Goal: Task Accomplishment & Management: Complete application form

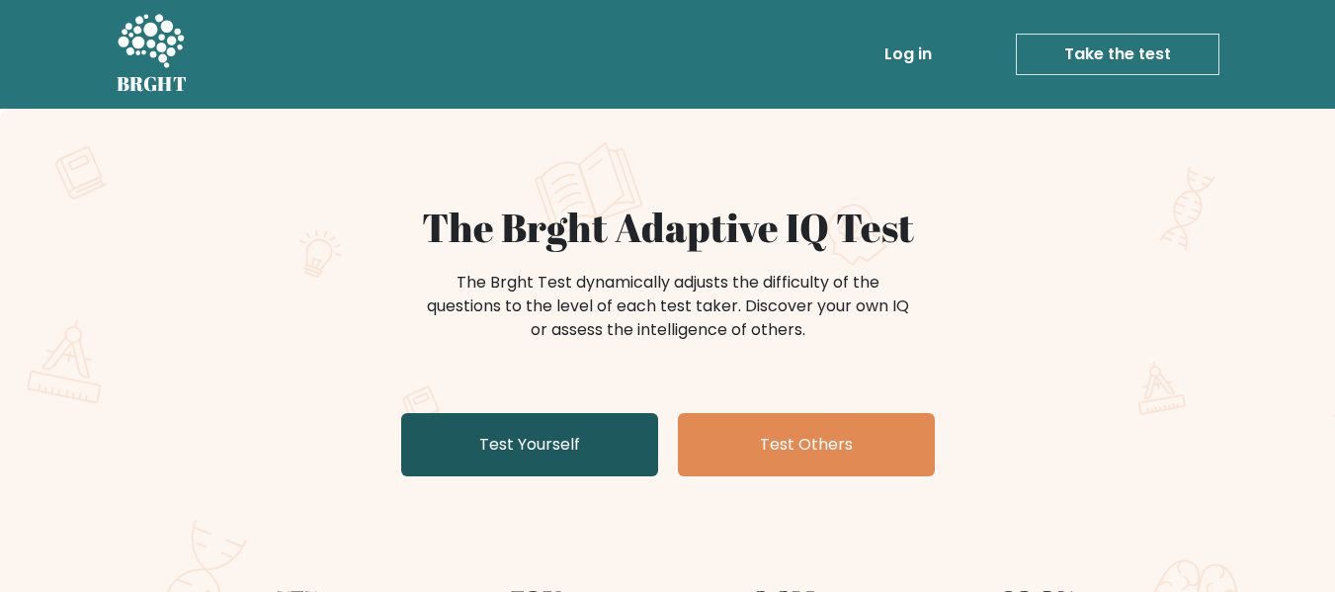
click at [564, 443] on link "Test Yourself" at bounding box center [529, 444] width 257 height 63
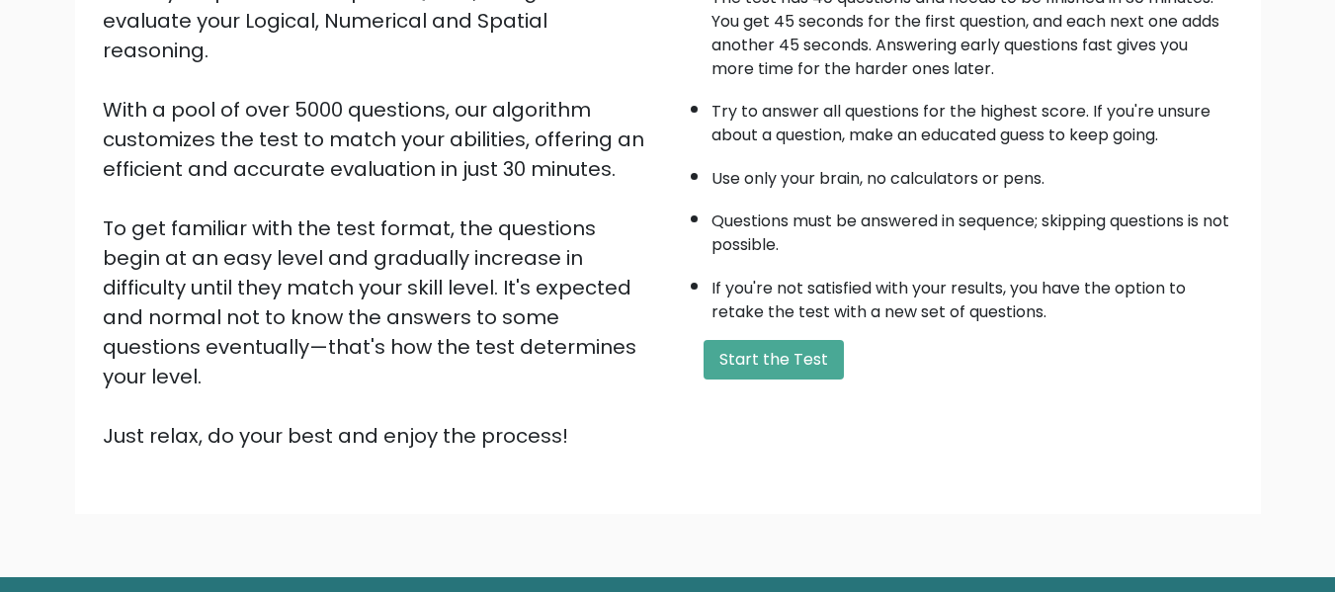
scroll to position [313, 0]
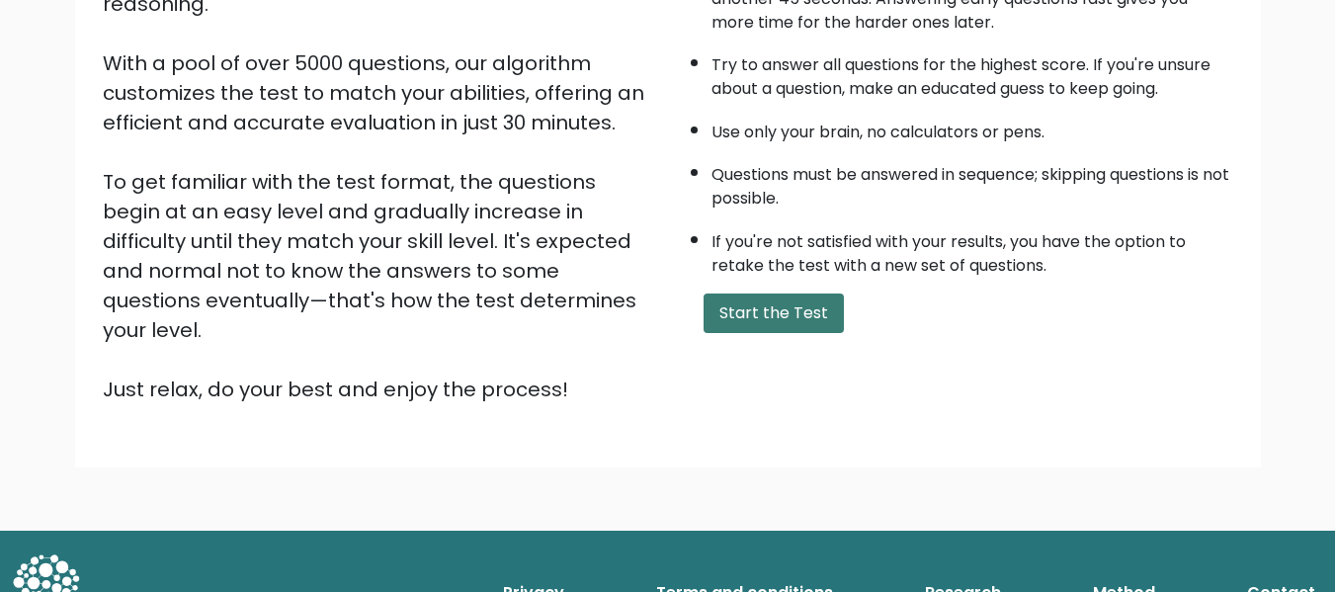
click at [796, 311] on button "Start the Test" at bounding box center [774, 314] width 140 height 40
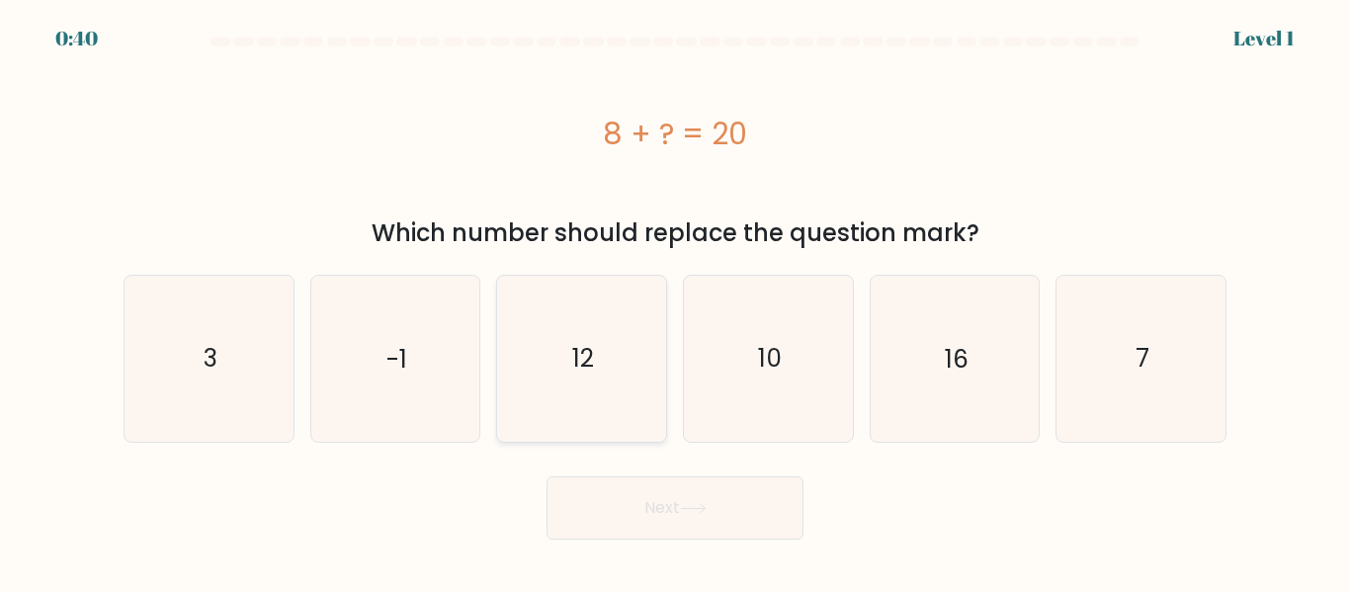
click at [583, 358] on text "12" at bounding box center [583, 358] width 22 height 35
click at [675, 301] on input "c. 12" at bounding box center [675, 299] width 1 height 5
radio input "true"
click at [691, 513] on icon at bounding box center [693, 508] width 27 height 11
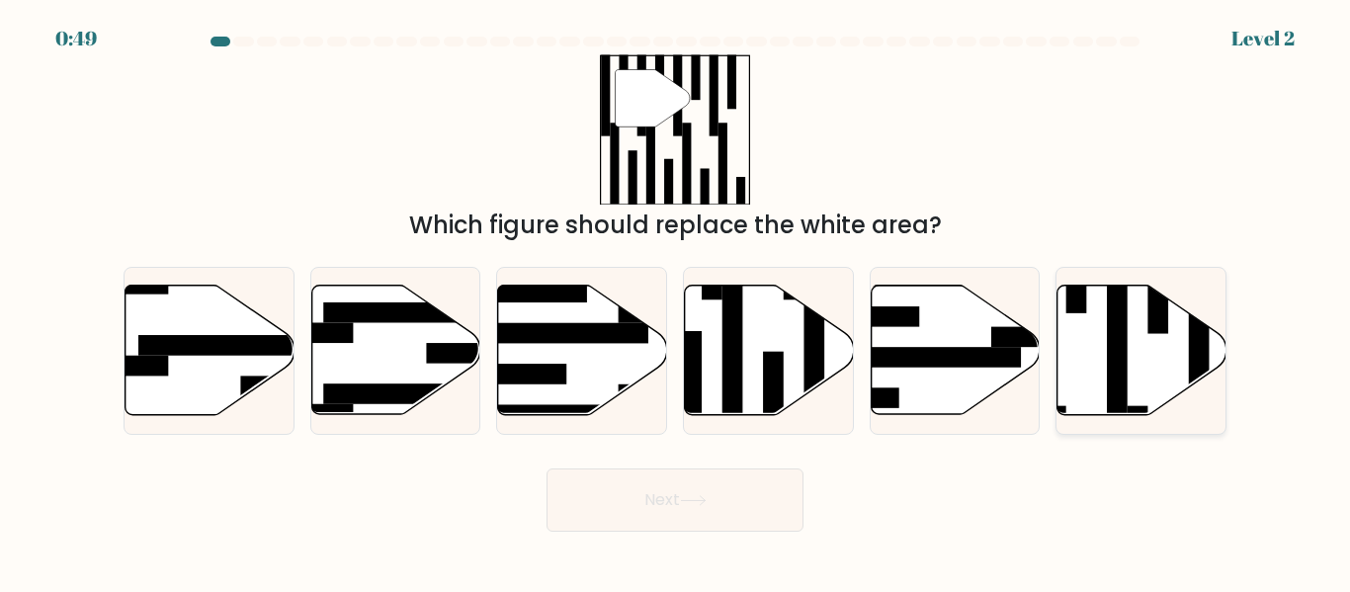
click at [1110, 318] on rect at bounding box center [1117, 344] width 21 height 184
click at [676, 301] on input "f." at bounding box center [675, 299] width 1 height 5
radio input "true"
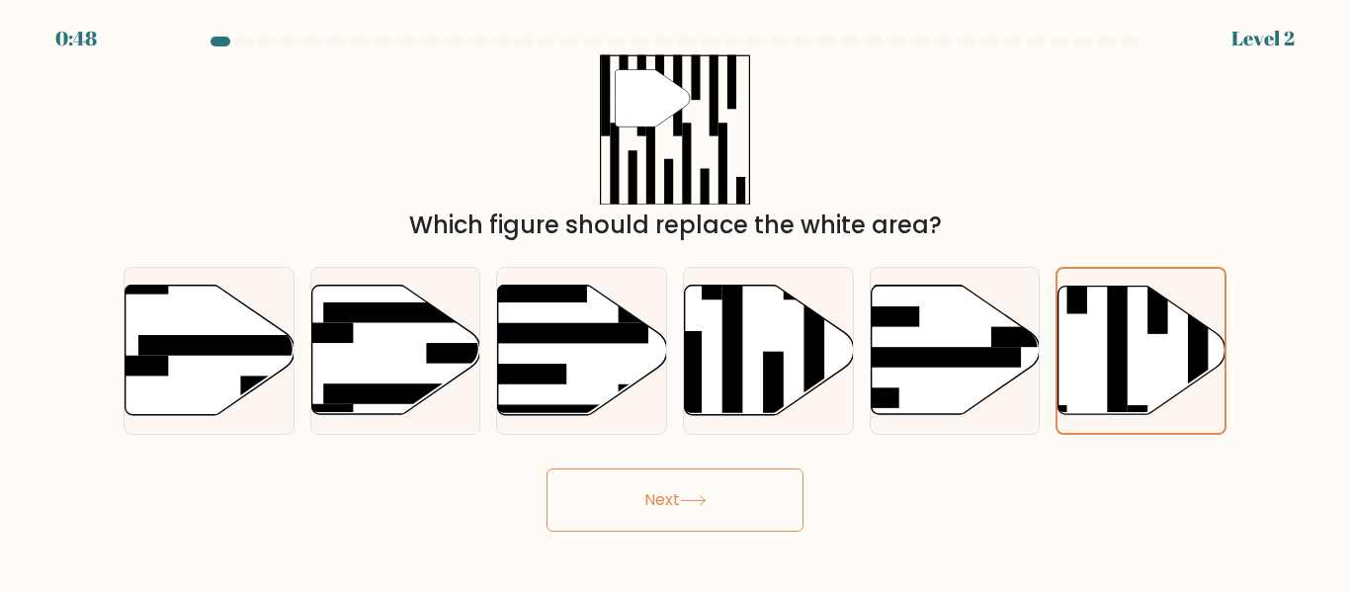
click at [707, 505] on icon at bounding box center [693, 500] width 27 height 11
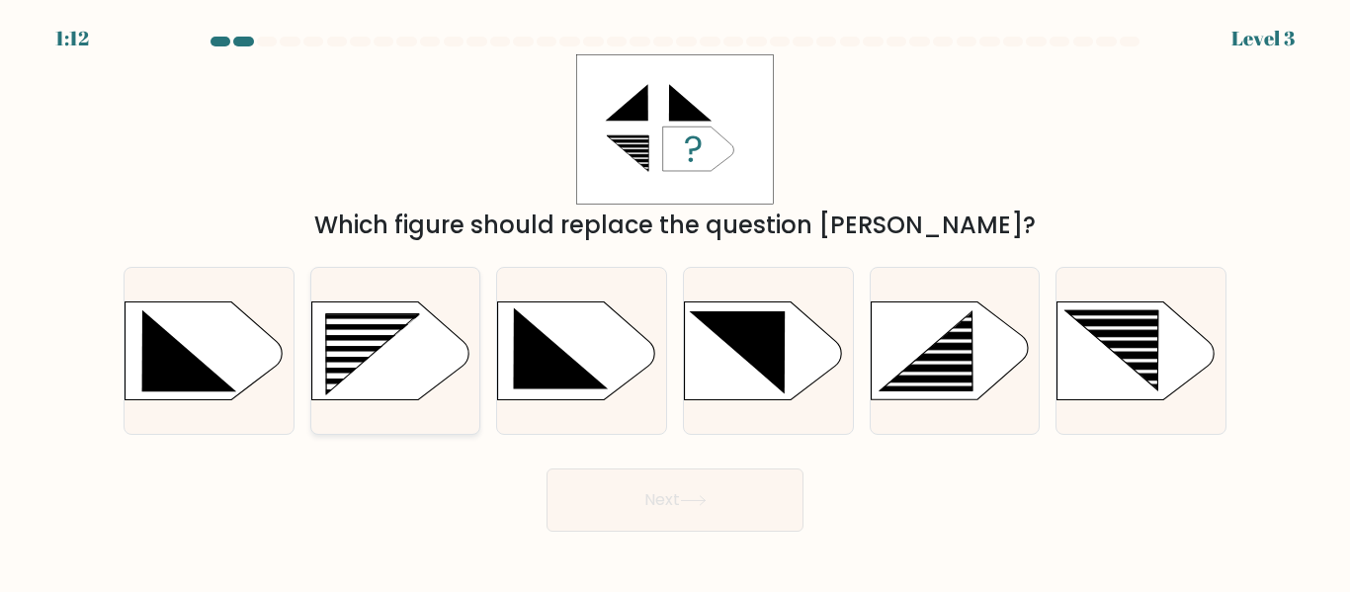
click at [364, 355] on rect at bounding box center [360, 355] width 134 height 6
click at [675, 301] on input "b." at bounding box center [675, 299] width 1 height 5
radio input "true"
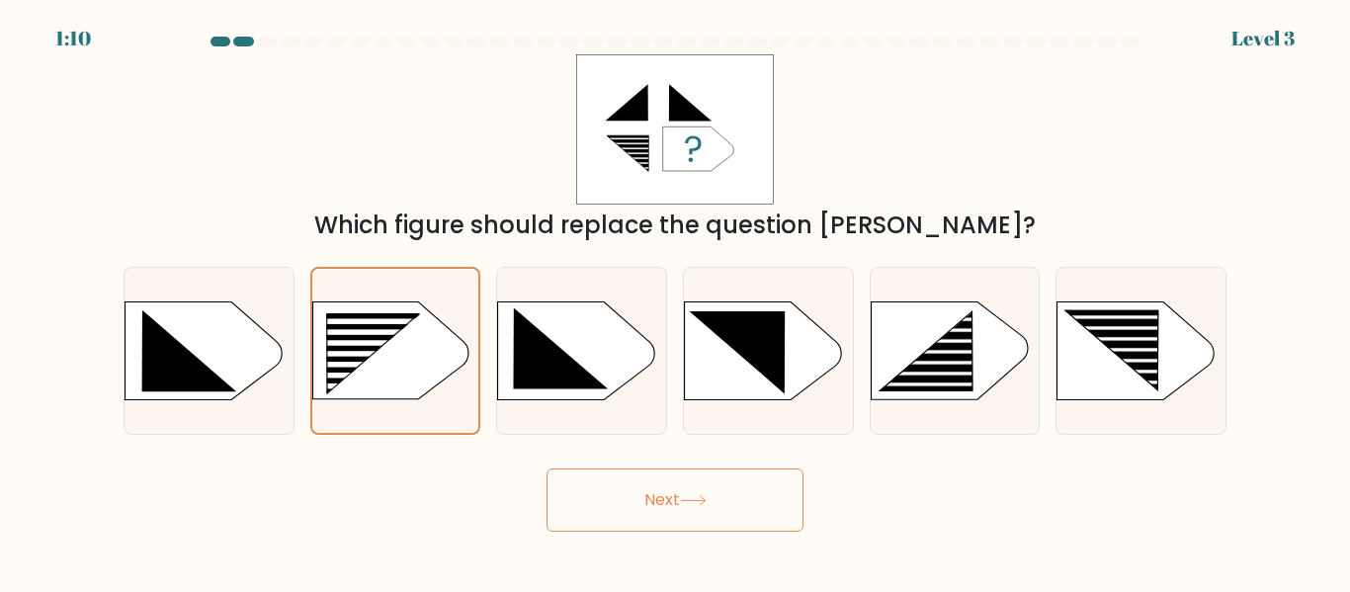
click at [707, 514] on button "Next" at bounding box center [675, 500] width 257 height 63
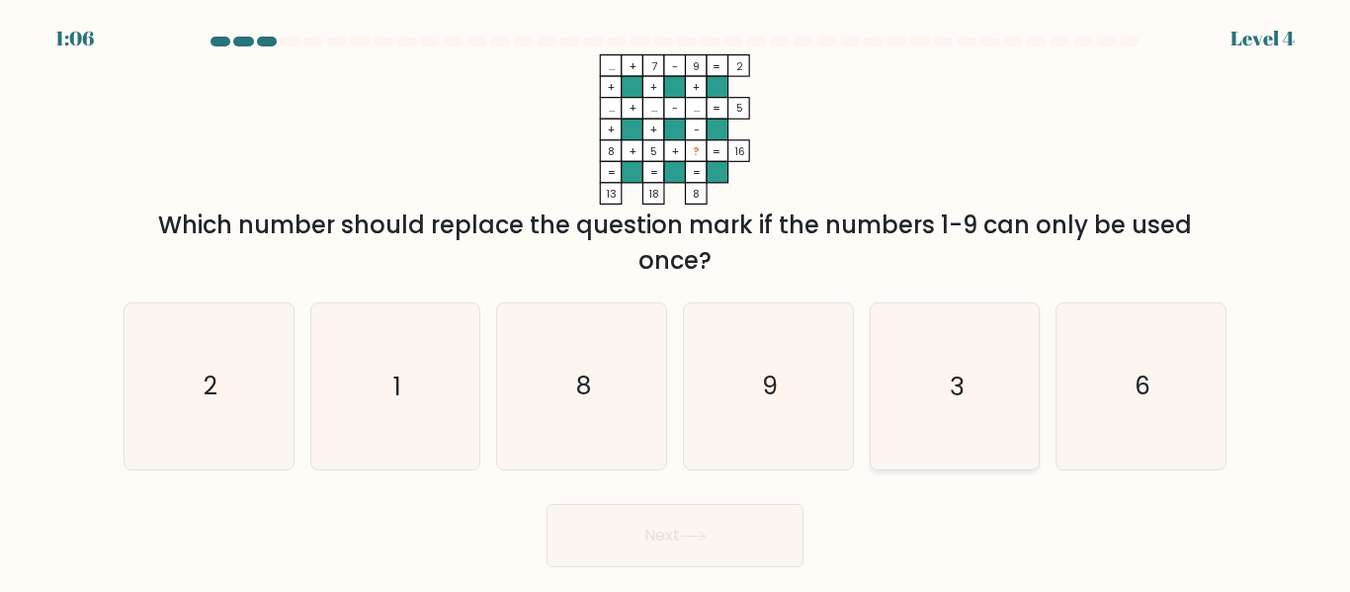
click at [958, 379] on text "3" at bounding box center [957, 387] width 14 height 35
click at [676, 301] on input "e. 3" at bounding box center [675, 299] width 1 height 5
radio input "true"
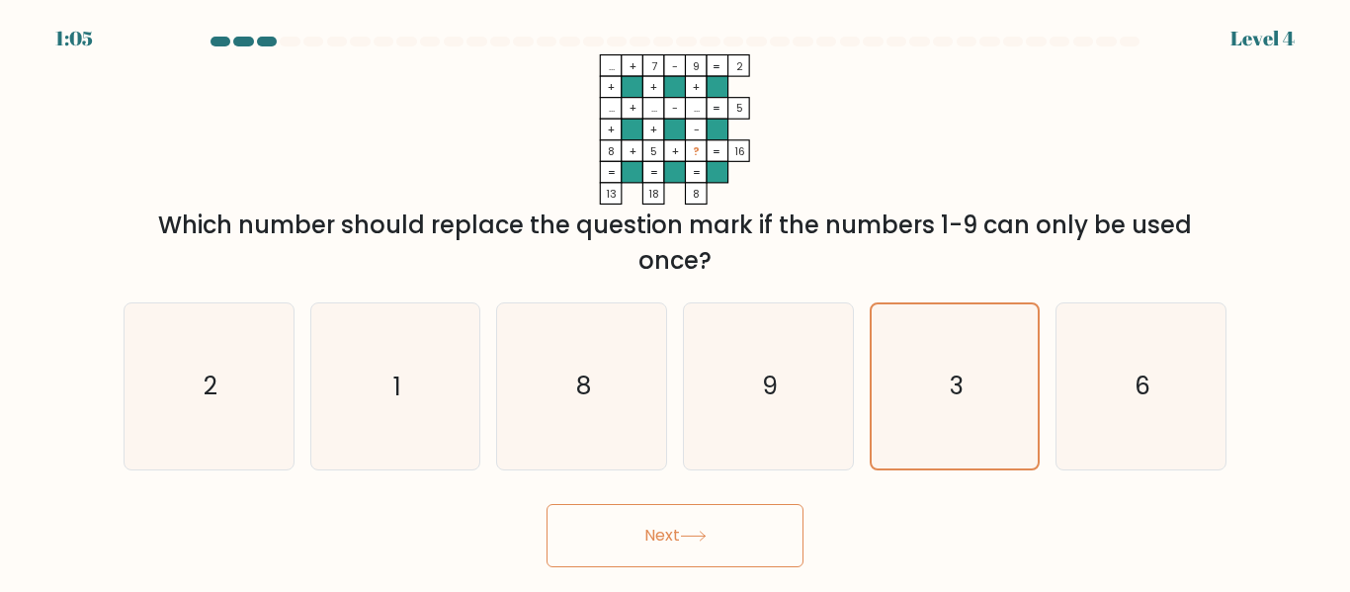
click at [702, 534] on icon at bounding box center [693, 536] width 27 height 11
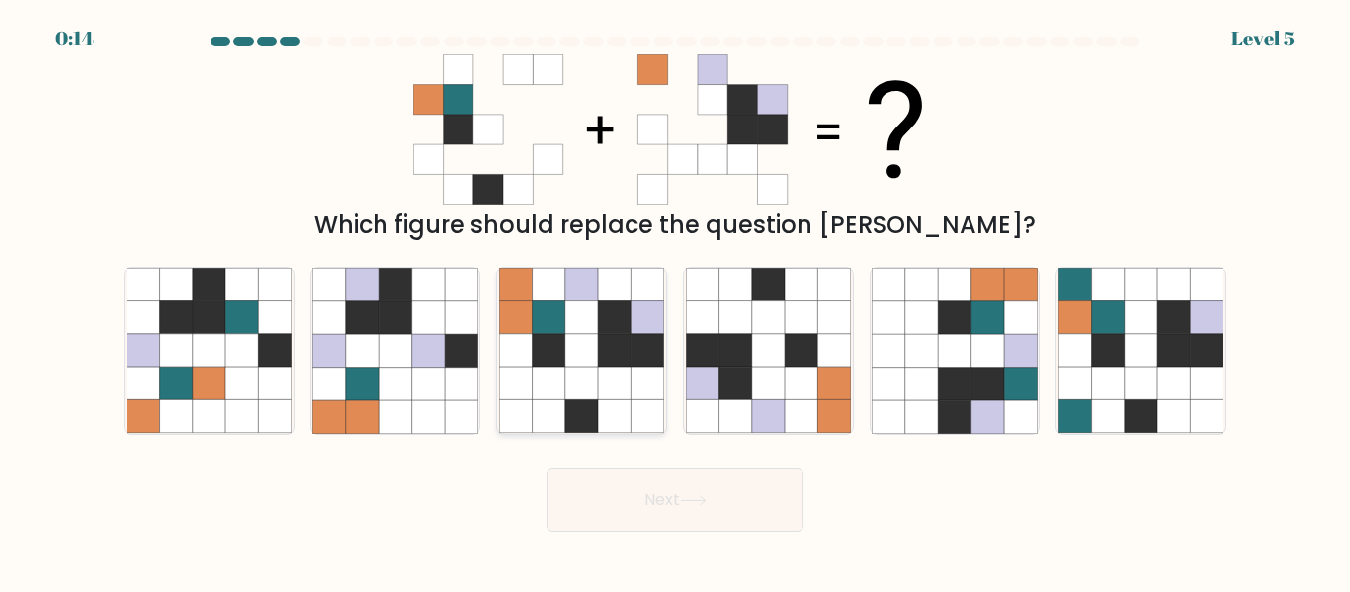
click at [630, 361] on icon at bounding box center [614, 350] width 33 height 33
click at [675, 301] on input "c." at bounding box center [675, 299] width 1 height 5
radio input "true"
click at [689, 506] on button "Next" at bounding box center [675, 500] width 257 height 63
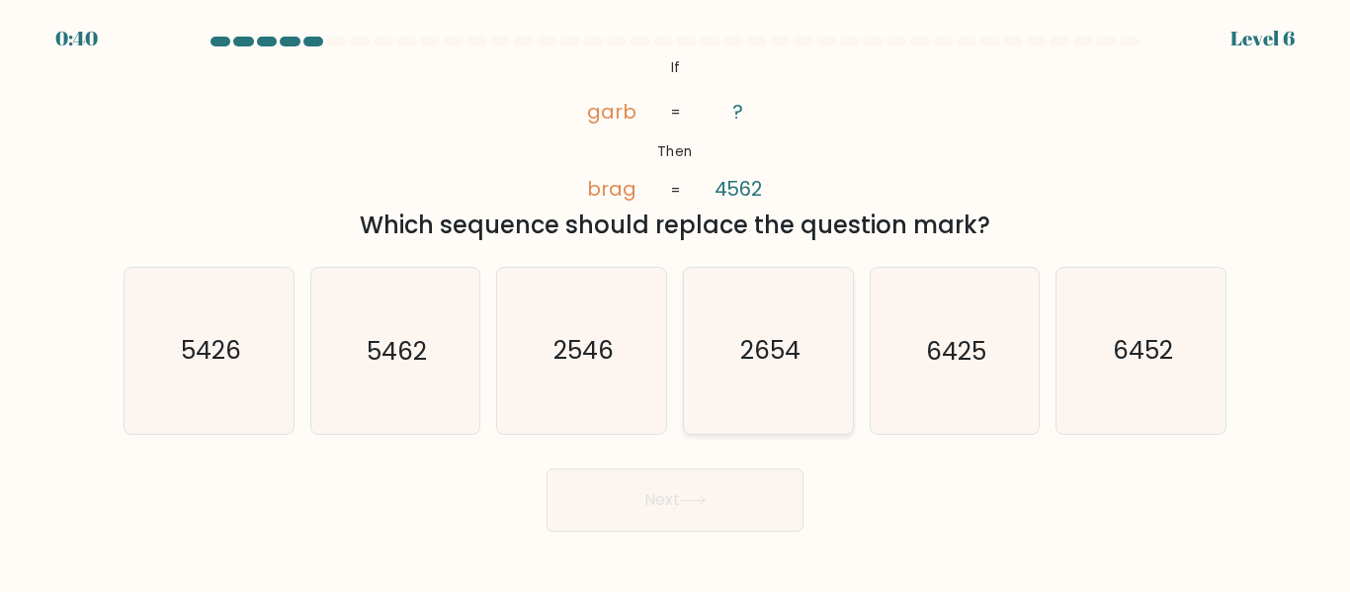
click at [777, 337] on text "2654" at bounding box center [769, 351] width 60 height 35
click at [676, 301] on input "d. 2654" at bounding box center [675, 299] width 1 height 5
radio input "true"
click at [665, 515] on button "Next" at bounding box center [675, 500] width 257 height 63
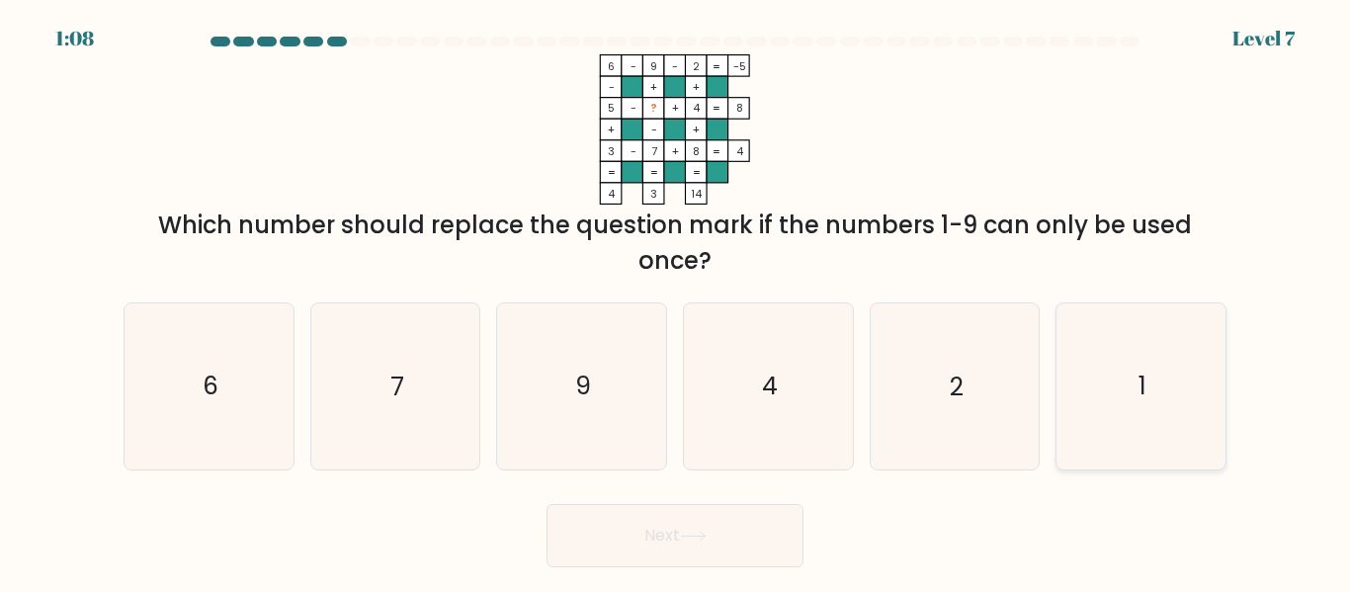
click at [1162, 408] on icon "1" at bounding box center [1141, 385] width 165 height 165
click at [676, 301] on input "f. 1" at bounding box center [675, 299] width 1 height 5
radio input "true"
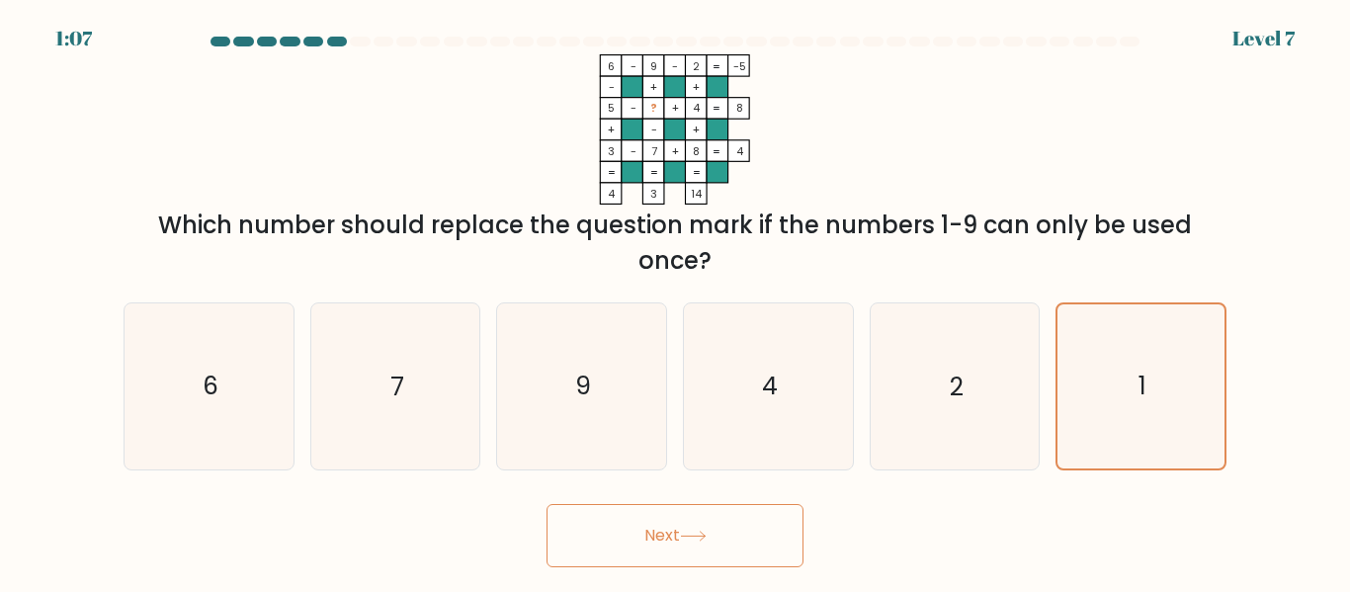
click at [726, 534] on button "Next" at bounding box center [675, 535] width 257 height 63
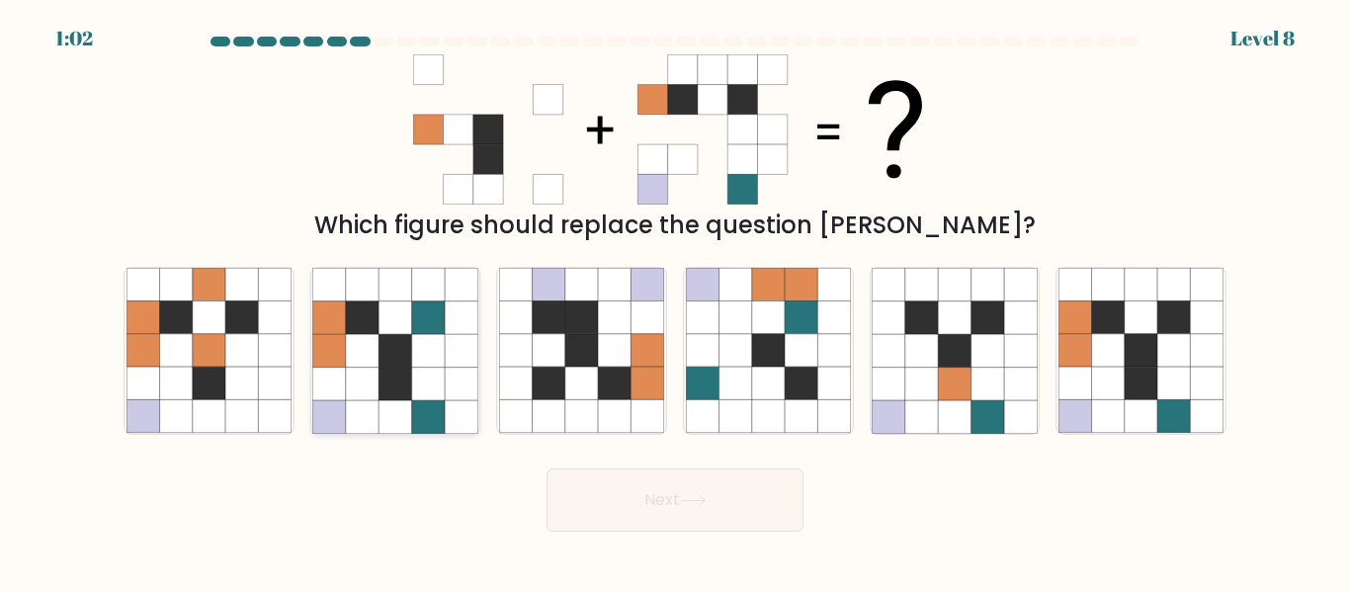
click at [383, 360] on icon at bounding box center [395, 350] width 33 height 33
click at [675, 301] on input "b." at bounding box center [675, 299] width 1 height 5
radio input "true"
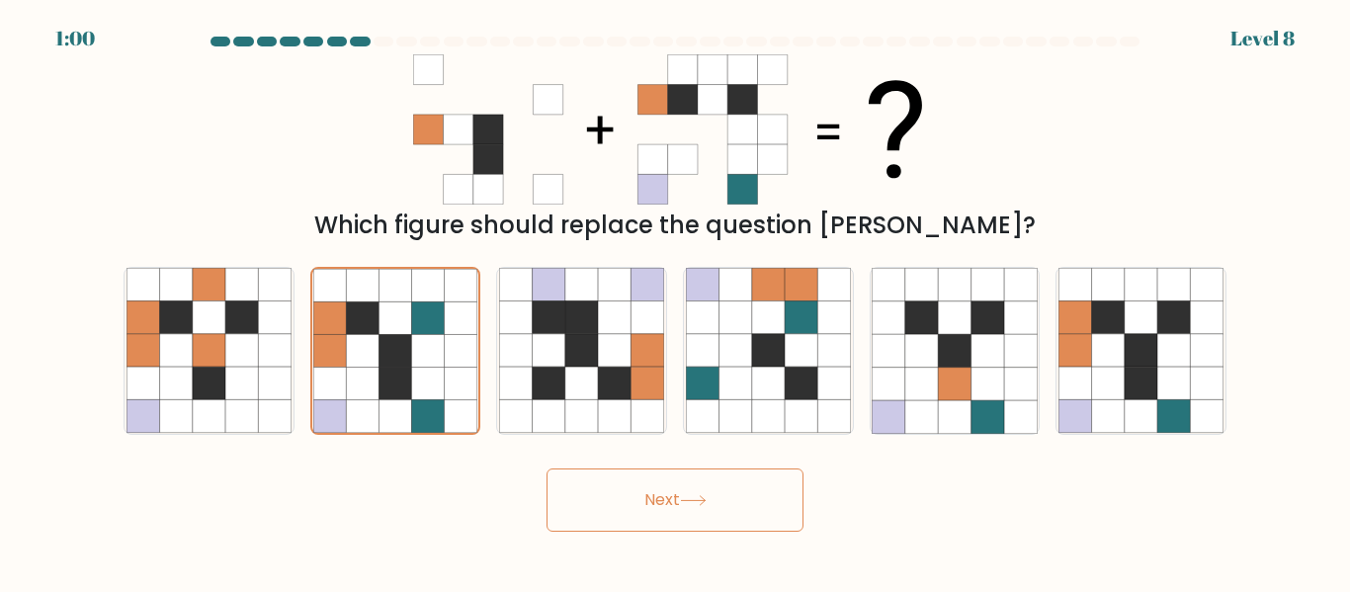
click at [727, 495] on button "Next" at bounding box center [675, 500] width 257 height 63
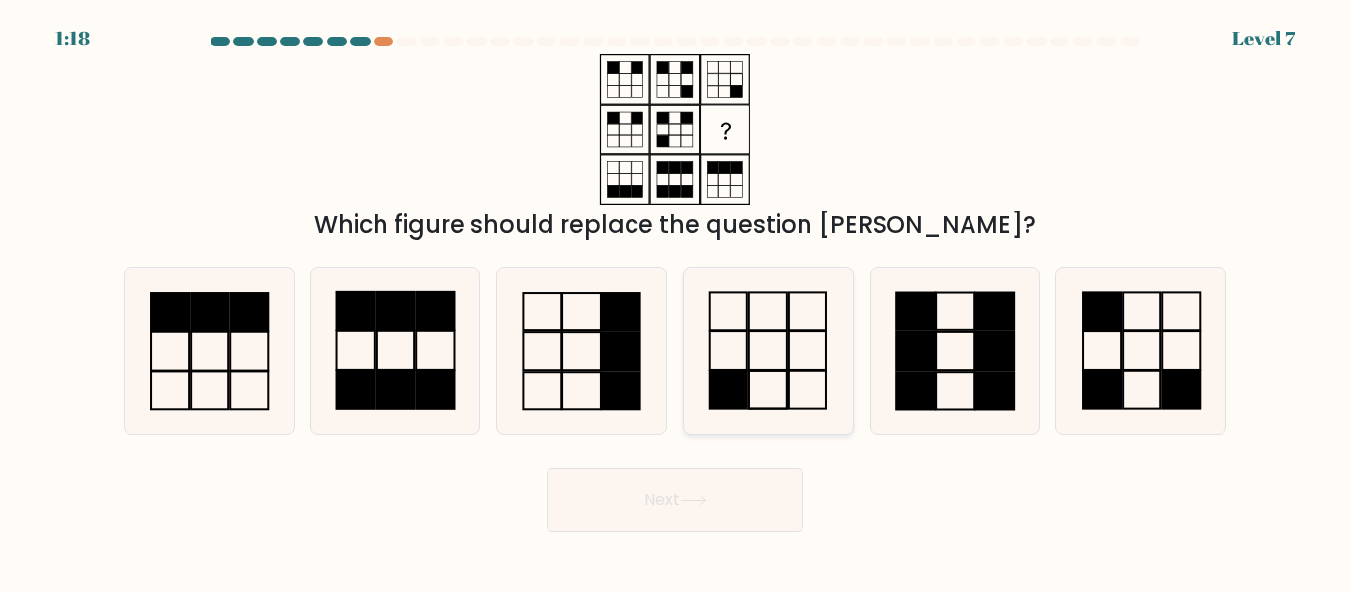
click at [799, 356] on icon at bounding box center [768, 350] width 165 height 165
click at [676, 301] on input "d." at bounding box center [675, 299] width 1 height 5
radio input "true"
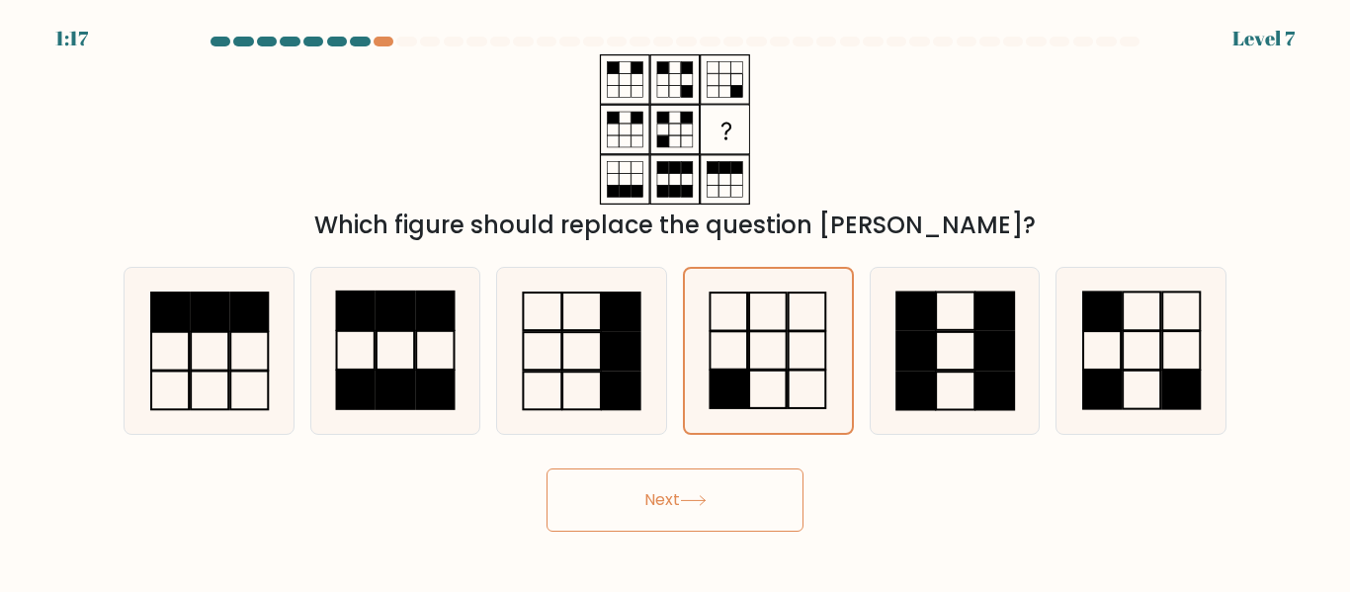
click at [714, 493] on button "Next" at bounding box center [675, 500] width 257 height 63
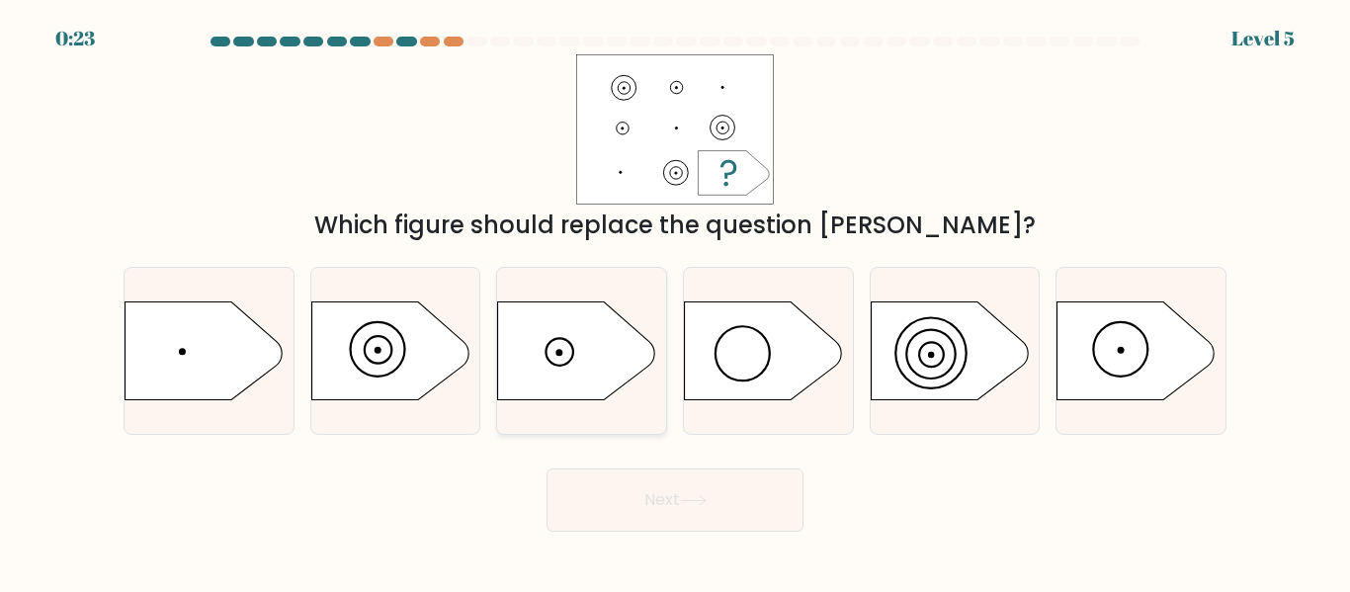
click at [573, 352] on circle at bounding box center [561, 352] width 28 height 28
click at [675, 301] on input "c." at bounding box center [675, 299] width 1 height 5
radio input "true"
click at [649, 472] on button "Next" at bounding box center [675, 500] width 257 height 63
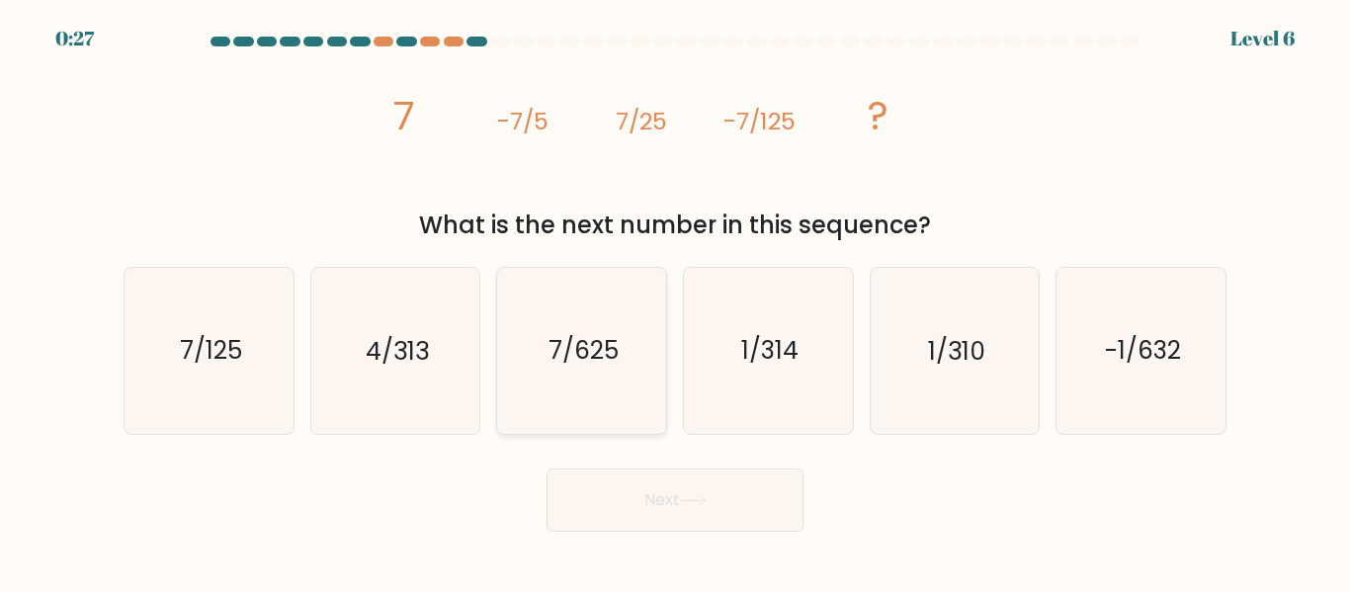
click at [597, 341] on text "7/625" at bounding box center [584, 351] width 70 height 35
click at [675, 301] on input "c. 7/625" at bounding box center [675, 299] width 1 height 5
radio input "true"
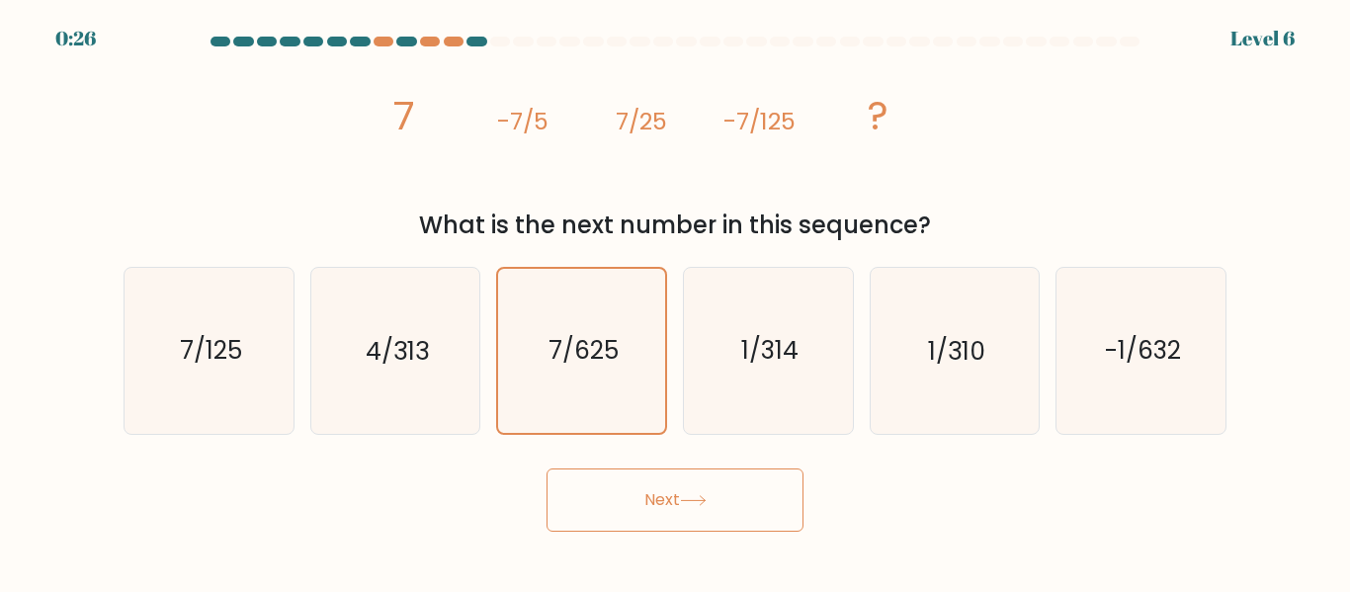
click at [706, 519] on button "Next" at bounding box center [675, 500] width 257 height 63
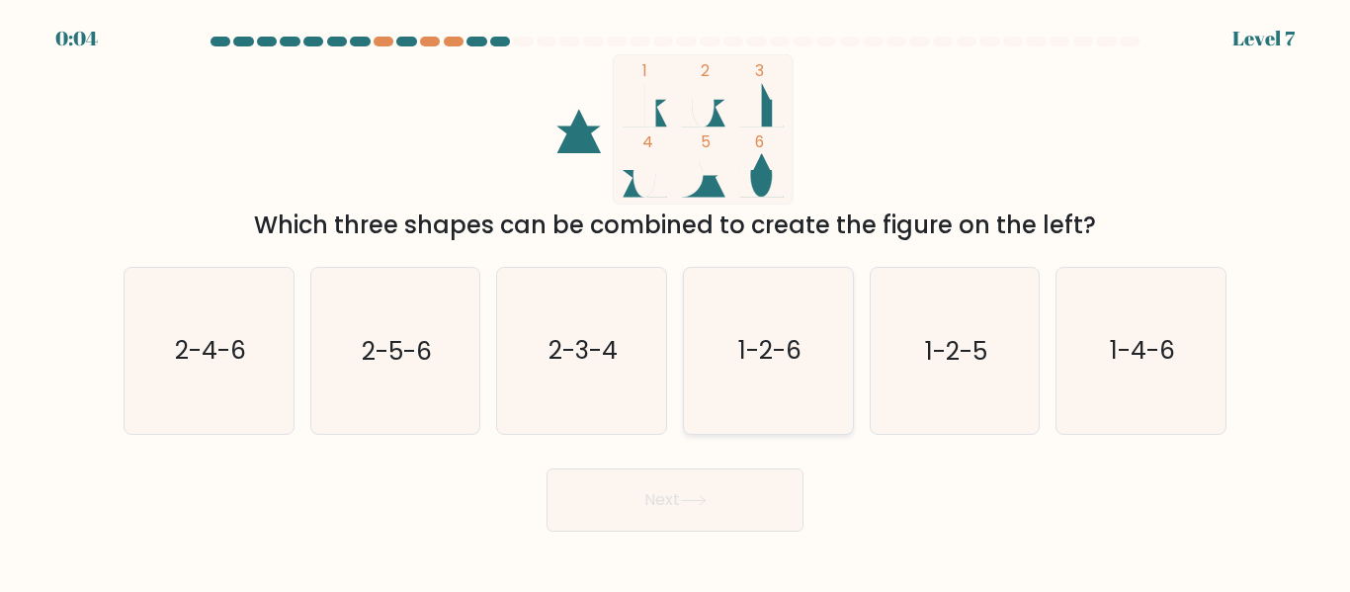
click at [832, 356] on icon "1-2-6" at bounding box center [768, 350] width 165 height 165
click at [676, 301] on input "d. 1-2-6" at bounding box center [675, 299] width 1 height 5
radio input "true"
click at [712, 490] on button "Next" at bounding box center [675, 500] width 257 height 63
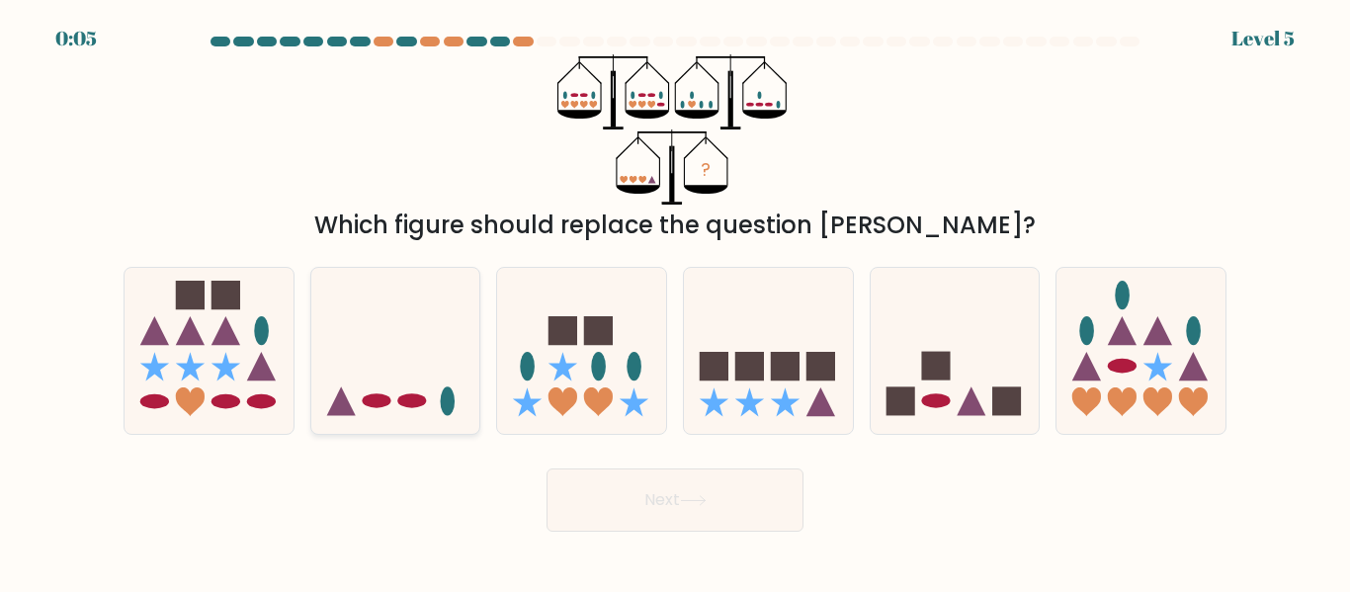
click at [396, 349] on icon at bounding box center [395, 350] width 169 height 139
click at [675, 301] on input "b." at bounding box center [675, 299] width 1 height 5
radio input "true"
click at [704, 493] on button "Next" at bounding box center [675, 500] width 257 height 63
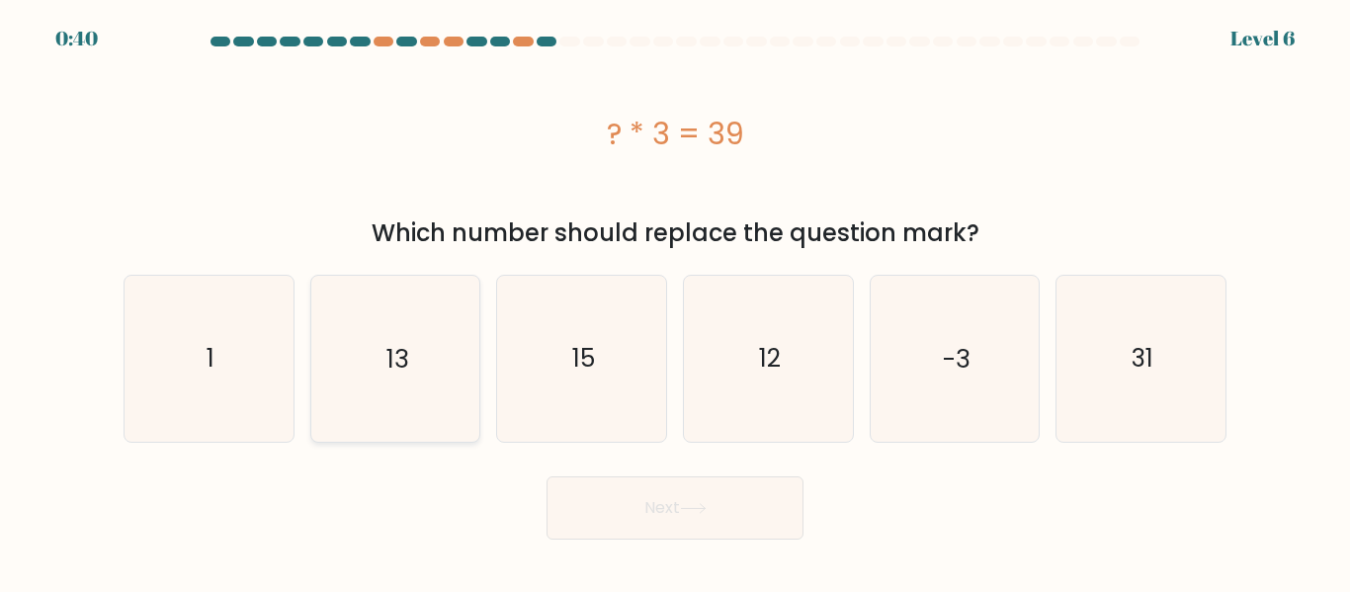
click at [416, 358] on icon "13" at bounding box center [394, 358] width 165 height 165
click at [675, 301] on input "b. 13" at bounding box center [675, 299] width 1 height 5
radio input "true"
click at [654, 504] on button "Next" at bounding box center [675, 507] width 257 height 63
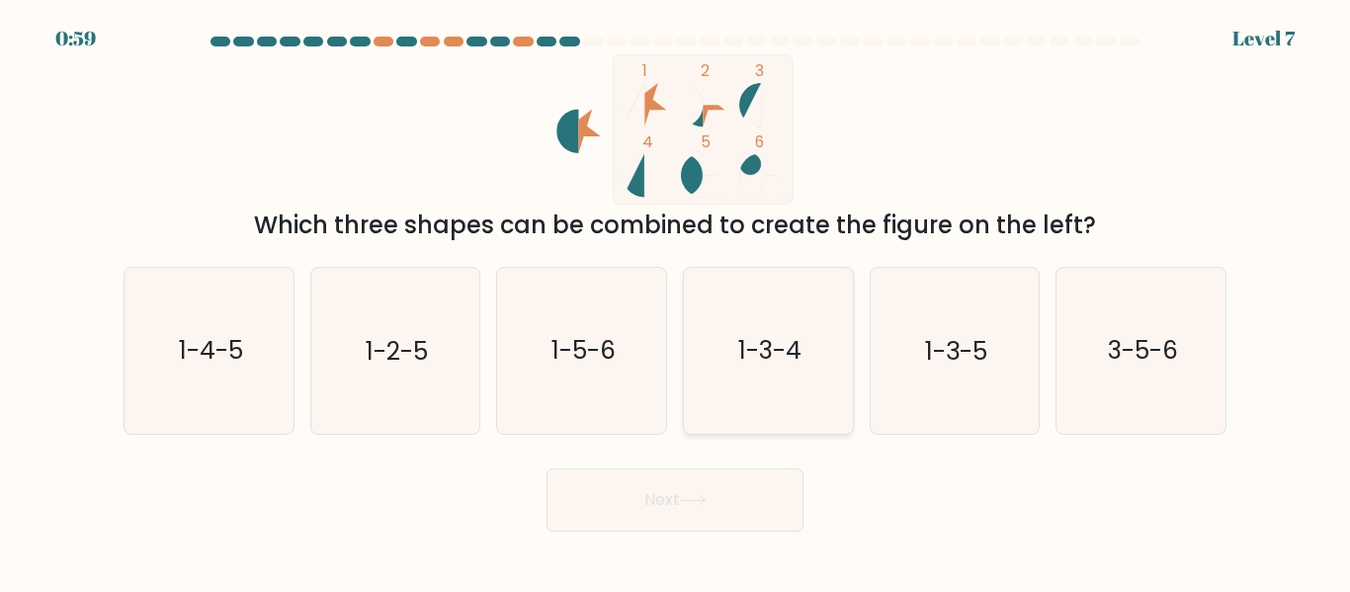
click at [764, 314] on icon "1-3-4" at bounding box center [768, 350] width 165 height 165
click at [676, 301] on input "d. 1-3-4" at bounding box center [675, 299] width 1 height 5
radio input "true"
click at [707, 493] on button "Next" at bounding box center [675, 500] width 257 height 63
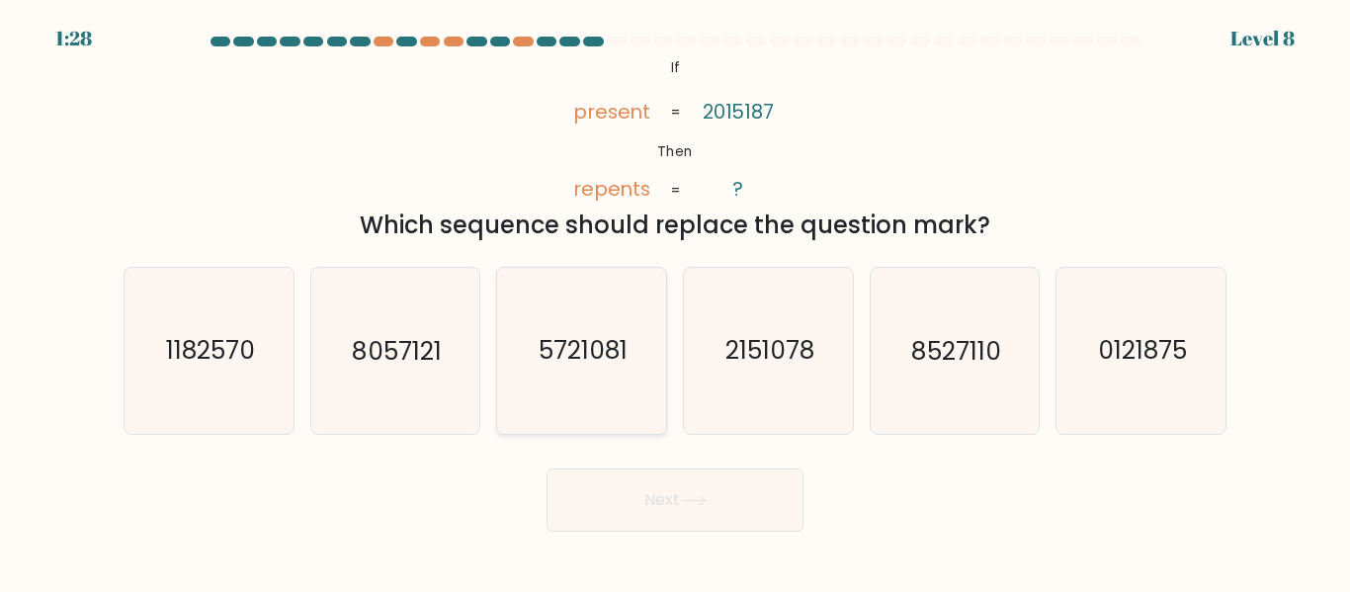
click at [600, 356] on text "5721081" at bounding box center [583, 351] width 89 height 35
click at [675, 301] on input "c. 5721081" at bounding box center [675, 299] width 1 height 5
radio input "true"
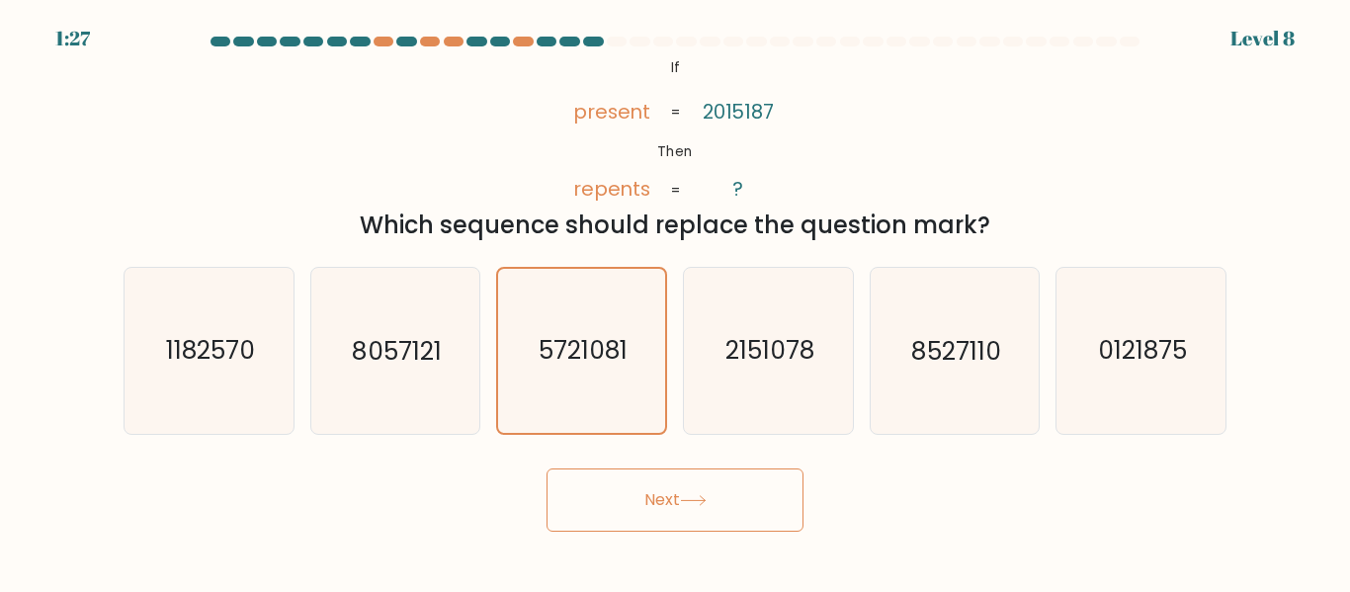
click at [702, 487] on button "Next" at bounding box center [675, 500] width 257 height 63
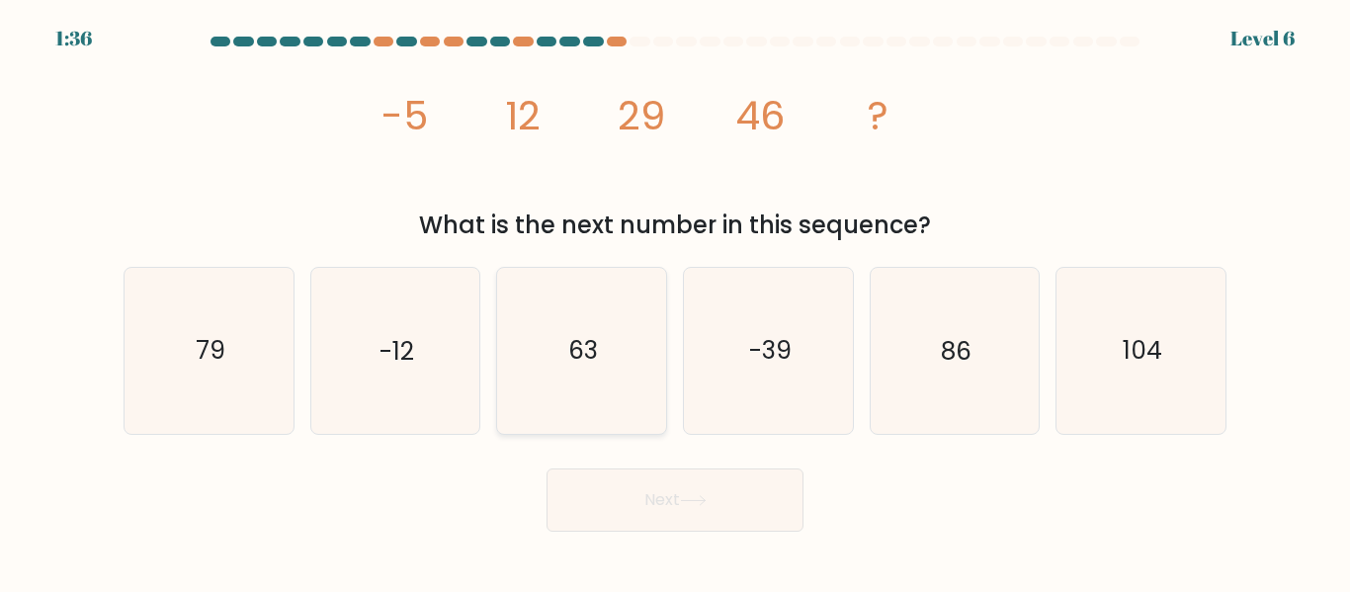
click at [583, 344] on text "63" at bounding box center [583, 351] width 30 height 35
click at [675, 301] on input "c. 63" at bounding box center [675, 299] width 1 height 5
radio input "true"
click at [673, 507] on button "Next" at bounding box center [675, 500] width 257 height 63
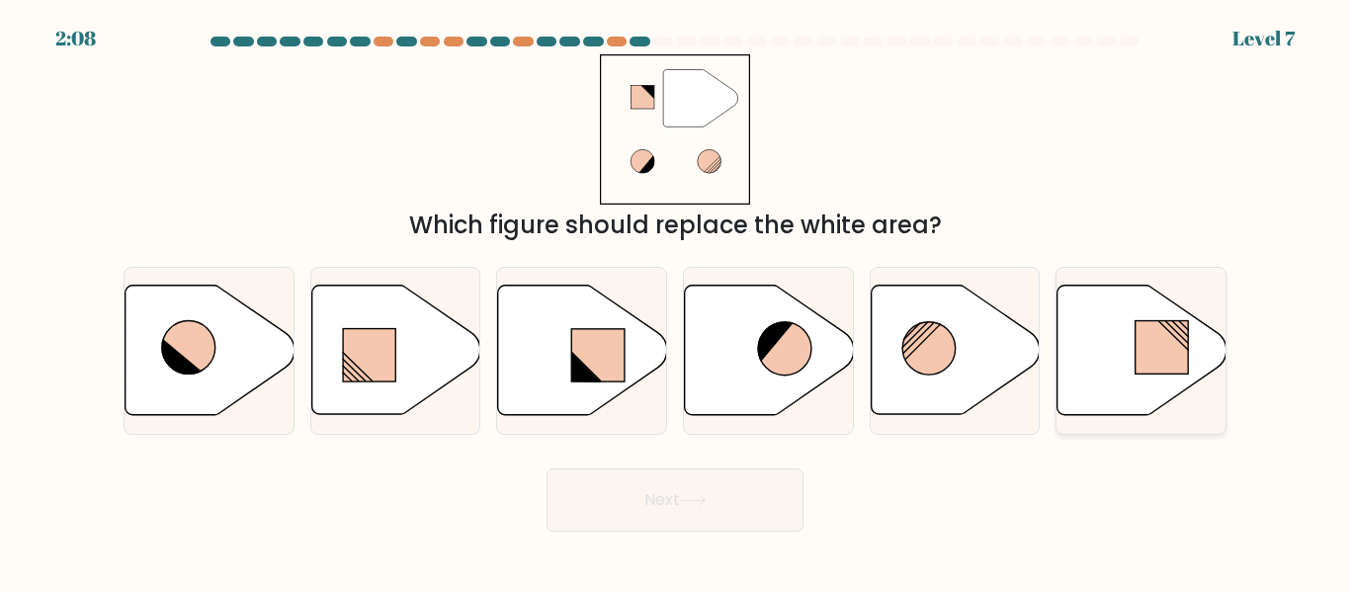
click at [1131, 369] on icon at bounding box center [1142, 350] width 169 height 129
click at [676, 301] on input "f." at bounding box center [675, 299] width 1 height 5
radio input "true"
click at [745, 493] on button "Next" at bounding box center [675, 500] width 257 height 63
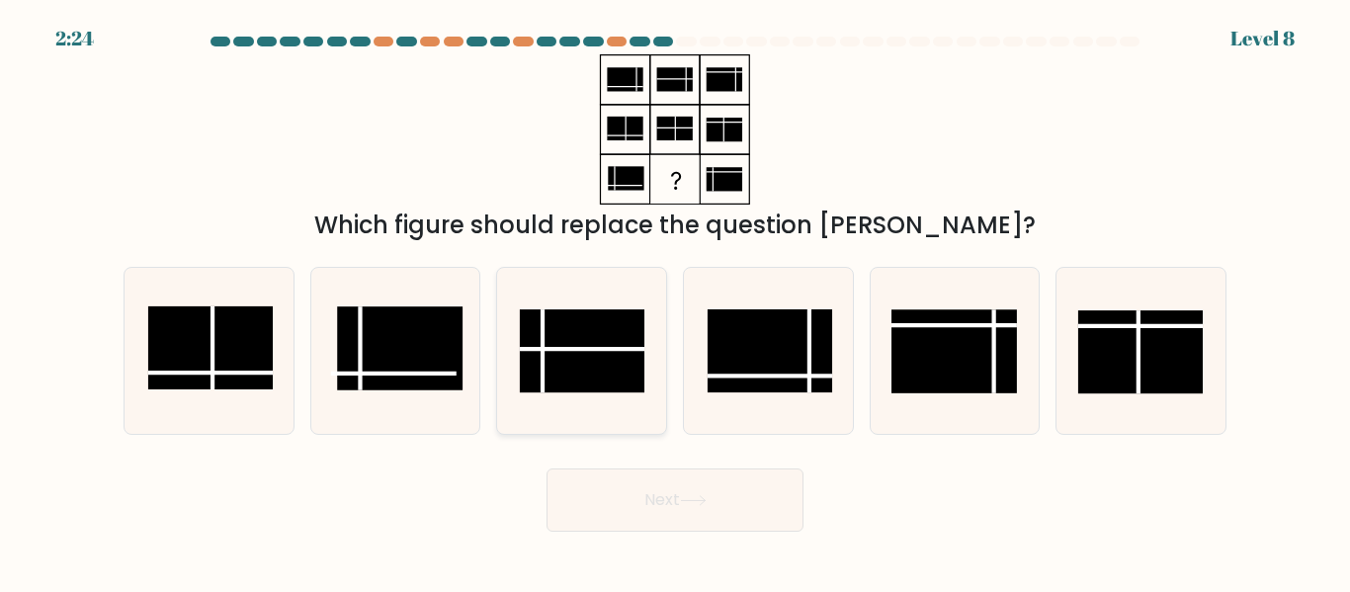
click at [579, 359] on rect at bounding box center [582, 351] width 125 height 83
click at [675, 301] on input "c." at bounding box center [675, 299] width 1 height 5
radio input "true"
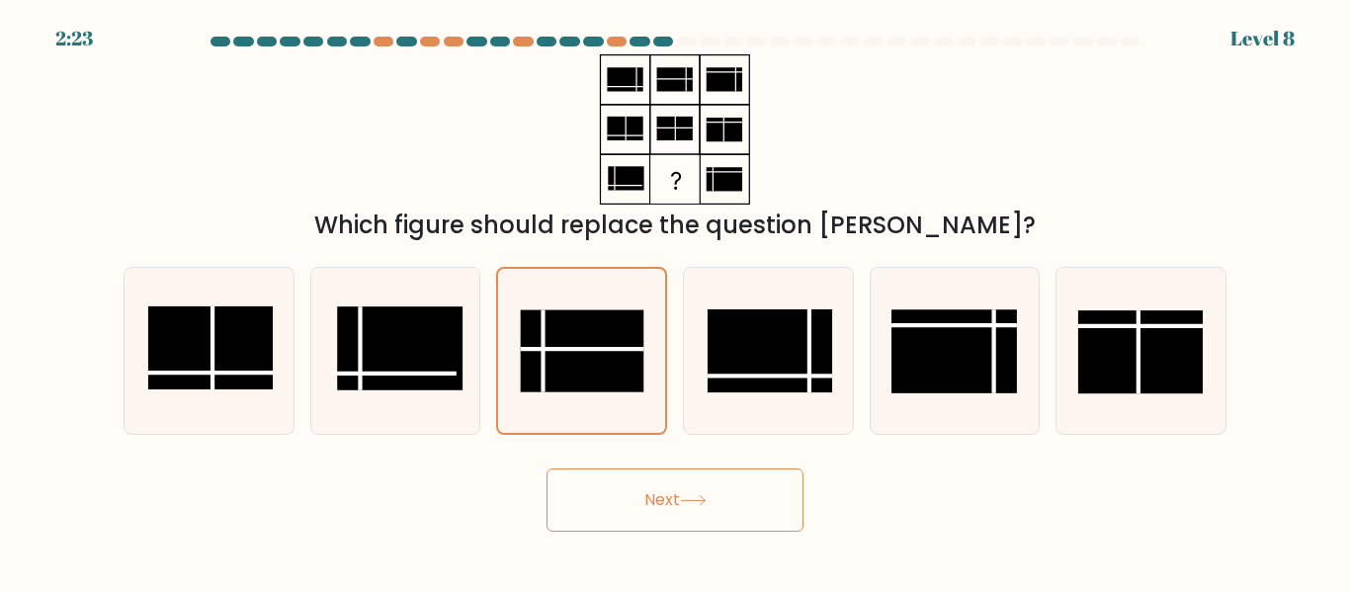
click at [717, 503] on button "Next" at bounding box center [675, 500] width 257 height 63
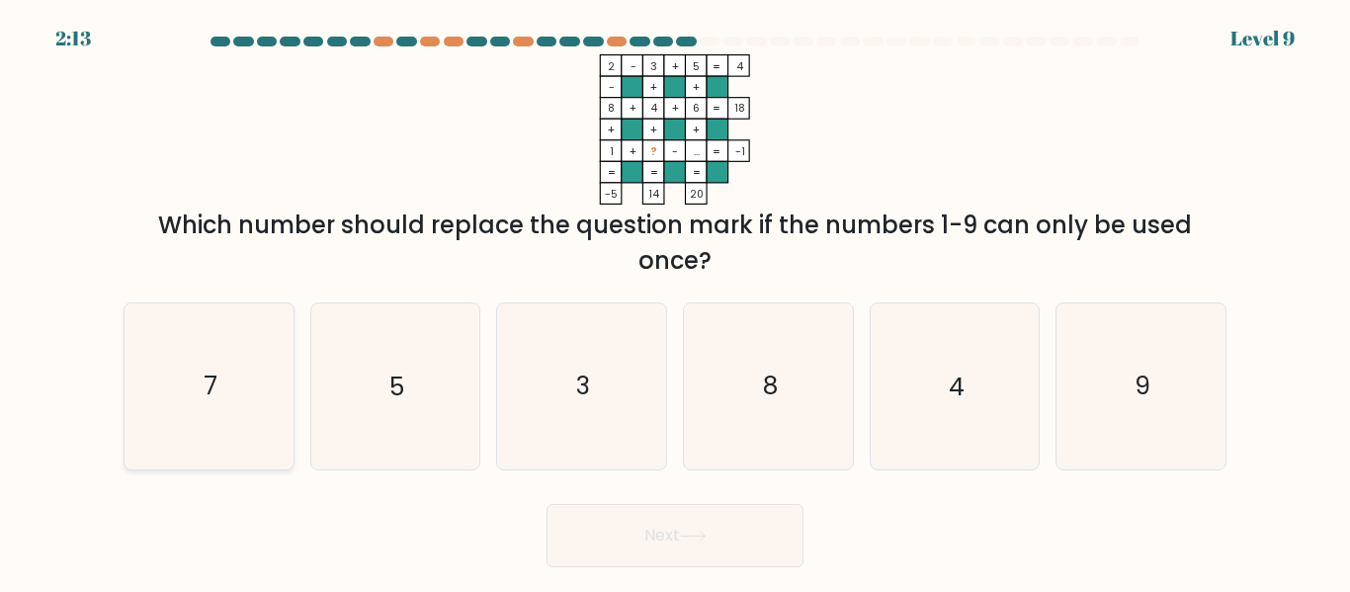
click at [239, 393] on icon "7" at bounding box center [209, 385] width 165 height 165
click at [675, 301] on input "a. 7" at bounding box center [675, 299] width 1 height 5
radio input "true"
click at [705, 542] on button "Next" at bounding box center [675, 535] width 257 height 63
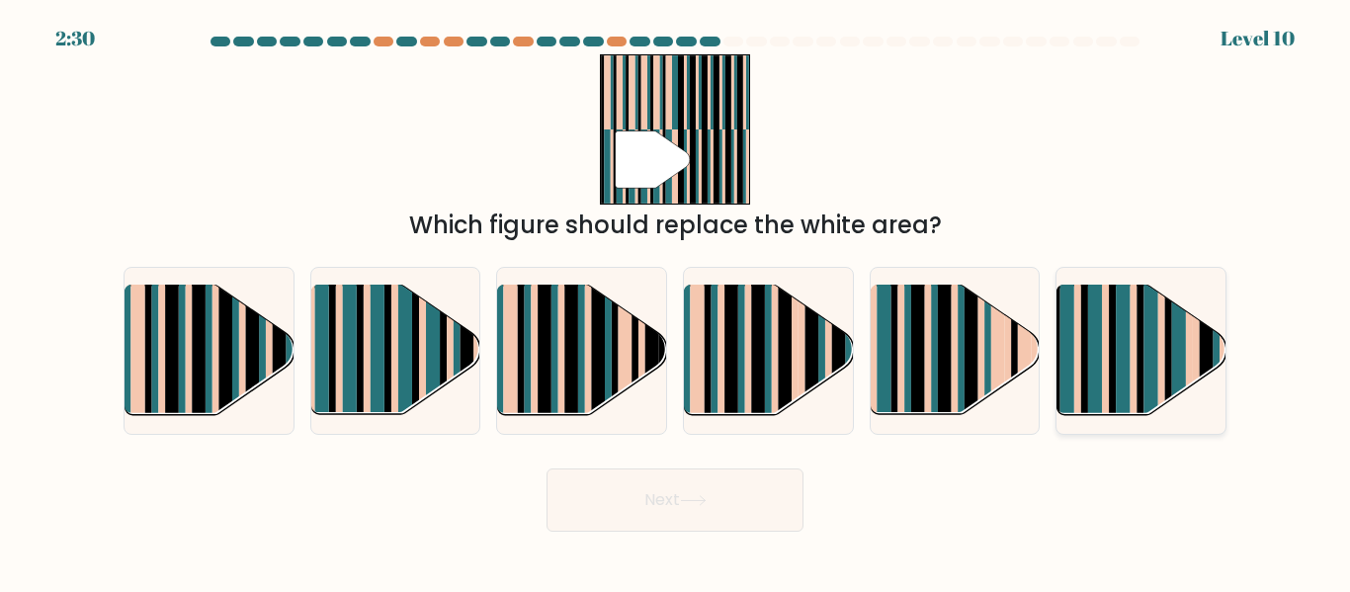
click at [1142, 375] on rect at bounding box center [1140, 366] width 7 height 167
click at [676, 301] on input "f." at bounding box center [675, 299] width 1 height 5
radio input "true"
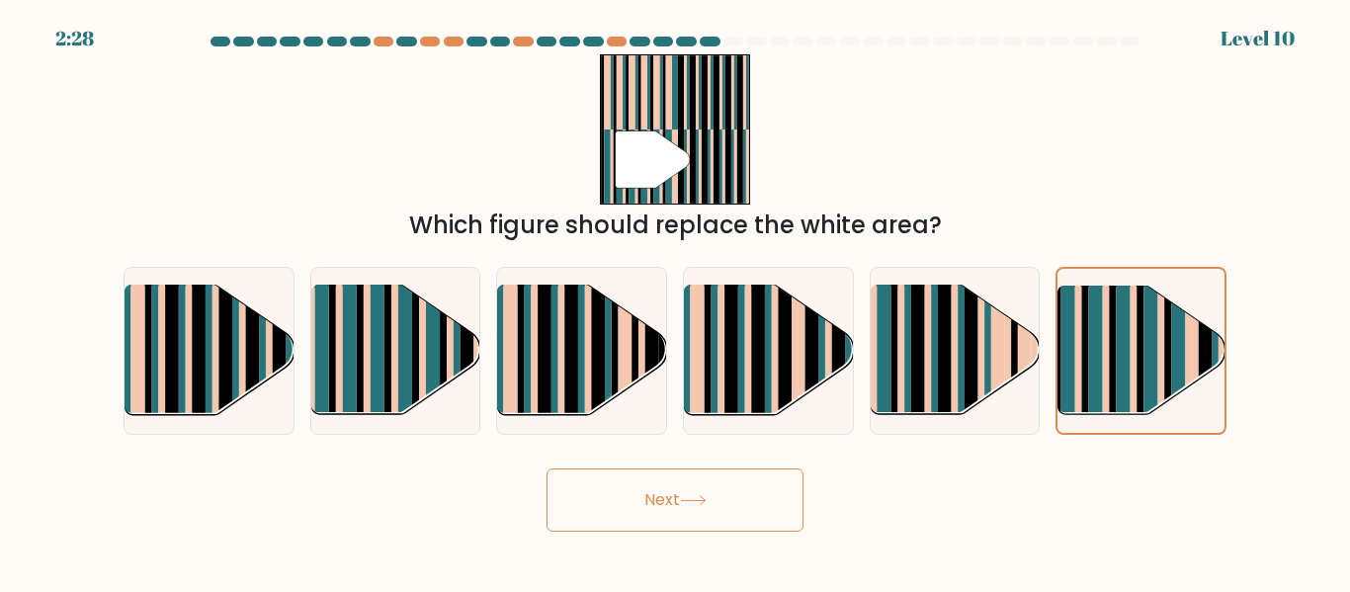
click at [667, 511] on button "Next" at bounding box center [675, 500] width 257 height 63
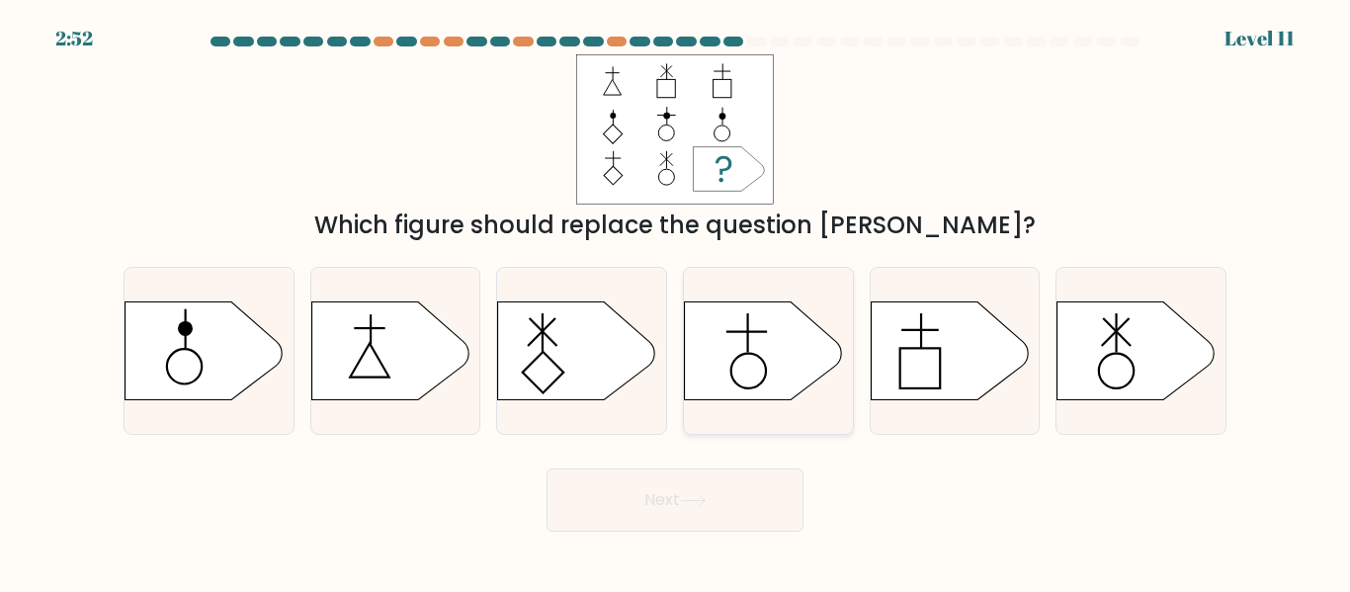
click at [743, 349] on icon at bounding box center [764, 350] width 158 height 99
click at [676, 301] on input "d." at bounding box center [675, 299] width 1 height 5
radio input "true"
click at [703, 490] on button "Next" at bounding box center [675, 500] width 257 height 63
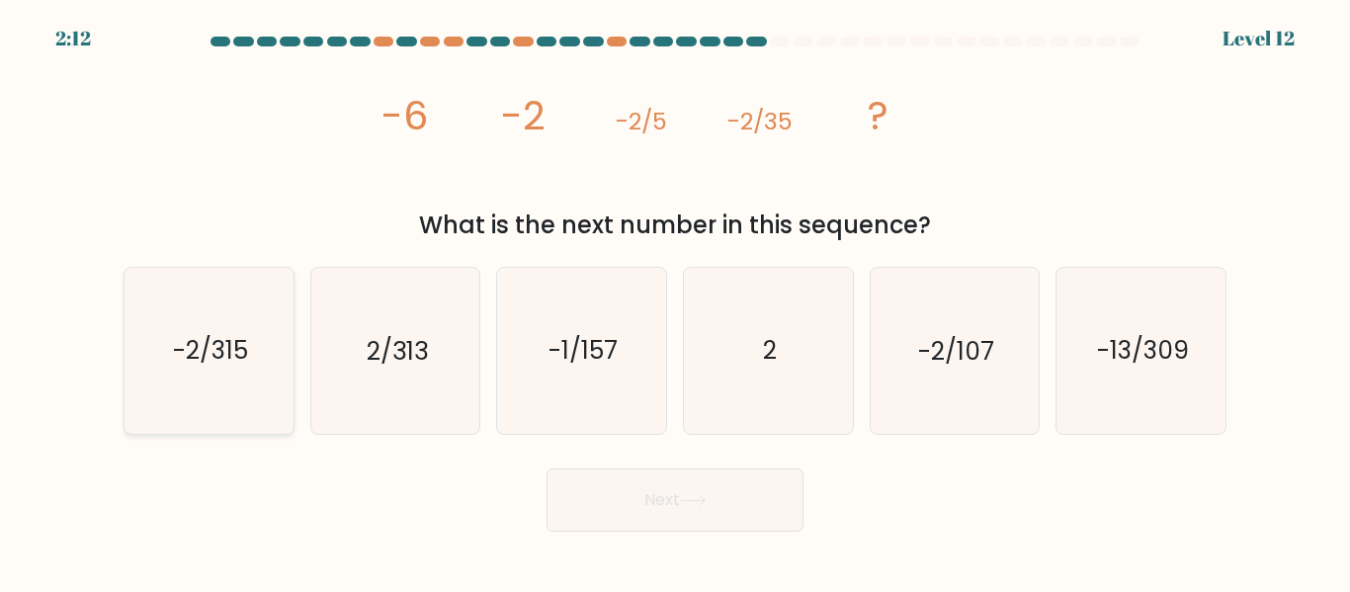
click at [170, 371] on icon "-2/315" at bounding box center [209, 350] width 165 height 165
click at [675, 301] on input "a. -2/315" at bounding box center [675, 299] width 1 height 5
radio input "true"
click at [952, 395] on icon "-2/107" at bounding box center [954, 350] width 165 height 165
click at [676, 301] on input "e. -2/107" at bounding box center [675, 299] width 1 height 5
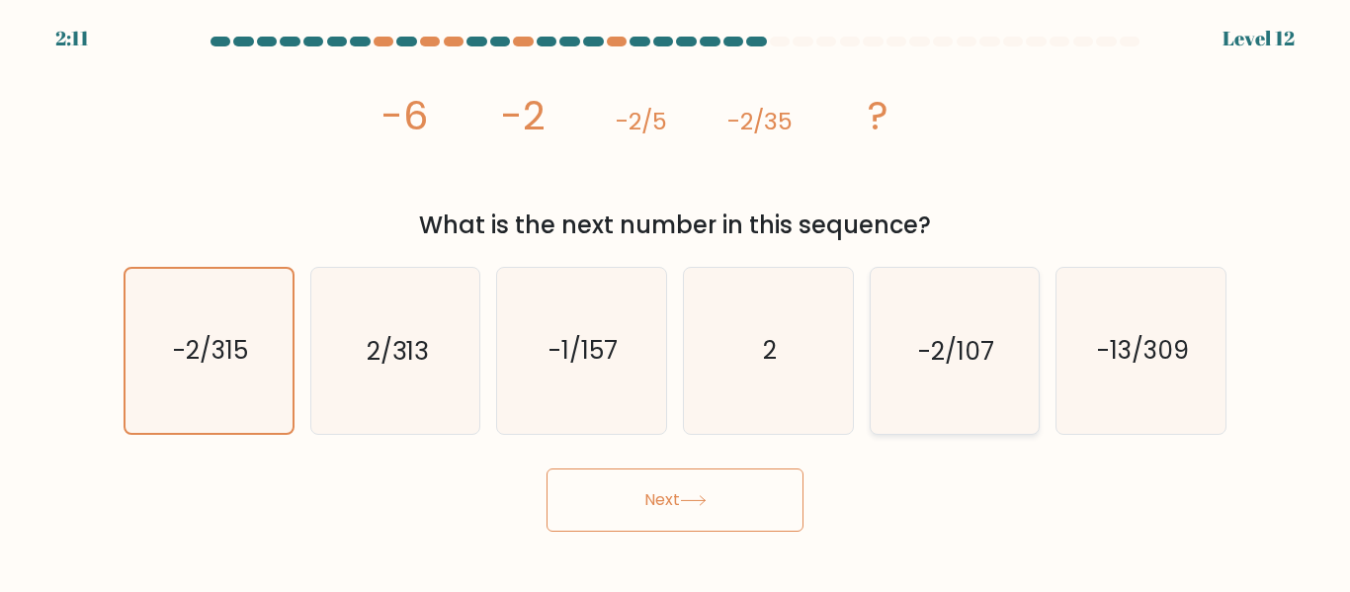
radio input "true"
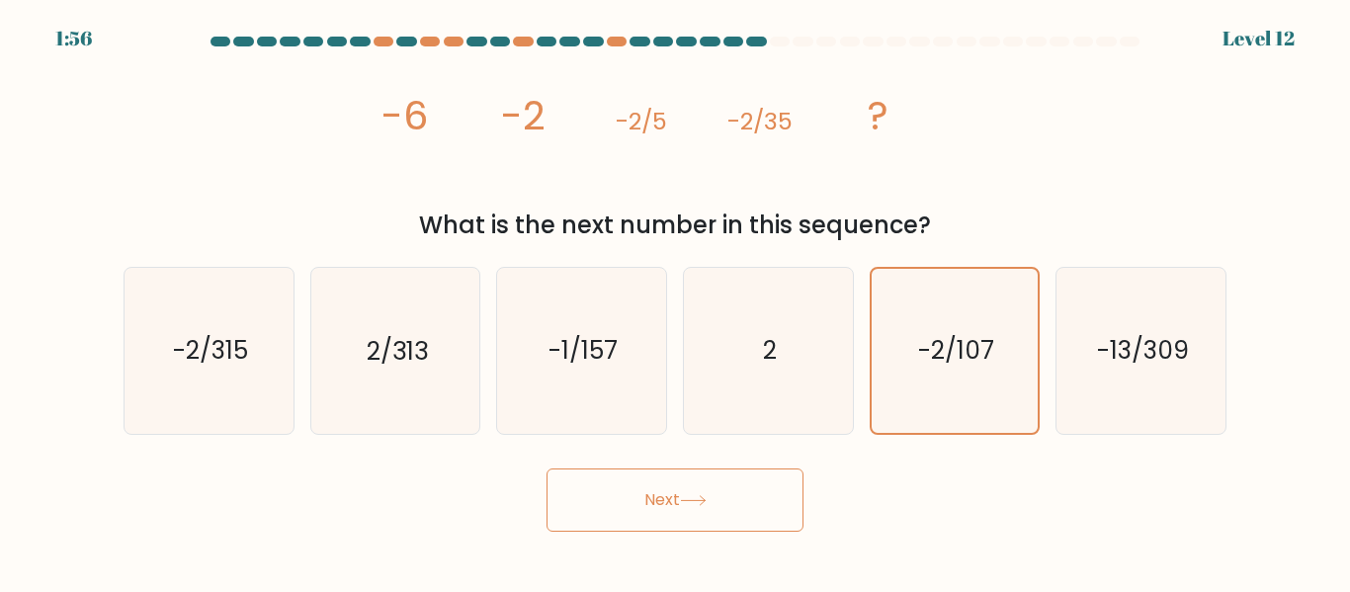
click at [676, 486] on button "Next" at bounding box center [675, 500] width 257 height 63
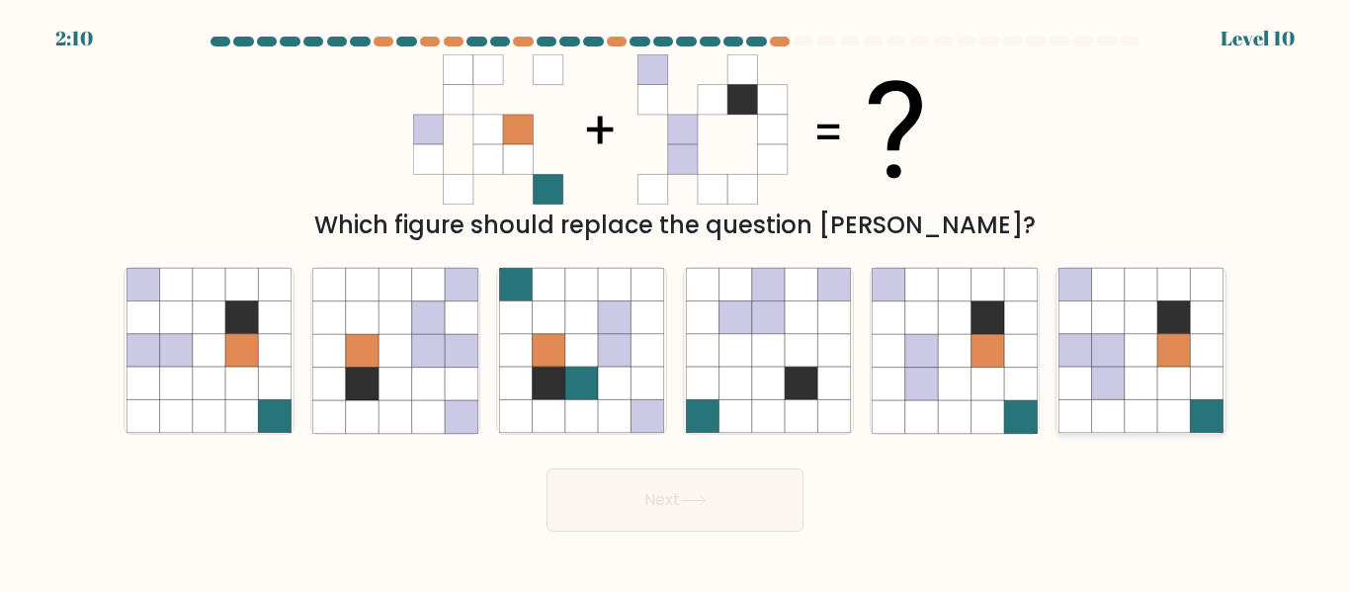
click at [1127, 371] on icon at bounding box center [1141, 384] width 33 height 33
click at [676, 301] on input "f." at bounding box center [675, 299] width 1 height 5
radio input "true"
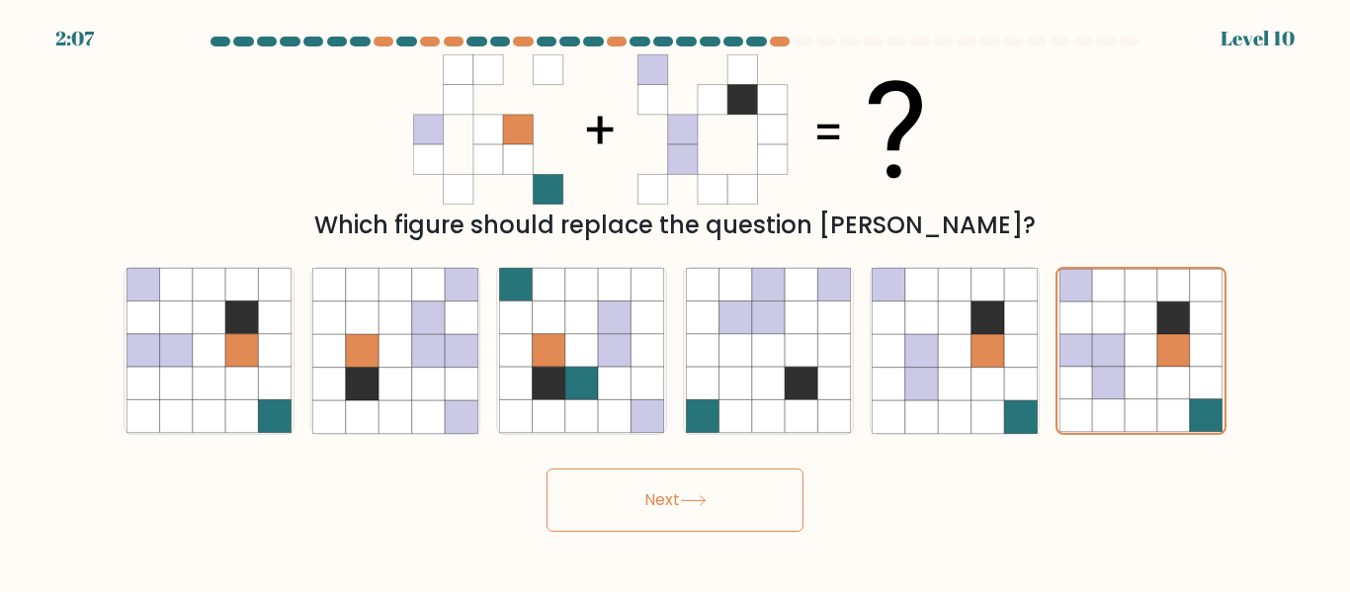
click at [668, 504] on button "Next" at bounding box center [675, 500] width 257 height 63
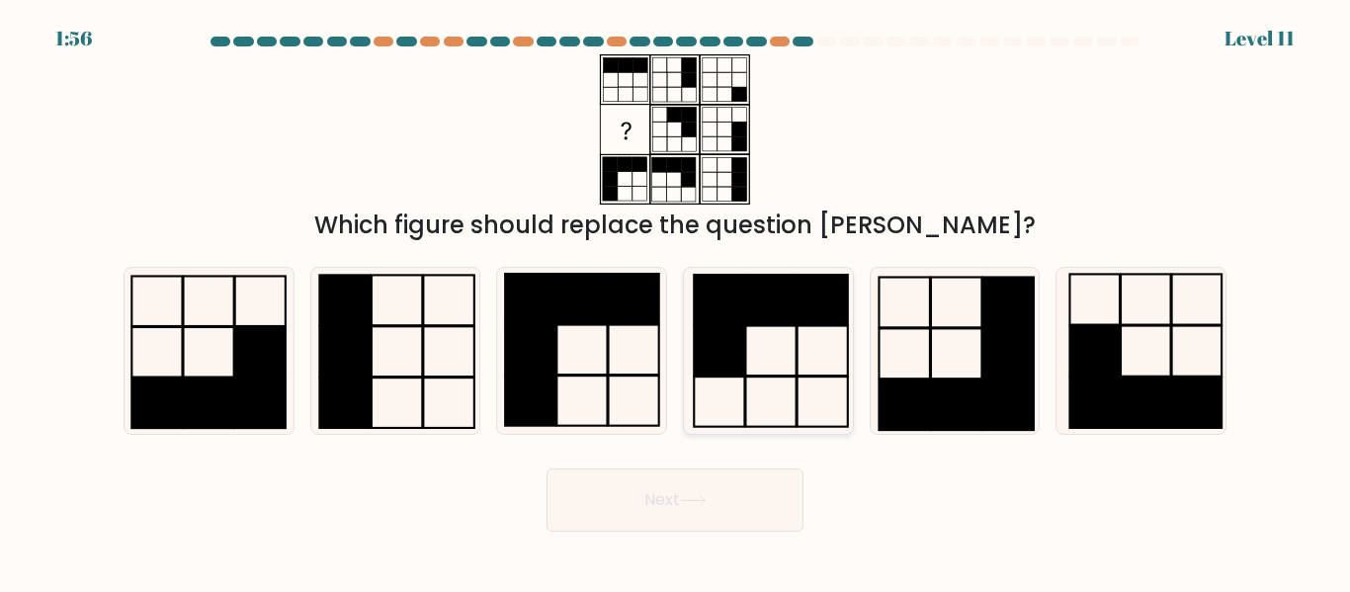
click at [731, 343] on rect at bounding box center [719, 351] width 50 height 50
click at [676, 301] on input "d." at bounding box center [675, 299] width 1 height 5
radio input "true"
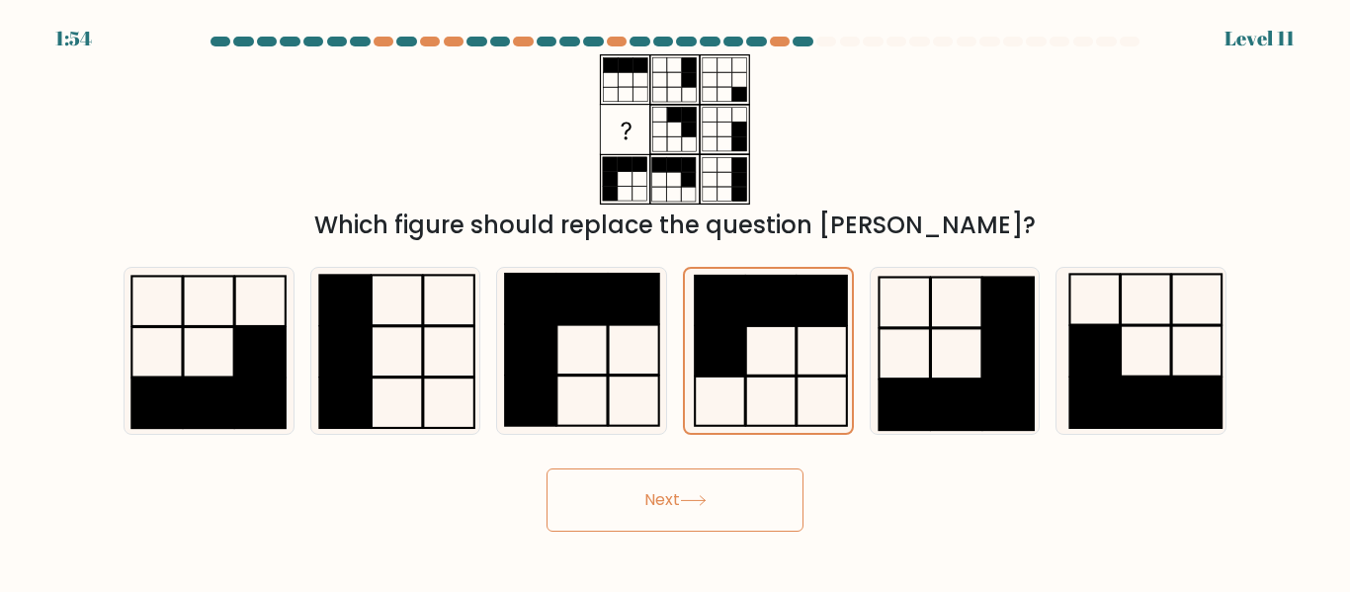
click at [697, 511] on button "Next" at bounding box center [675, 500] width 257 height 63
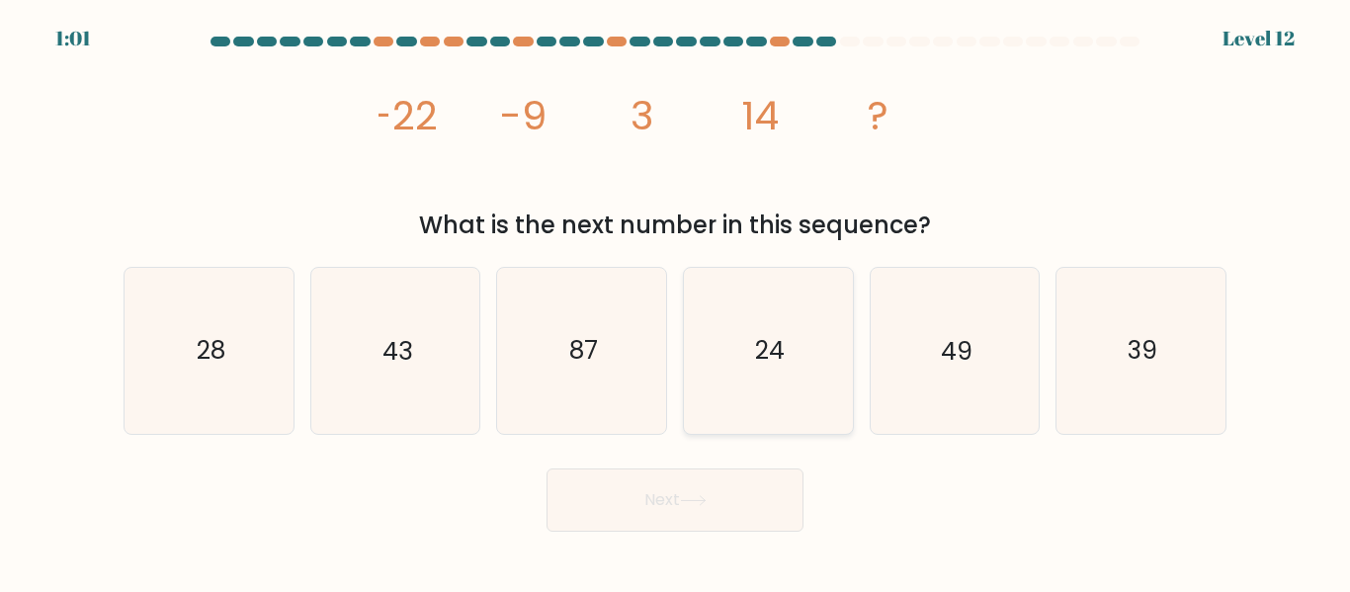
click at [734, 371] on icon "24" at bounding box center [768, 350] width 165 height 165
click at [676, 301] on input "d. 24" at bounding box center [675, 299] width 1 height 5
radio input "true"
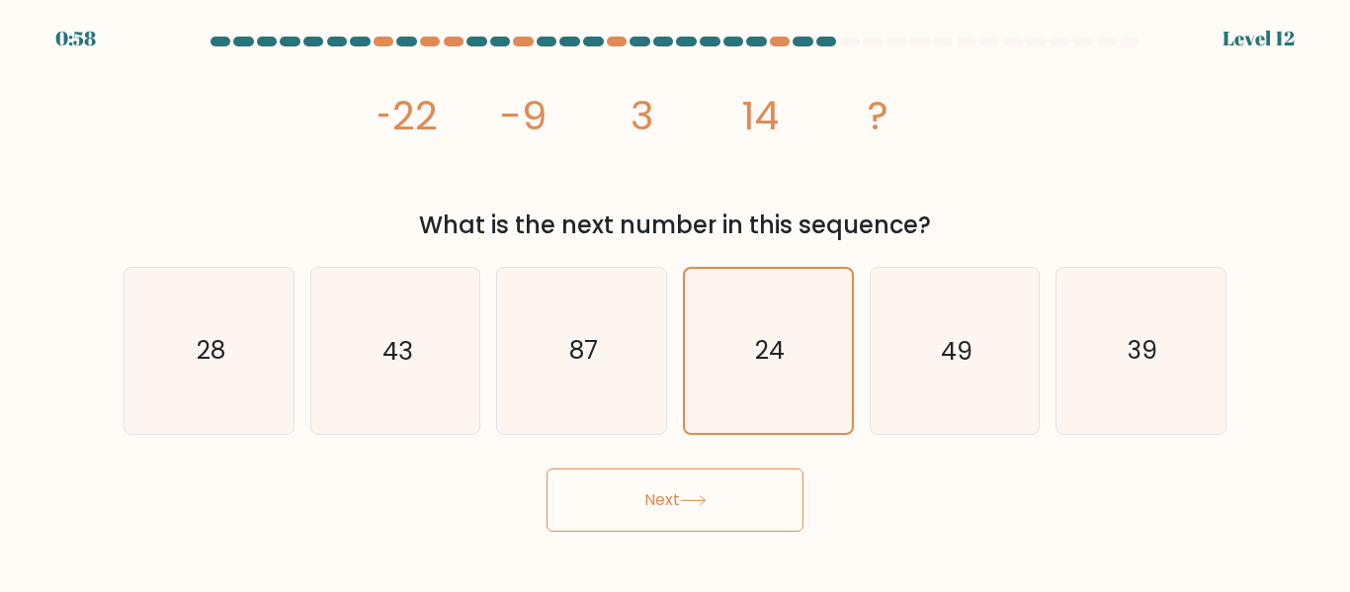
click at [677, 501] on button "Next" at bounding box center [675, 500] width 257 height 63
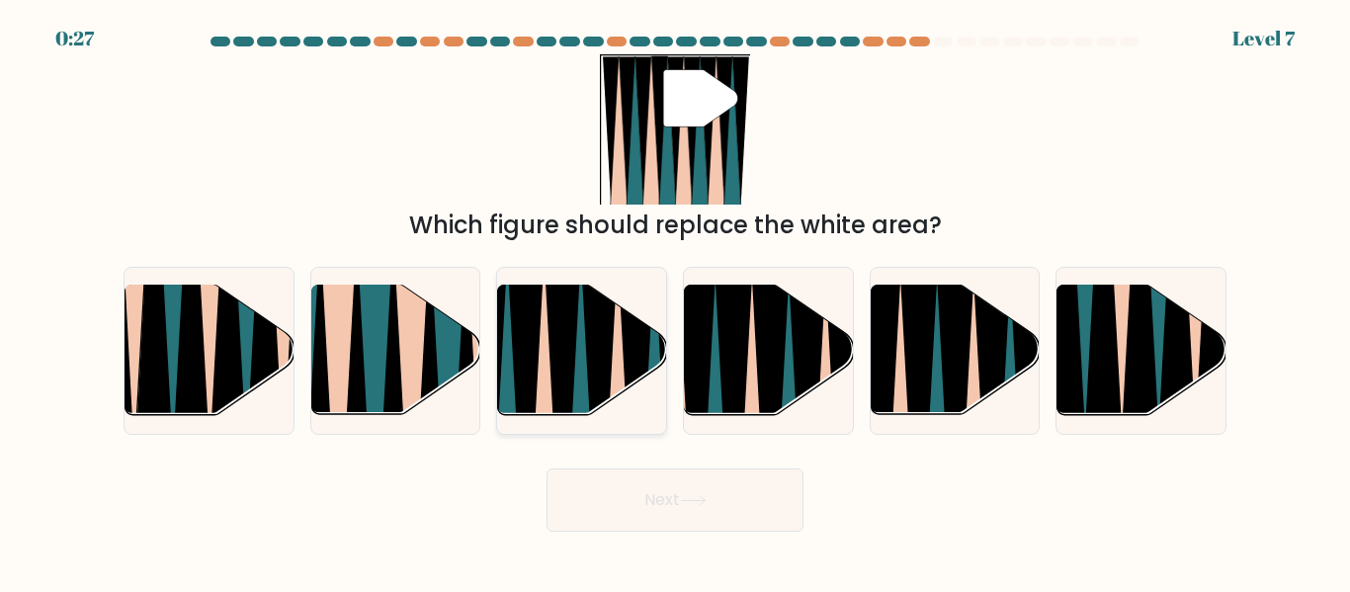
click at [578, 323] on icon at bounding box center [581, 425] width 39 height 338
click at [675, 301] on input "c." at bounding box center [675, 299] width 1 height 5
radio input "true"
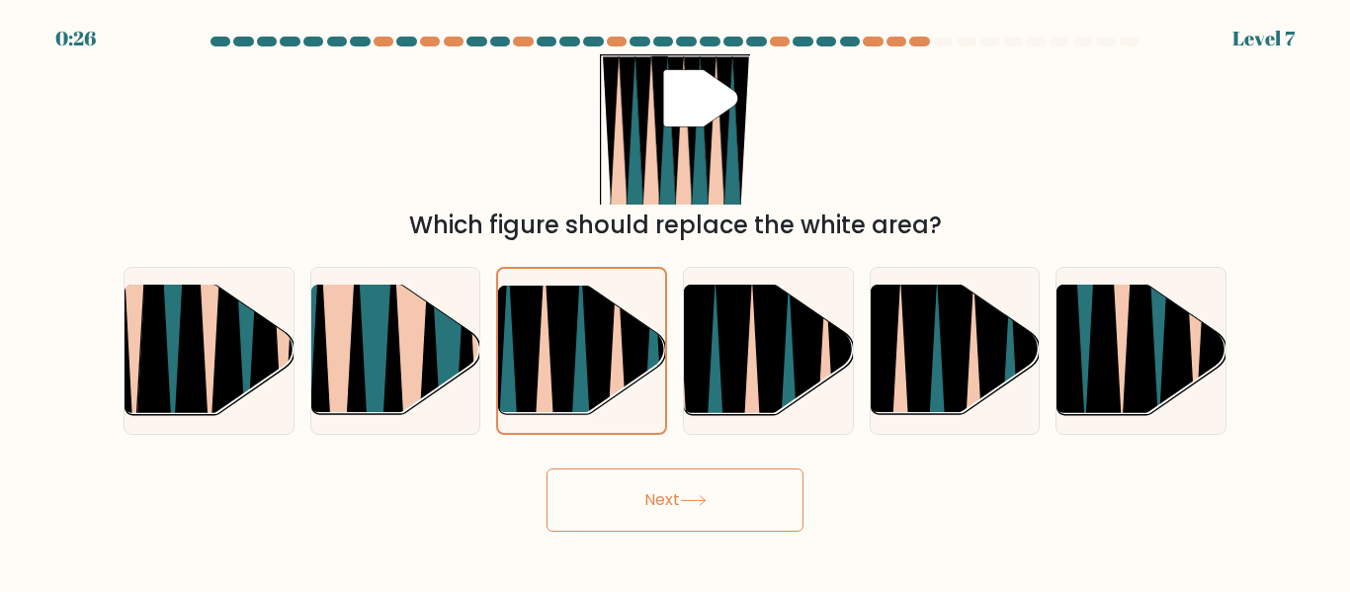
click at [676, 509] on button "Next" at bounding box center [675, 500] width 257 height 63
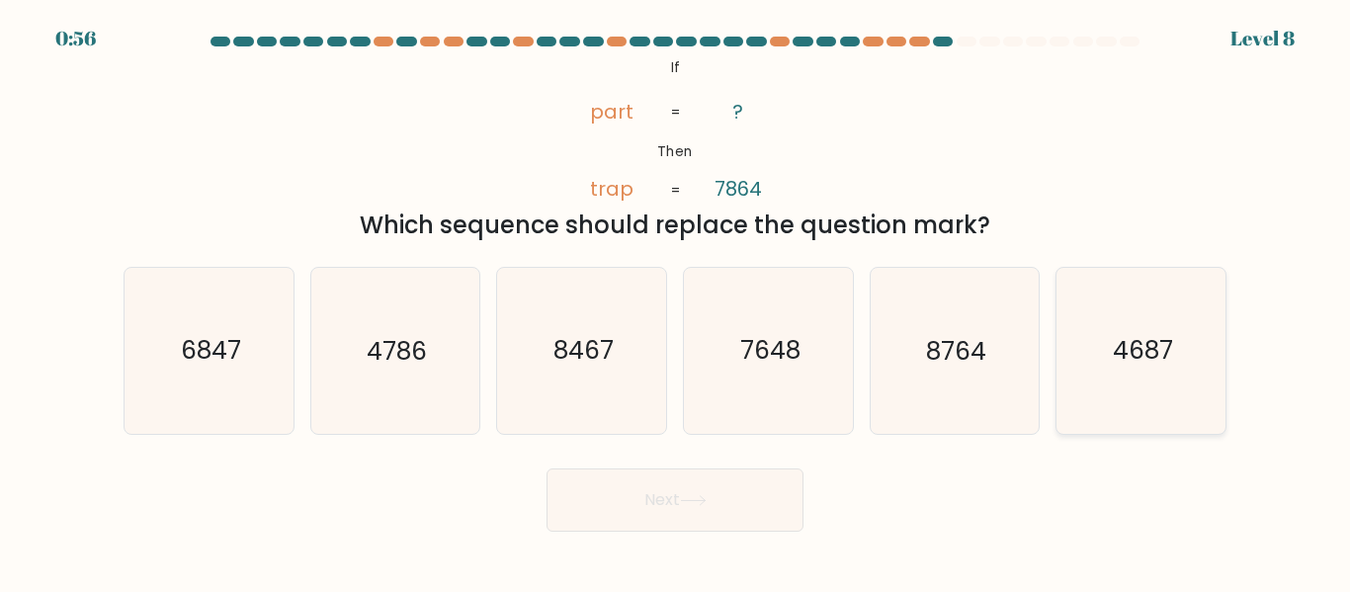
click at [1121, 331] on icon "4687" at bounding box center [1141, 350] width 165 height 165
click at [676, 301] on input "f. 4687" at bounding box center [675, 299] width 1 height 5
radio input "true"
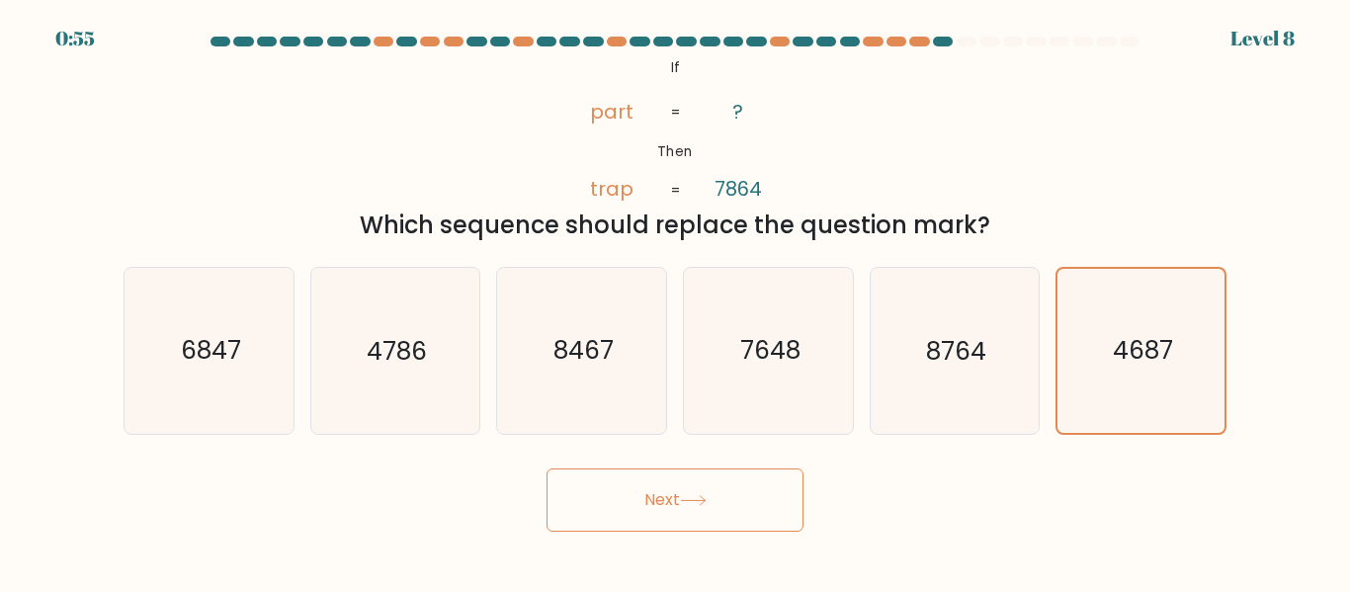
click at [693, 501] on icon at bounding box center [693, 500] width 27 height 11
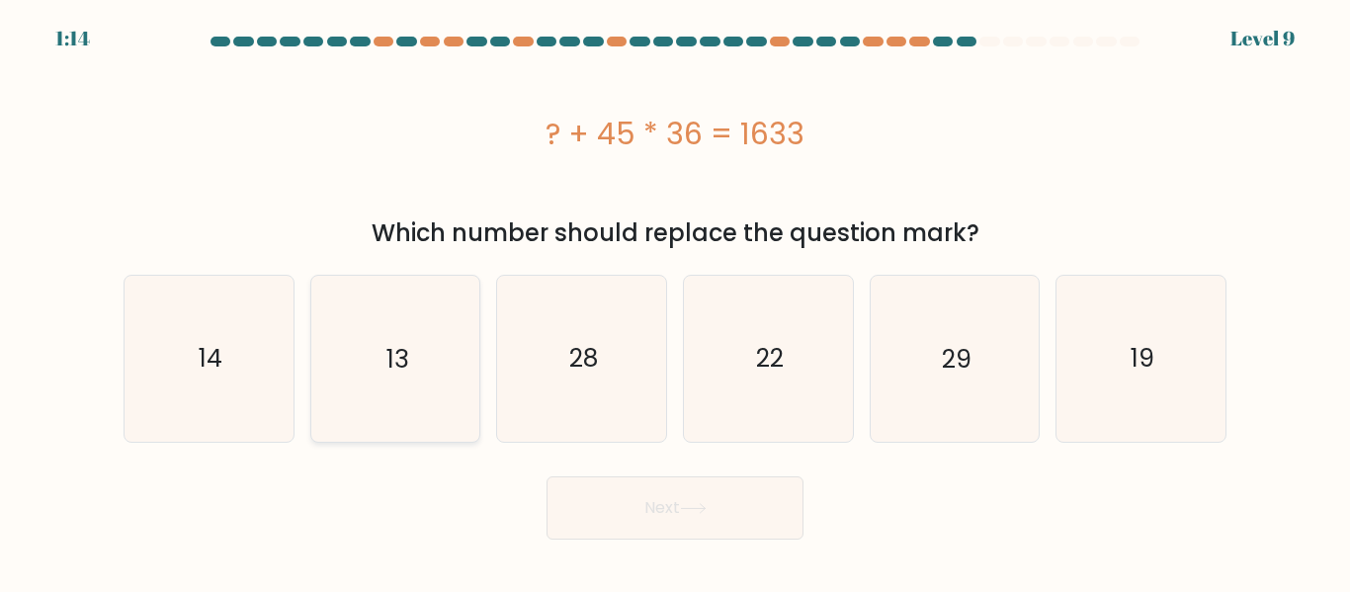
click at [425, 358] on icon "13" at bounding box center [394, 358] width 165 height 165
click at [675, 301] on input "b. 13" at bounding box center [675, 299] width 1 height 5
radio input "true"
click at [720, 504] on button "Next" at bounding box center [675, 507] width 257 height 63
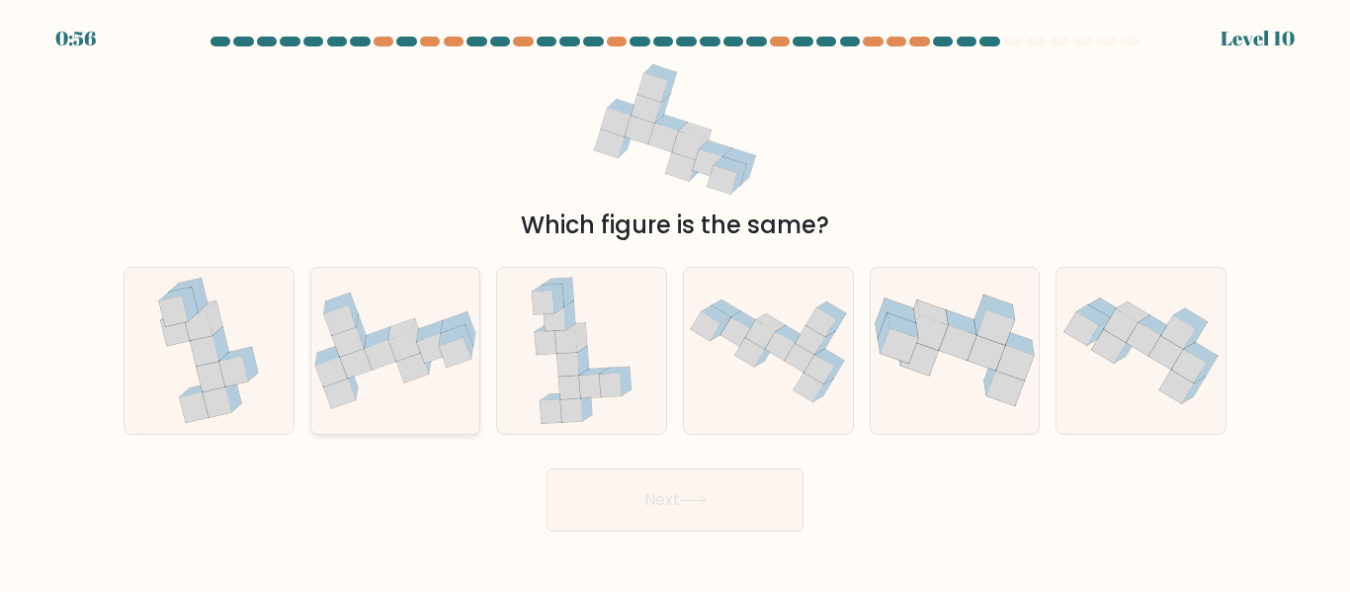
click at [378, 377] on icon at bounding box center [395, 351] width 169 height 117
click at [675, 301] on input "b." at bounding box center [675, 299] width 1 height 5
radio input "true"
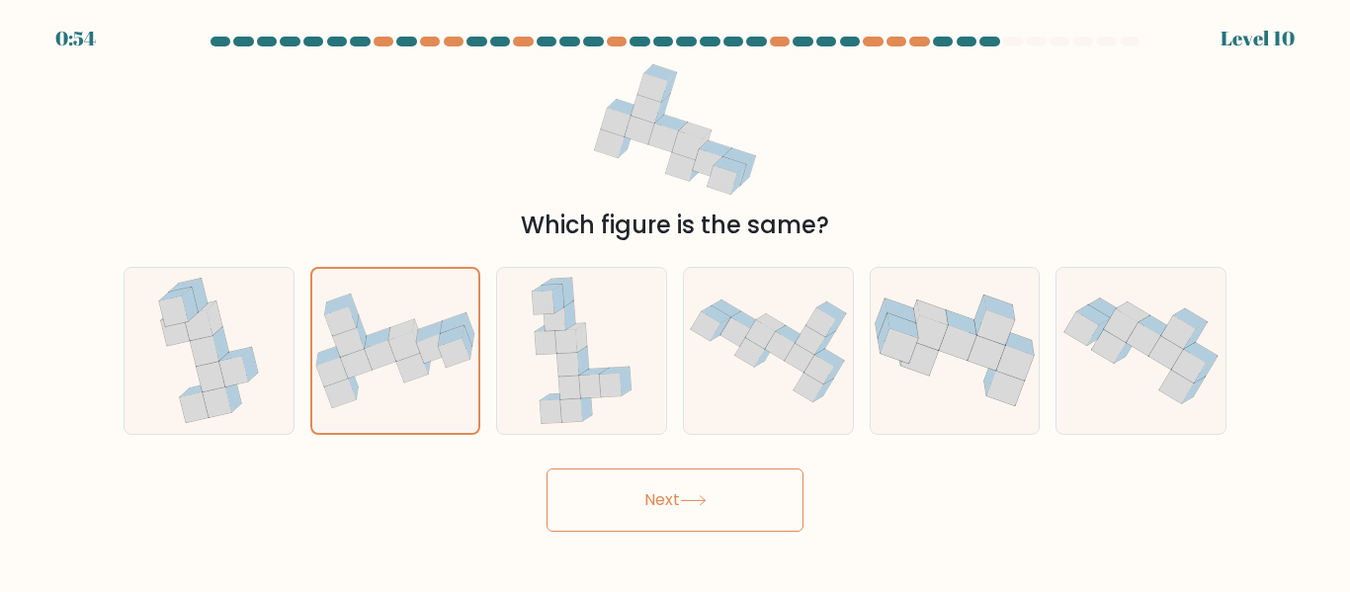
click at [718, 503] on button "Next" at bounding box center [675, 500] width 257 height 63
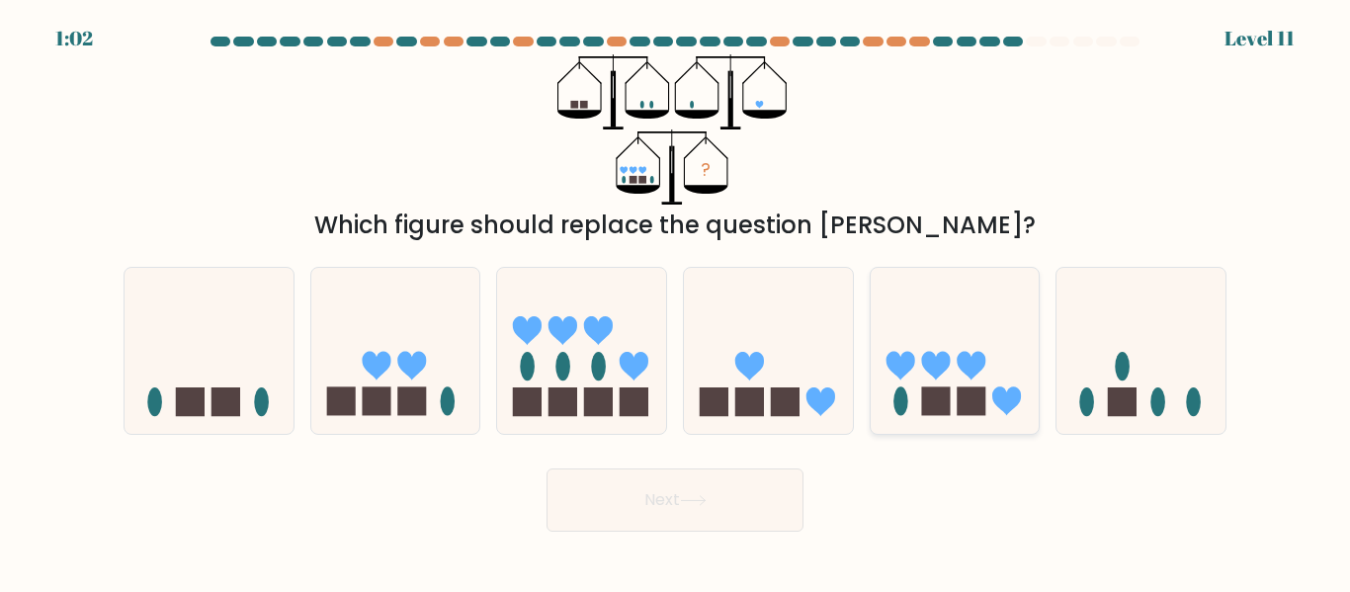
click at [931, 378] on icon at bounding box center [955, 350] width 169 height 139
click at [676, 301] on input "e." at bounding box center [675, 299] width 1 height 5
radio input "true"
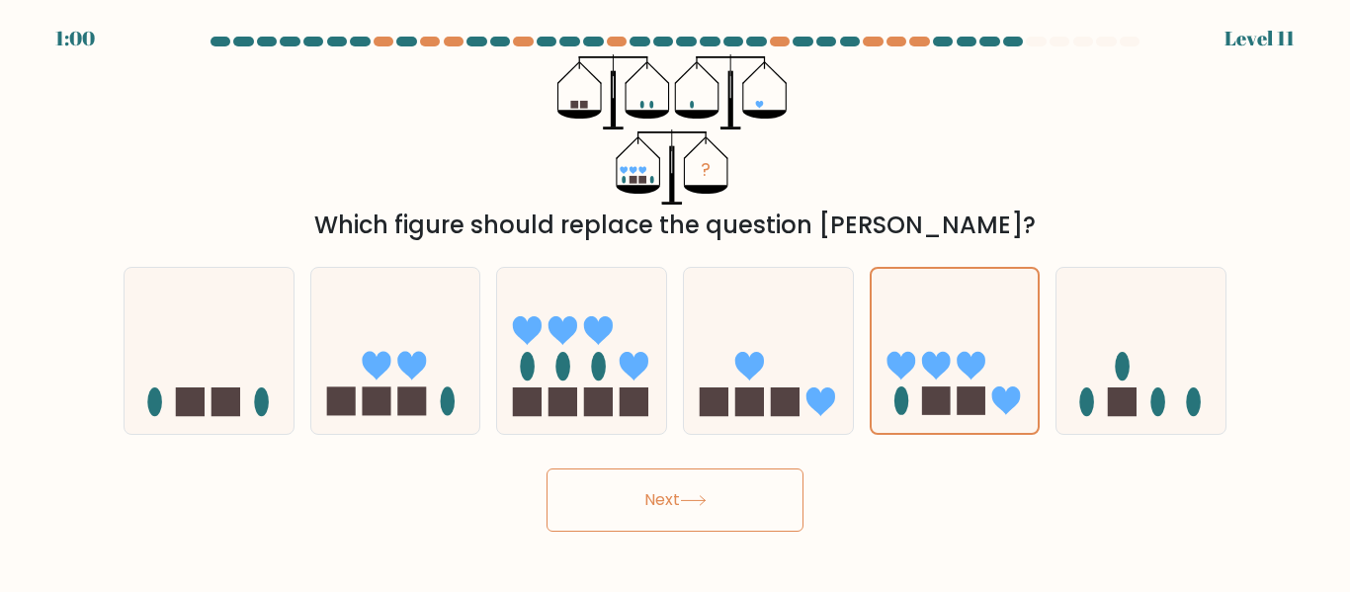
click at [680, 485] on button "Next" at bounding box center [675, 500] width 257 height 63
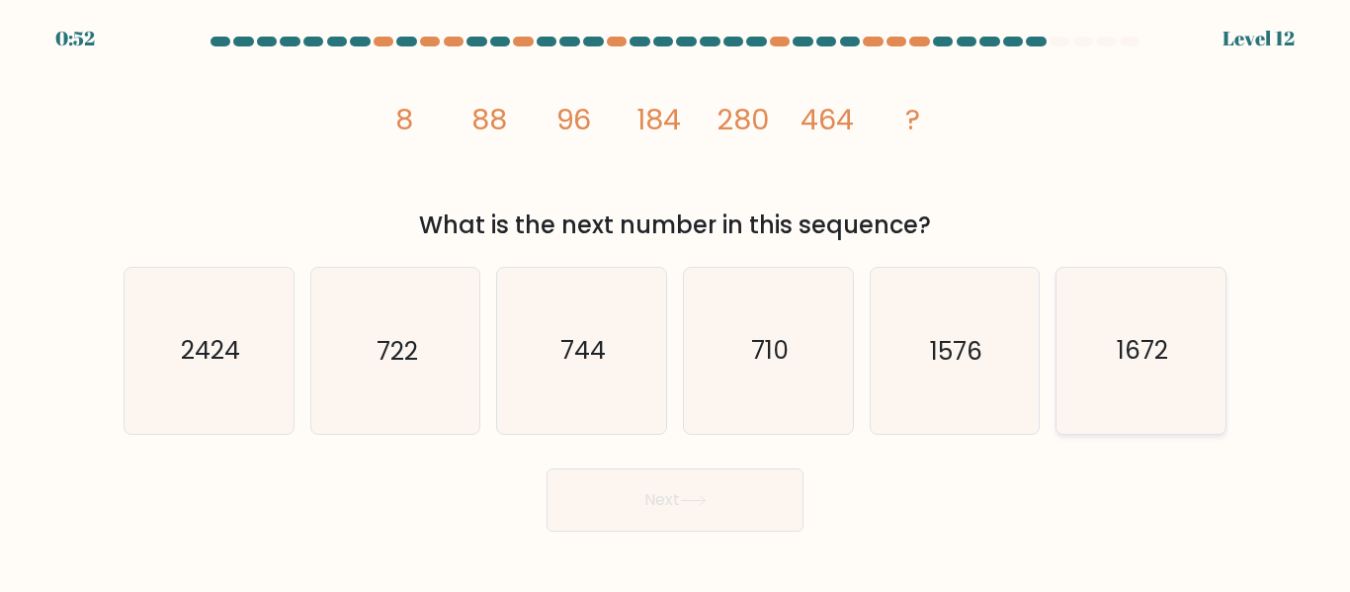
click at [1151, 361] on text "1672" at bounding box center [1142, 351] width 51 height 35
click at [676, 301] on input "f. 1672" at bounding box center [675, 299] width 1 height 5
radio input "true"
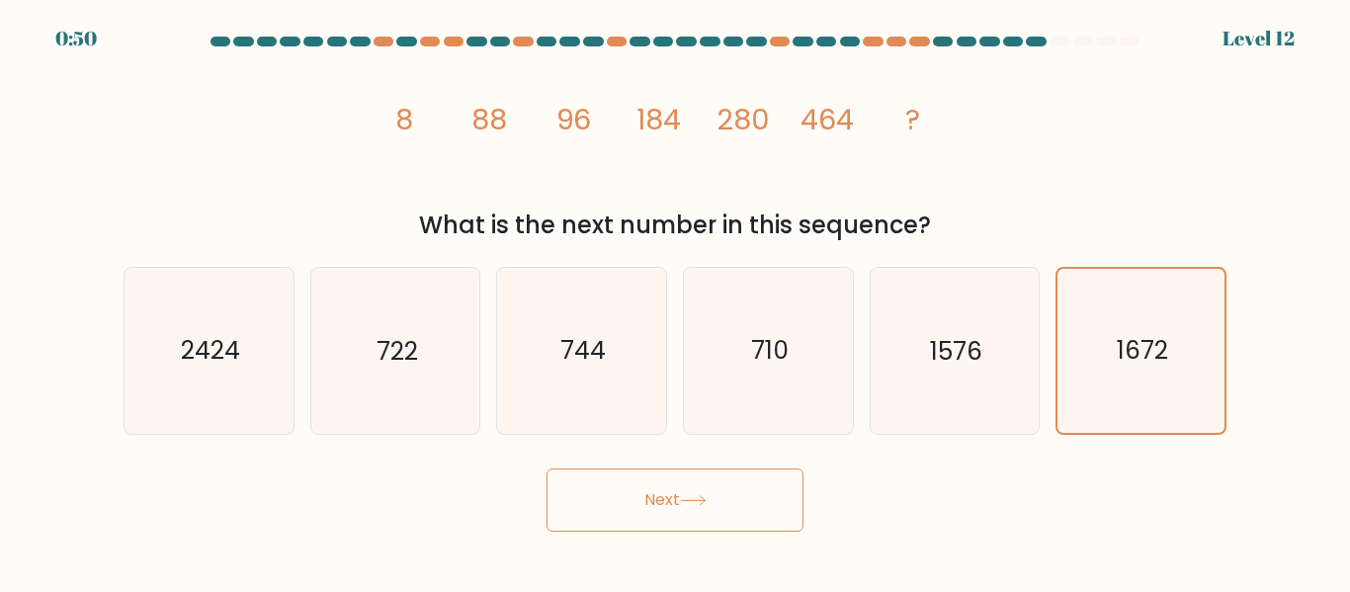
click at [690, 489] on button "Next" at bounding box center [675, 500] width 257 height 63
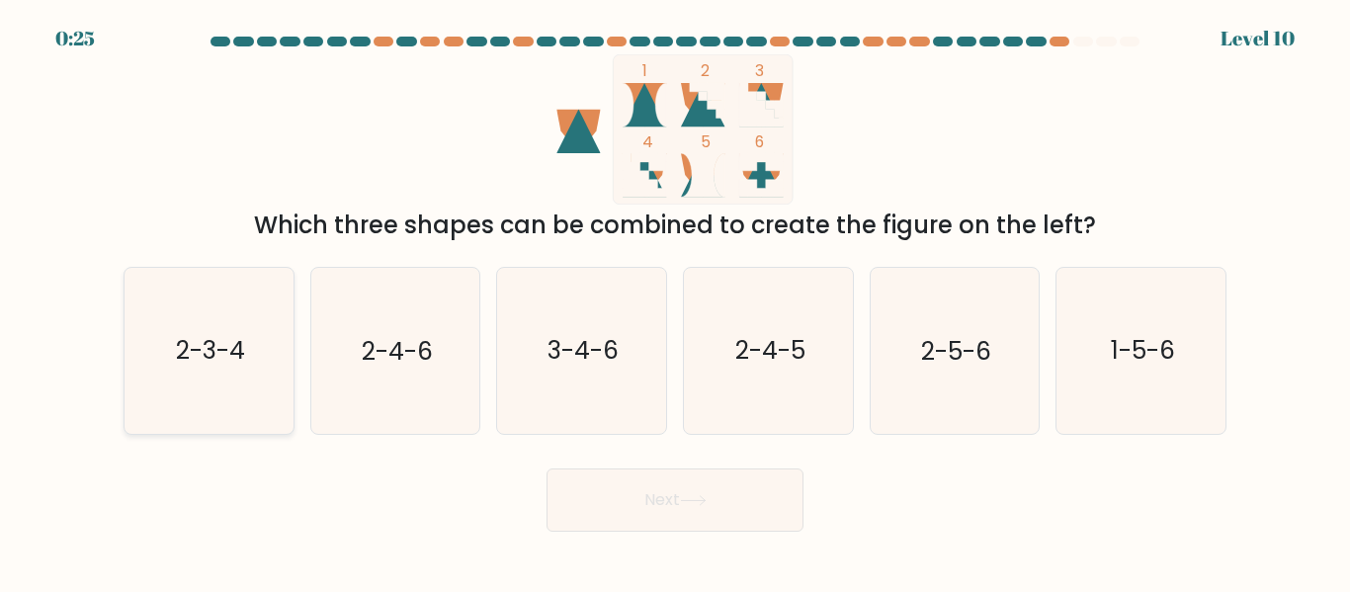
click at [253, 386] on icon "2-3-4" at bounding box center [209, 350] width 165 height 165
click at [675, 301] on input "a. 2-3-4" at bounding box center [675, 299] width 1 height 5
radio input "true"
click at [666, 508] on button "Next" at bounding box center [675, 500] width 257 height 63
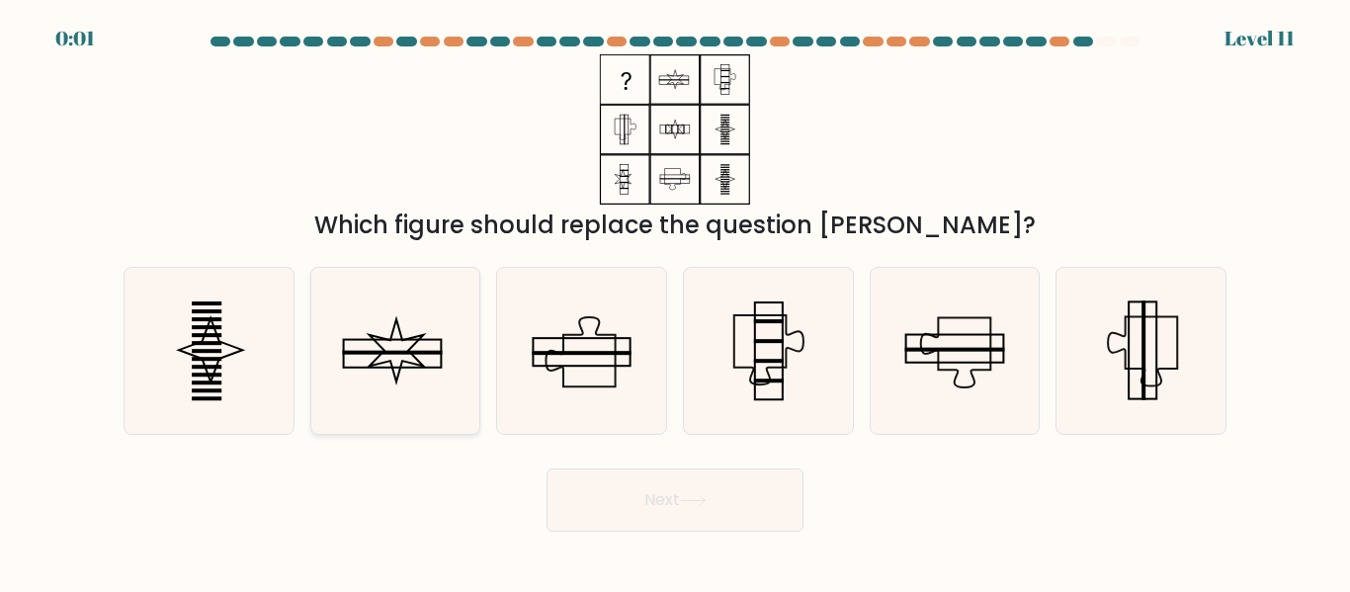
click at [457, 381] on icon at bounding box center [394, 350] width 165 height 165
click at [675, 301] on input "b." at bounding box center [675, 299] width 1 height 5
radio input "true"
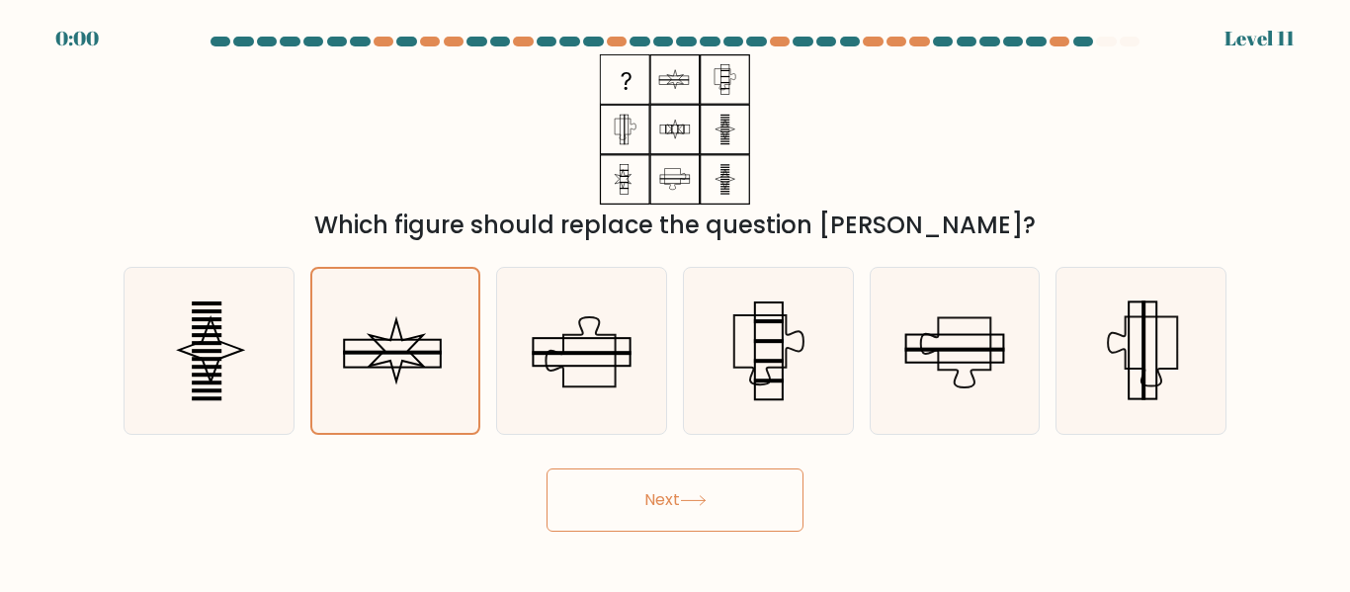
click at [712, 514] on button "Next" at bounding box center [675, 500] width 257 height 63
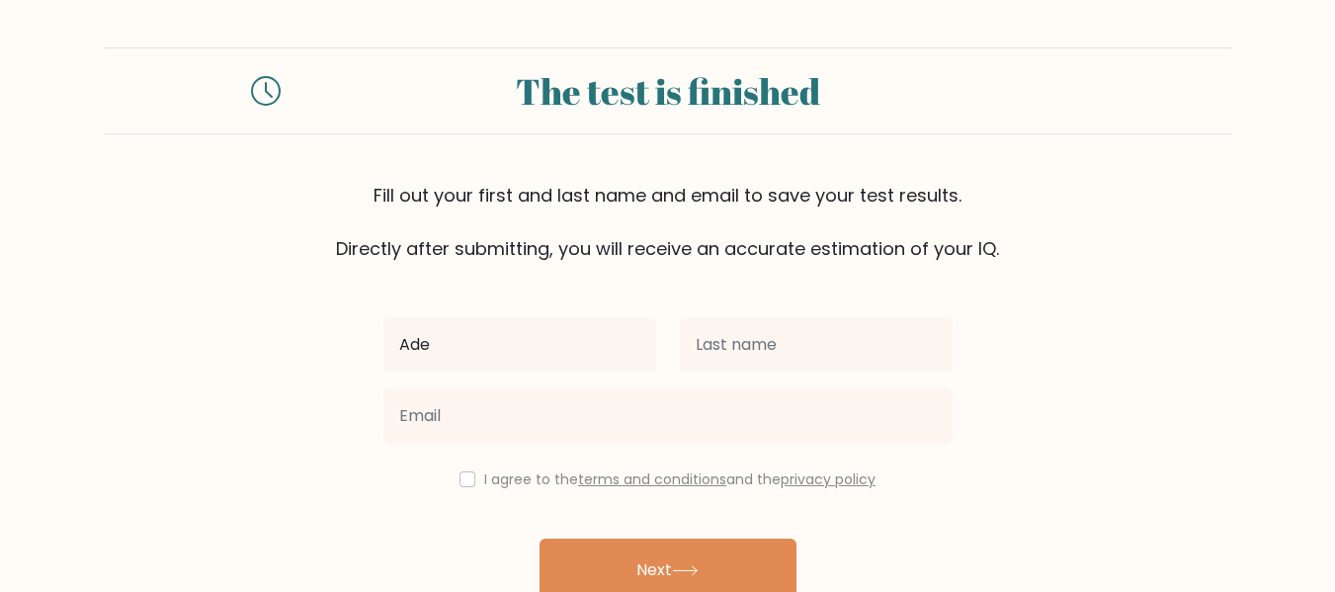
type input "Ade"
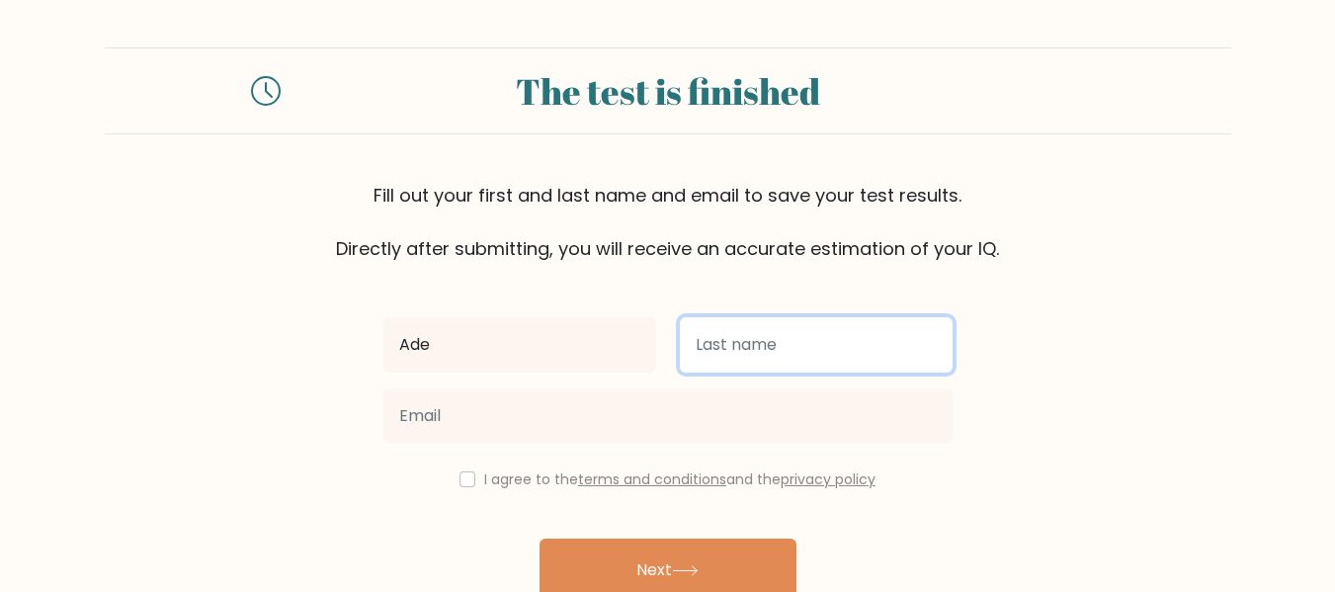
click at [718, 335] on input "text" at bounding box center [816, 344] width 273 height 55
type input "Ade"
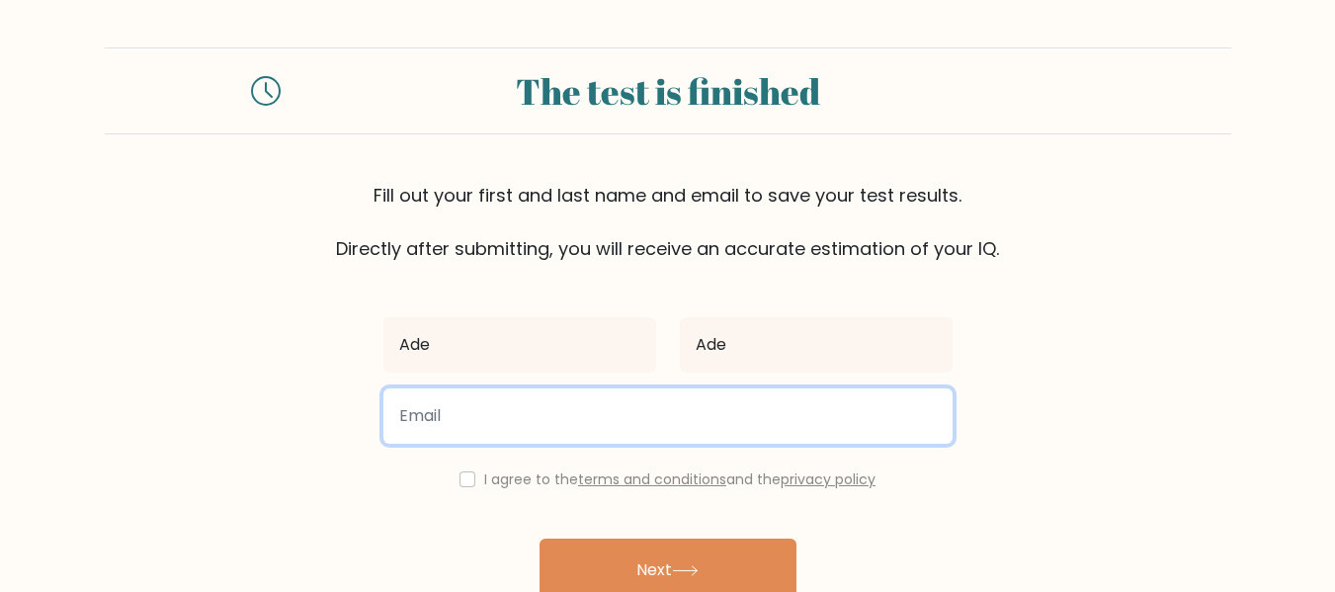
click at [542, 409] on input "email" at bounding box center [668, 415] width 569 height 55
type input "adeboyeadeleye@gmail.com"
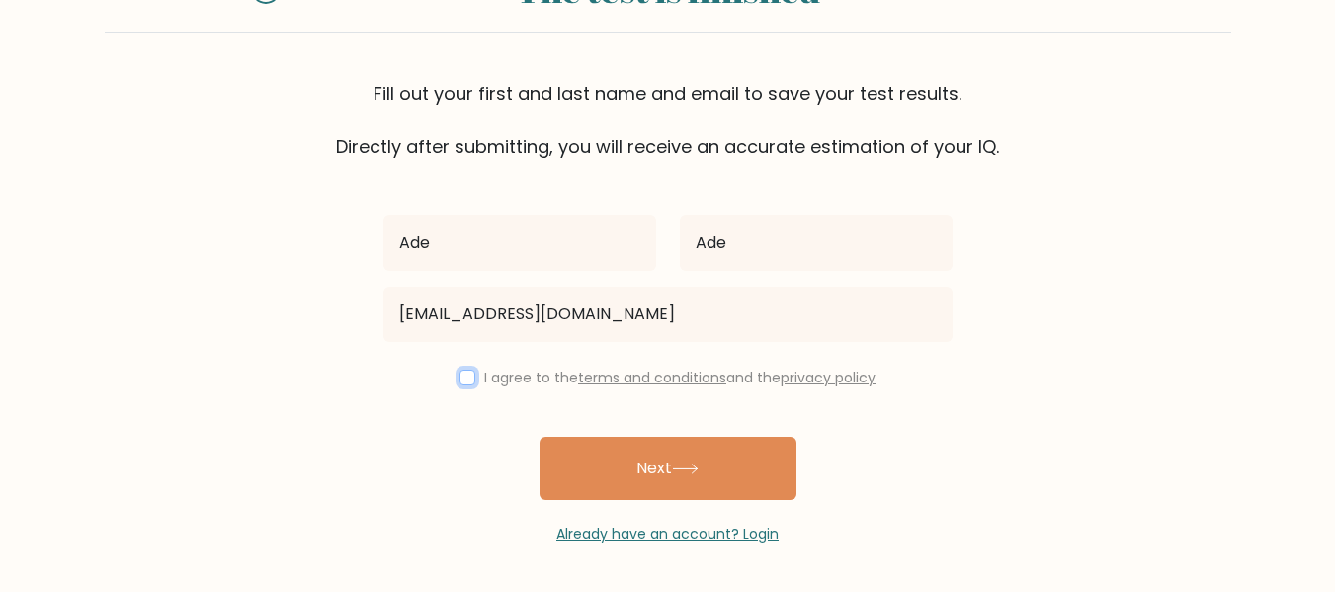
click at [463, 374] on input "checkbox" at bounding box center [468, 378] width 16 height 16
checkbox input "true"
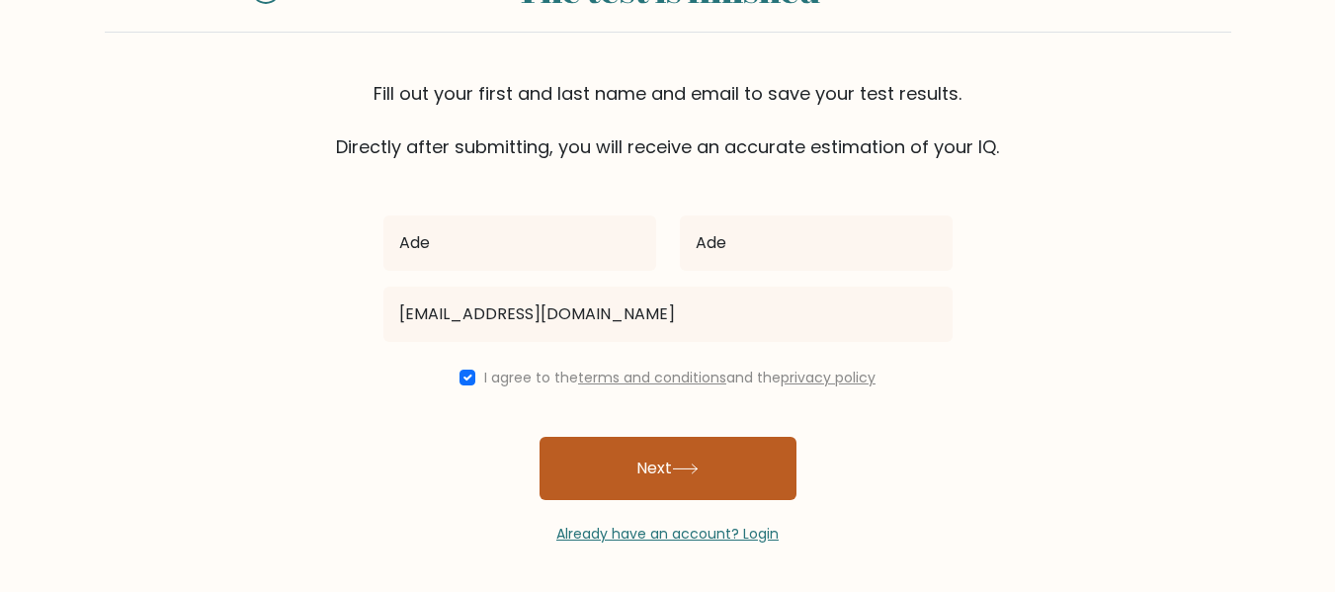
click at [697, 473] on icon at bounding box center [685, 469] width 27 height 11
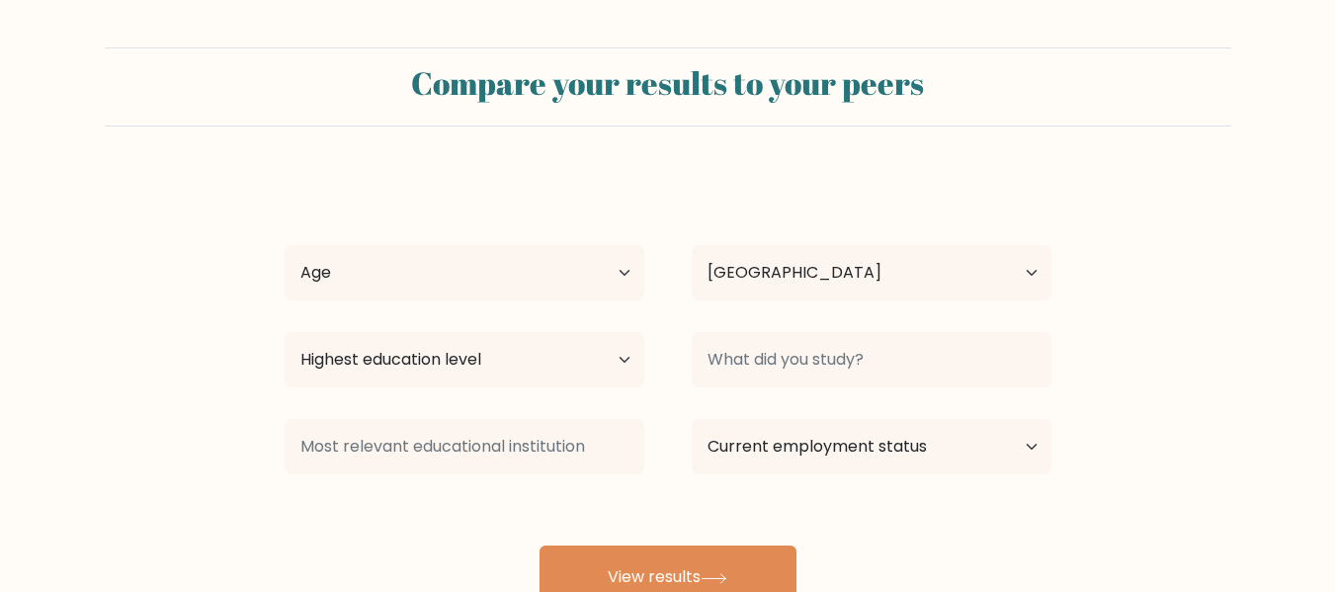
select select "NG"
click at [616, 279] on select "Age Under [DEMOGRAPHIC_DATA] [DEMOGRAPHIC_DATA] [DEMOGRAPHIC_DATA] [DEMOGRAPHIC…" at bounding box center [465, 272] width 360 height 55
select select "45_54"
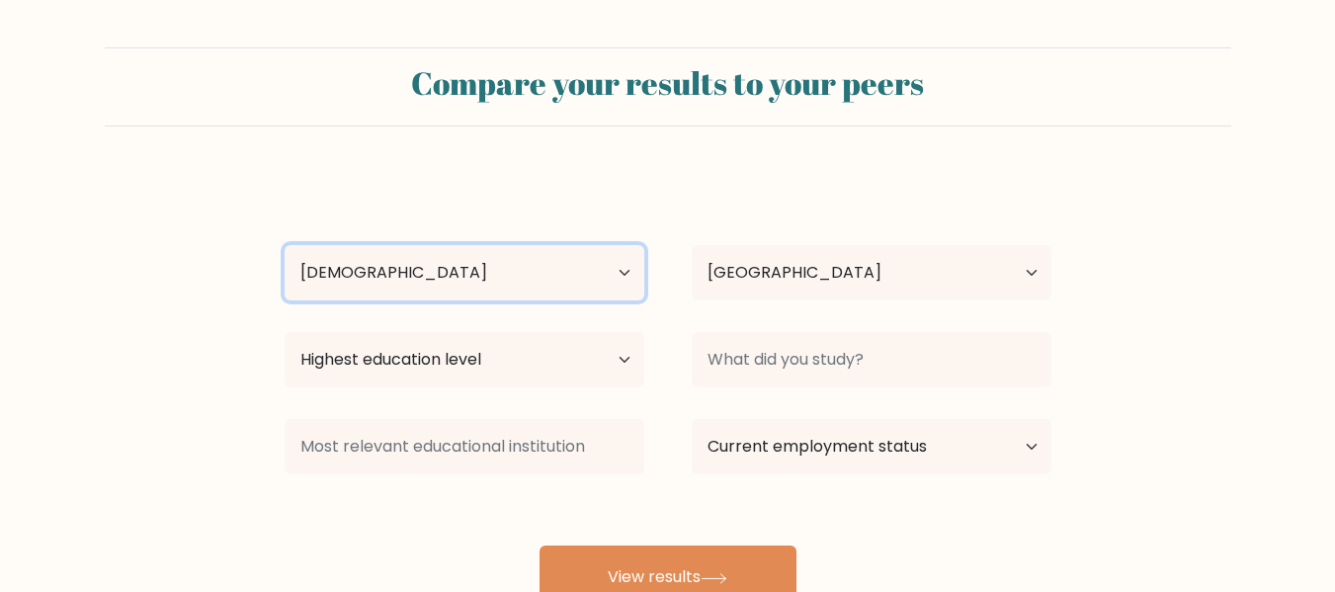
click at [285, 245] on select "Age Under [DEMOGRAPHIC_DATA] [DEMOGRAPHIC_DATA] [DEMOGRAPHIC_DATA] [DEMOGRAPHIC…" at bounding box center [465, 272] width 360 height 55
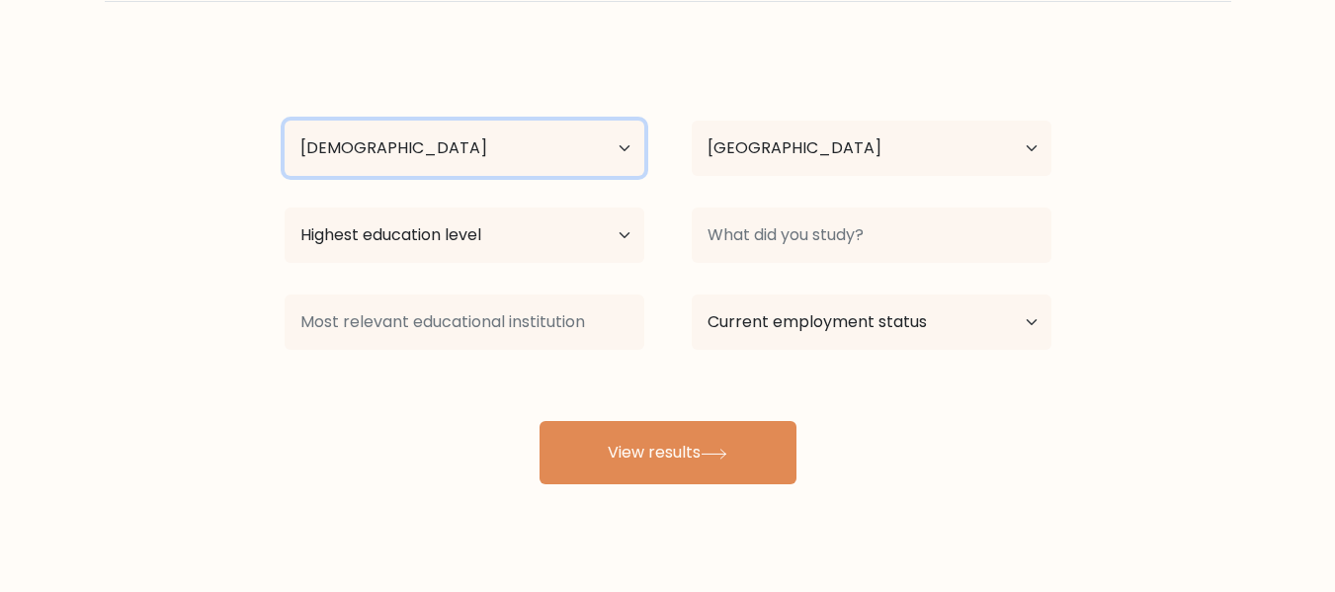
scroll to position [127, 0]
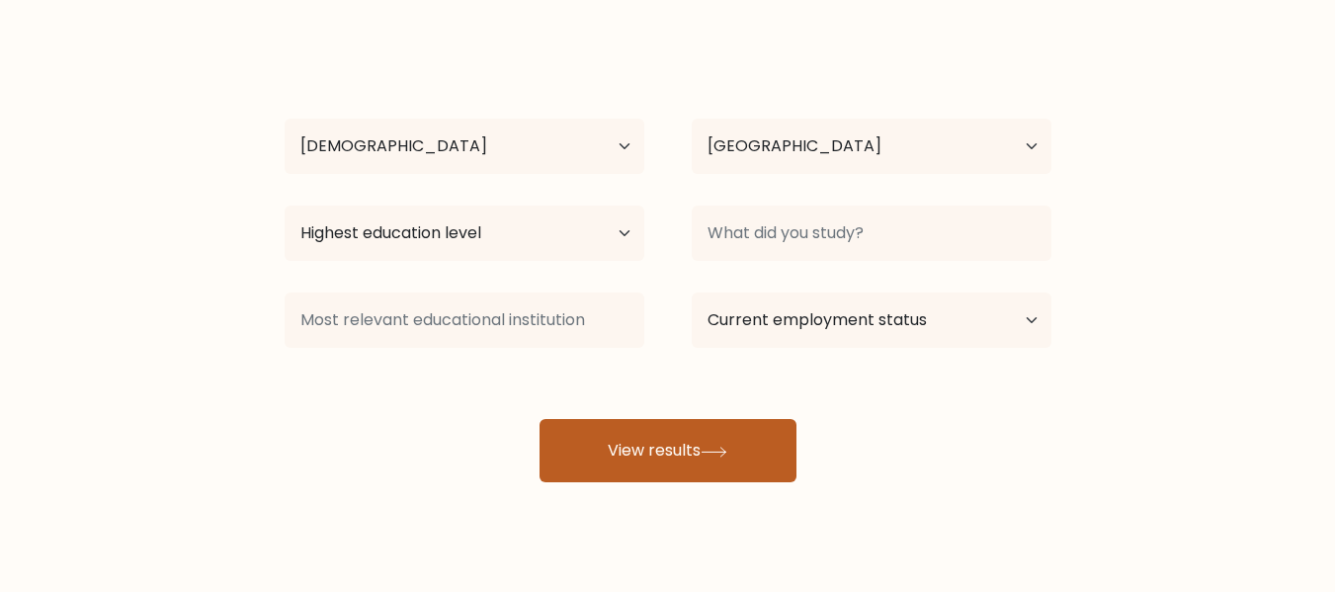
click at [686, 469] on button "View results" at bounding box center [668, 450] width 257 height 63
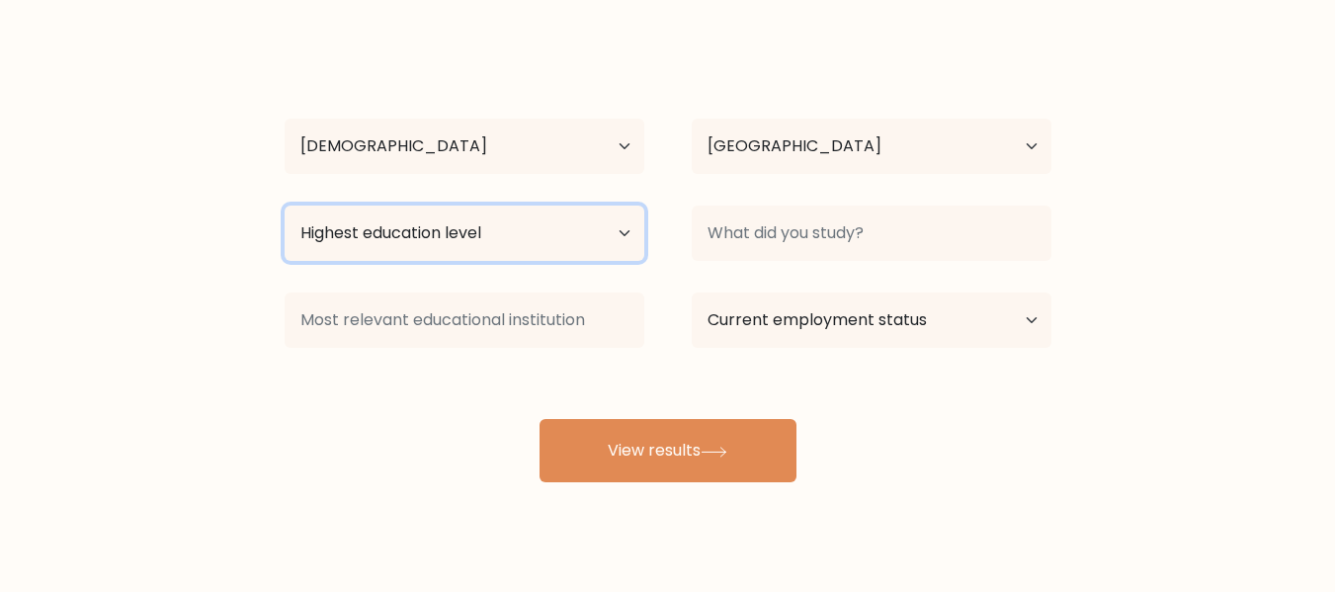
click at [599, 227] on select "Highest education level No schooling Primary Lower Secondary Upper Secondary Oc…" at bounding box center [465, 233] width 360 height 55
select select "lower_secondary"
click at [285, 206] on select "Highest education level No schooling Primary Lower Secondary Upper Secondary Oc…" at bounding box center [465, 233] width 360 height 55
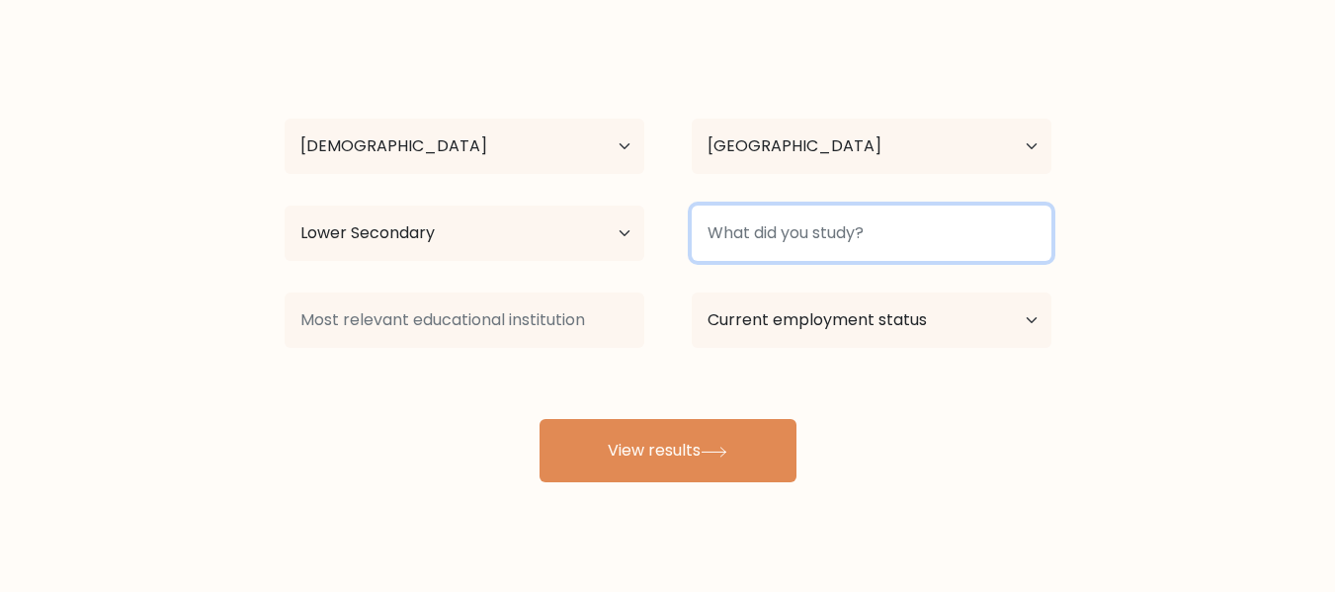
click at [845, 235] on input at bounding box center [872, 233] width 360 height 55
click at [813, 237] on input at bounding box center [872, 233] width 360 height 55
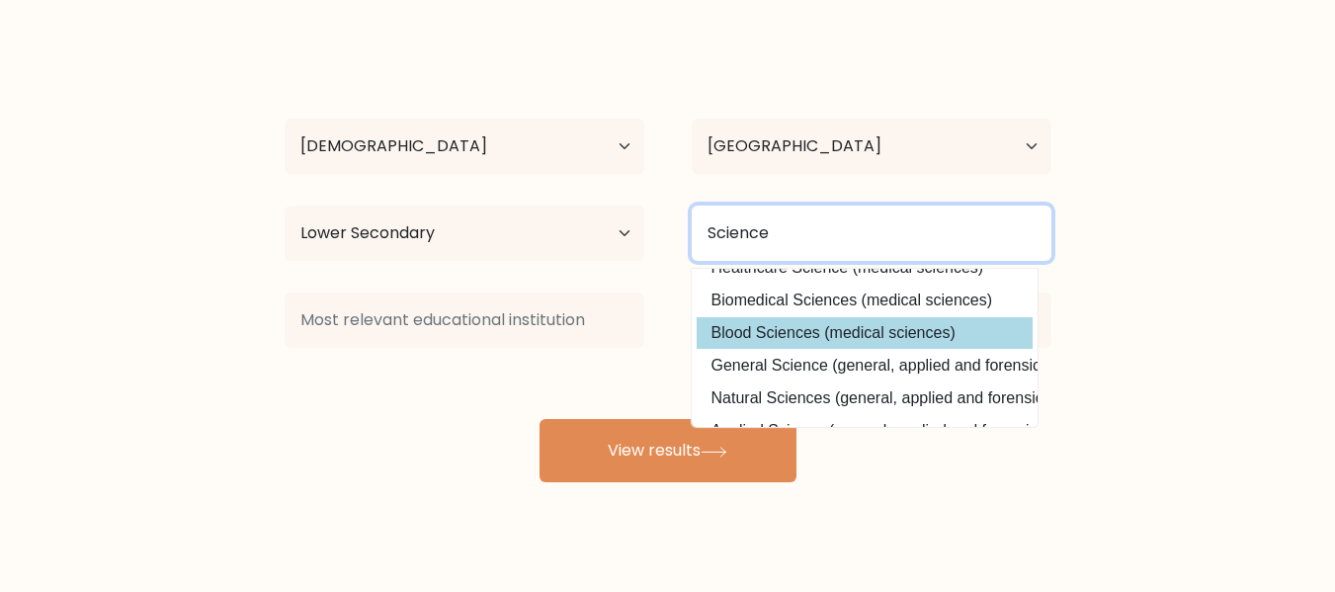
scroll to position [20, 0]
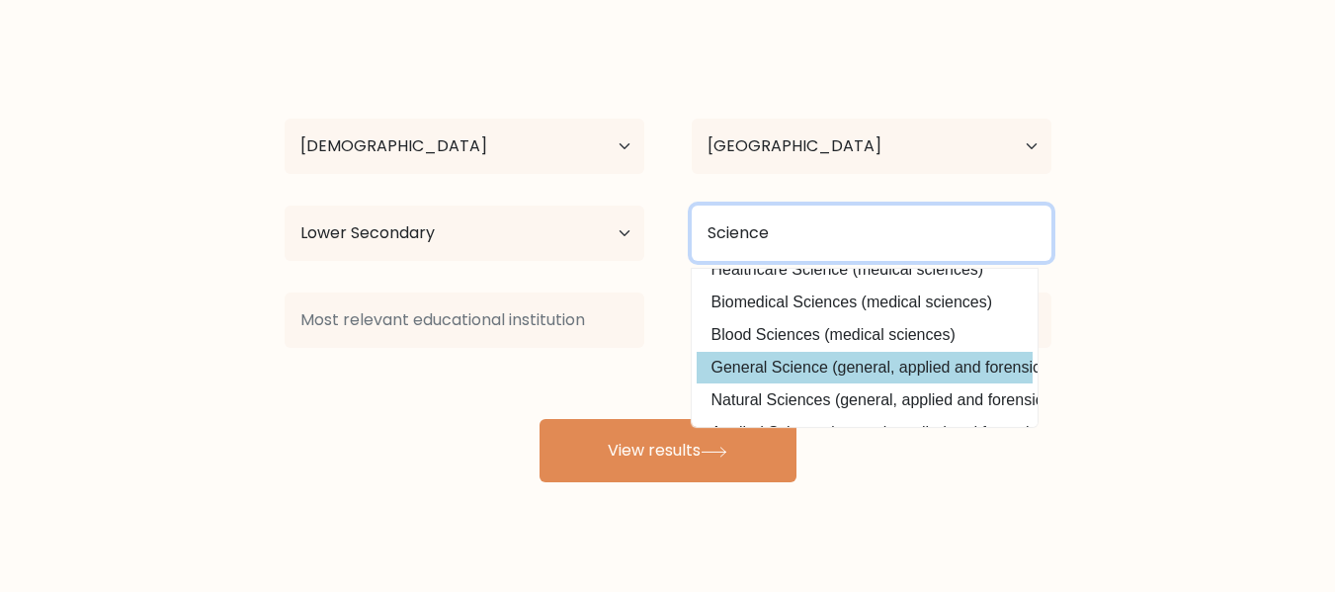
type input "Science"
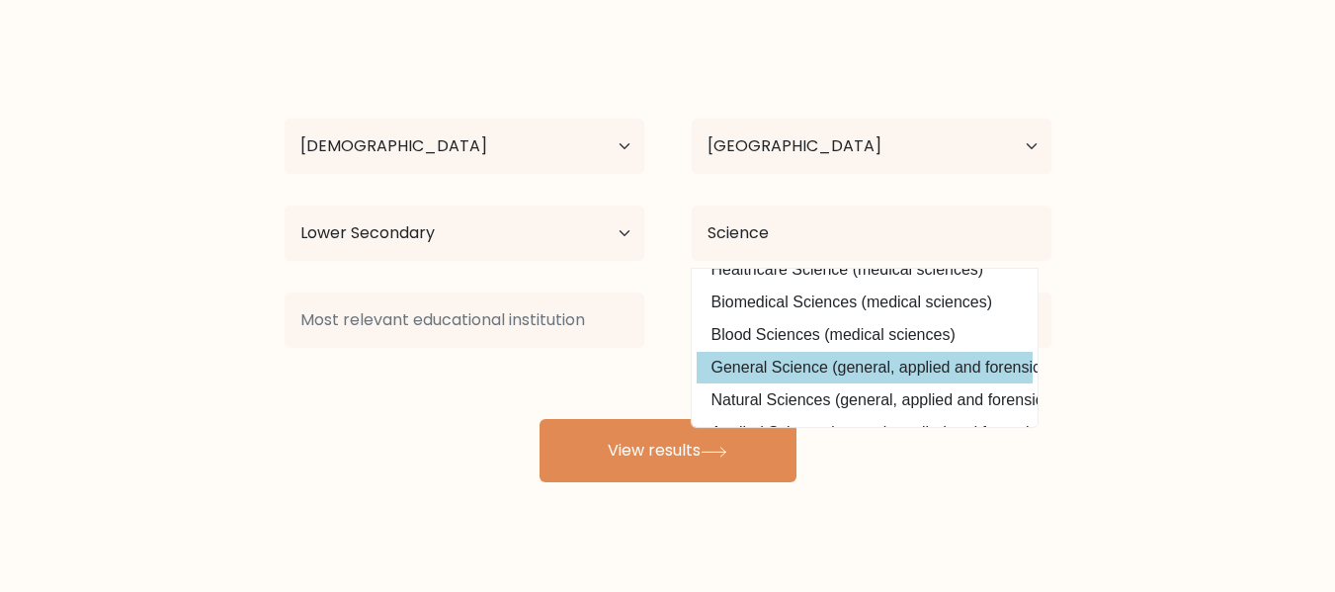
click at [799, 357] on div "Ade Ade Age Under [DEMOGRAPHIC_DATA] [DEMOGRAPHIC_DATA] [DEMOGRAPHIC_DATA] [DEM…" at bounding box center [668, 264] width 791 height 435
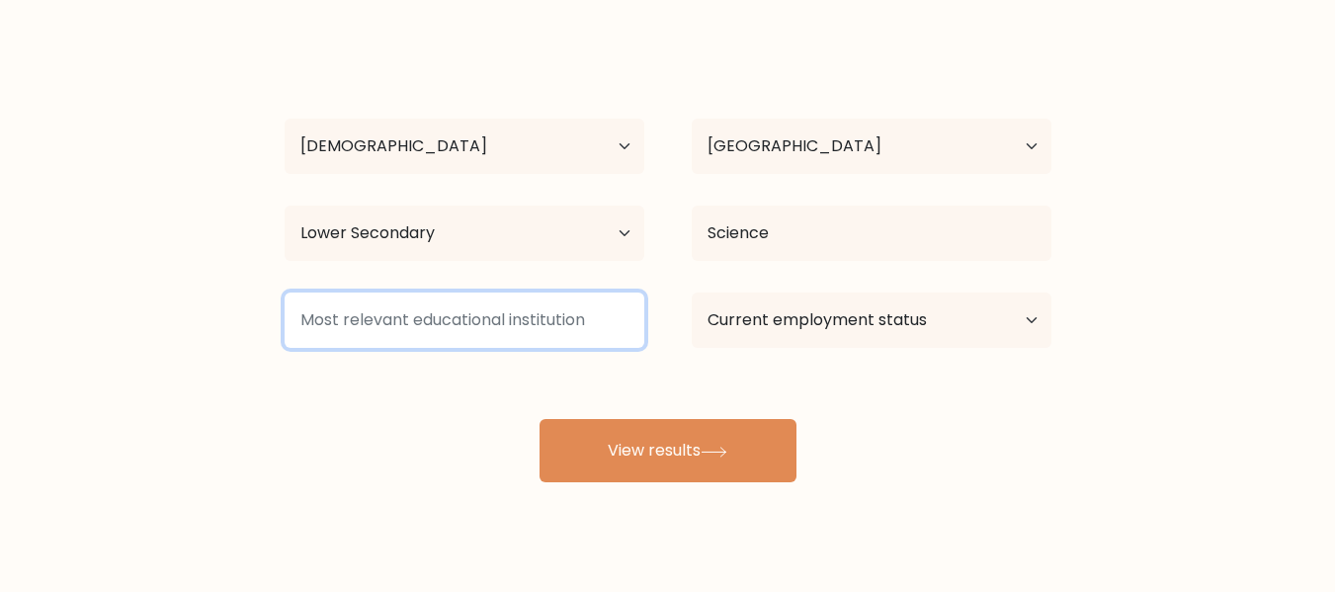
click at [556, 317] on input at bounding box center [465, 320] width 360 height 55
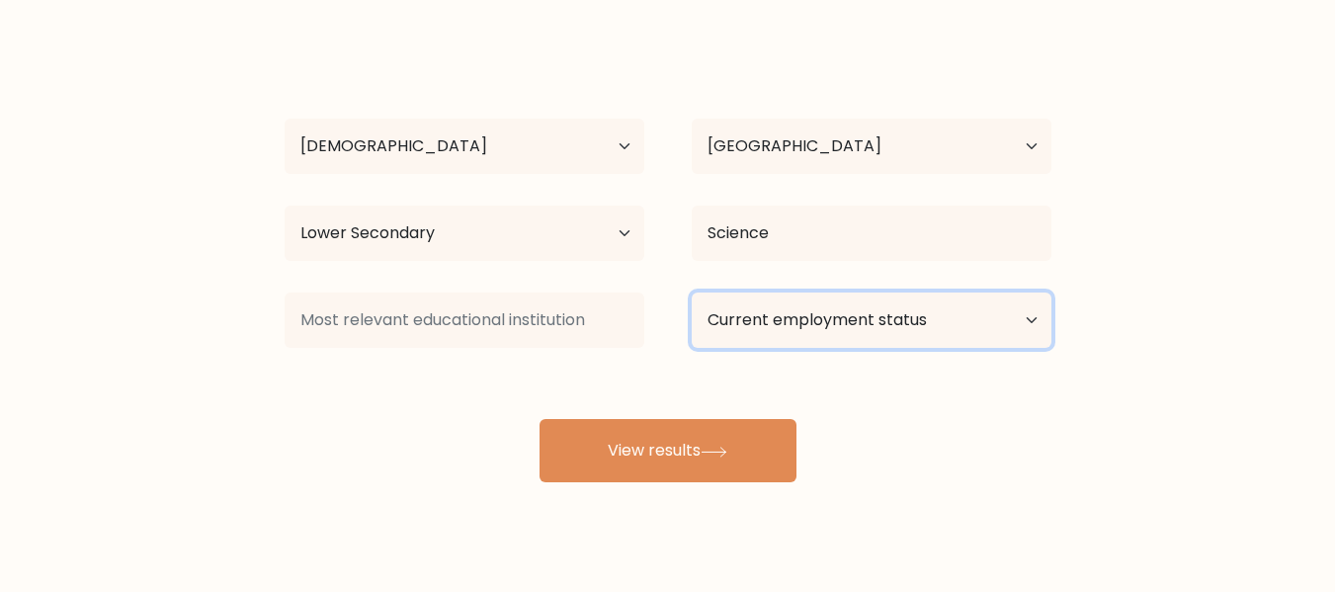
click at [861, 313] on select "Current employment status Employed Student Retired Other / prefer not to answer" at bounding box center [872, 320] width 360 height 55
select select "other"
click at [692, 293] on select "Current employment status Employed Student Retired Other / prefer not to answer" at bounding box center [872, 320] width 360 height 55
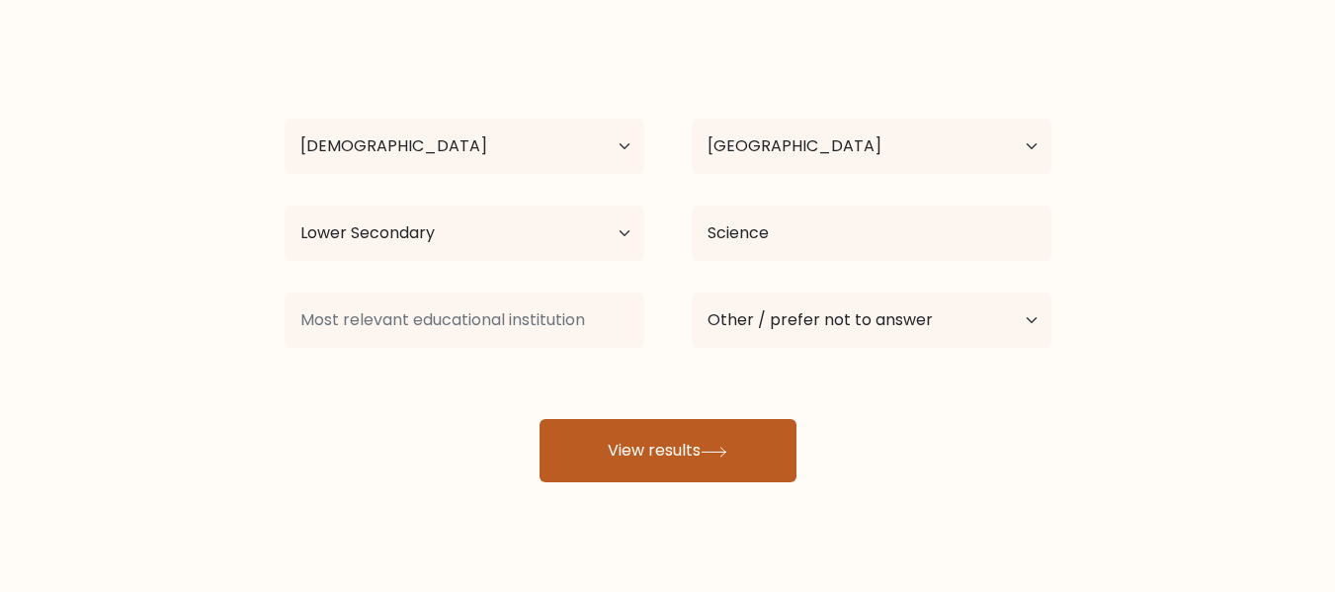
click at [710, 448] on icon at bounding box center [714, 452] width 27 height 11
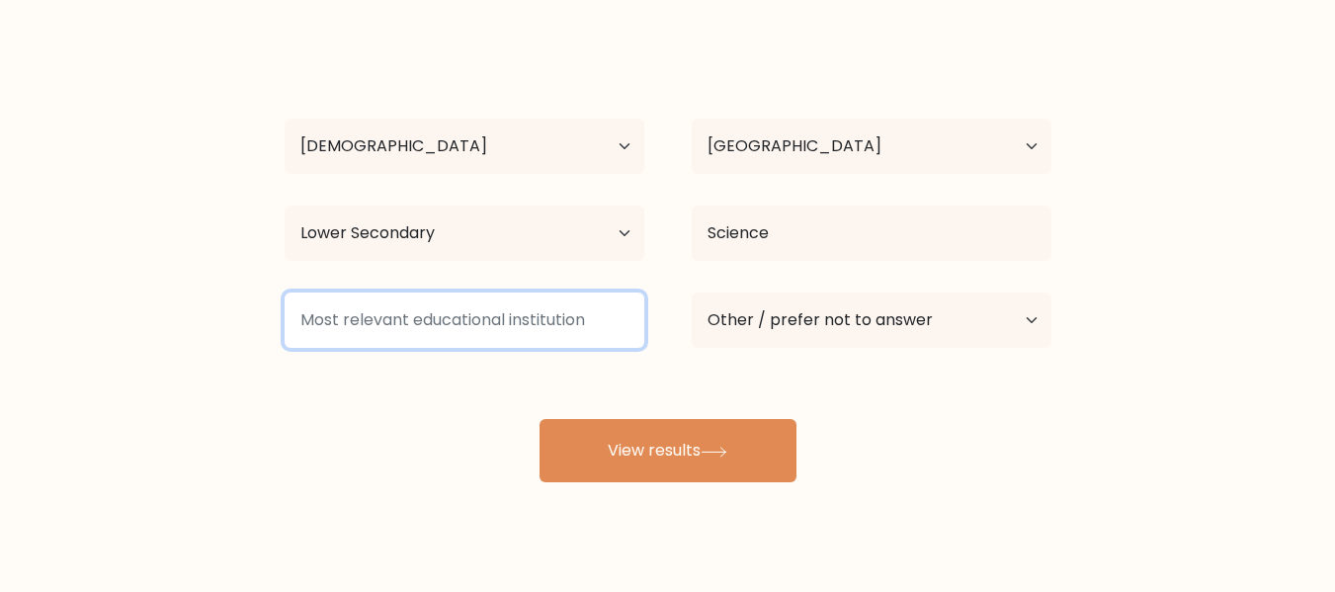
click at [523, 334] on input at bounding box center [465, 320] width 360 height 55
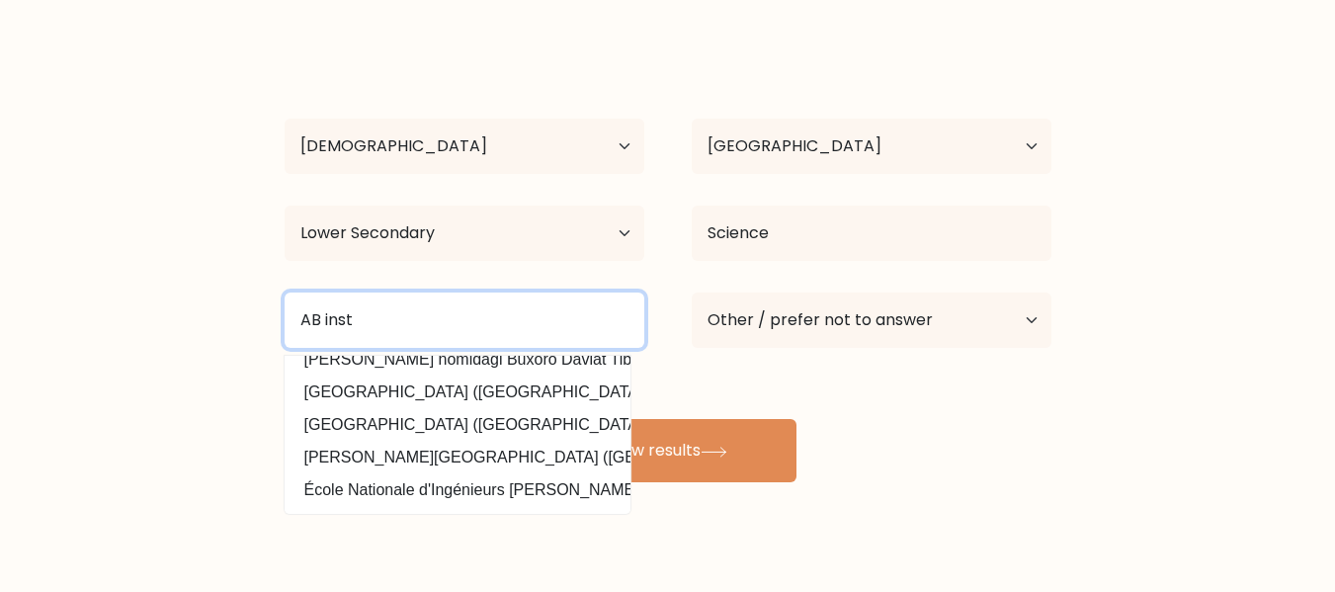
scroll to position [169, 0]
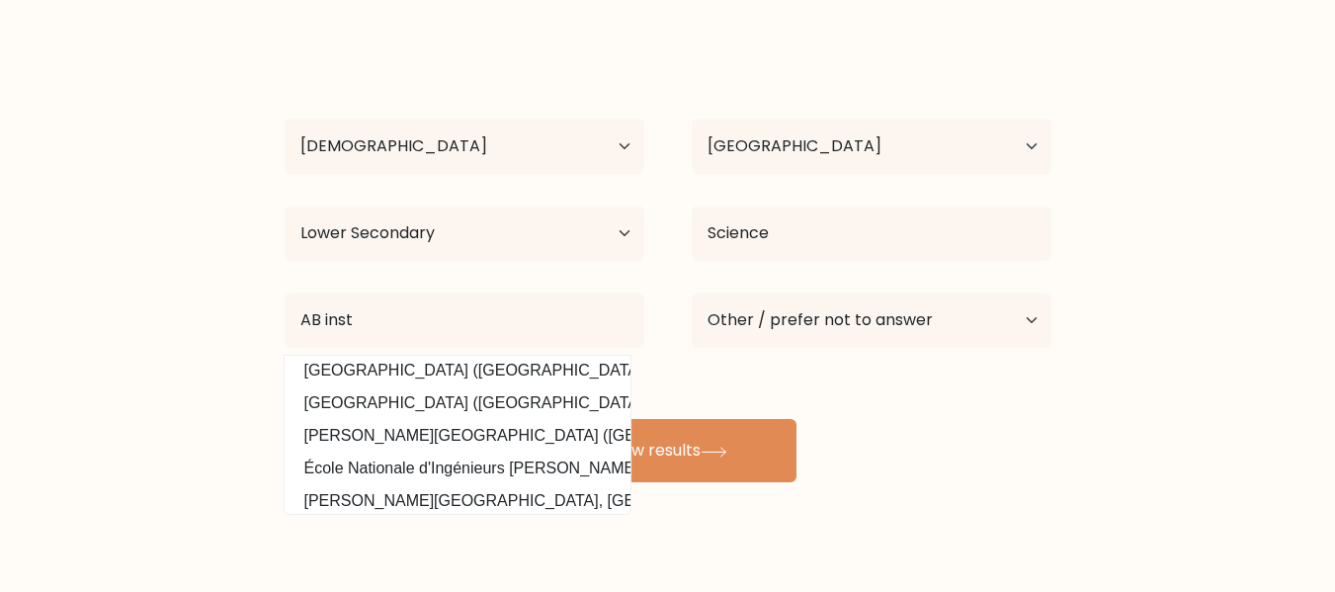
click at [462, 418] on div "Ade Ade Age Under 18 years old 18-24 years old 25-34 years old 35-44 years old …" at bounding box center [668, 264] width 791 height 435
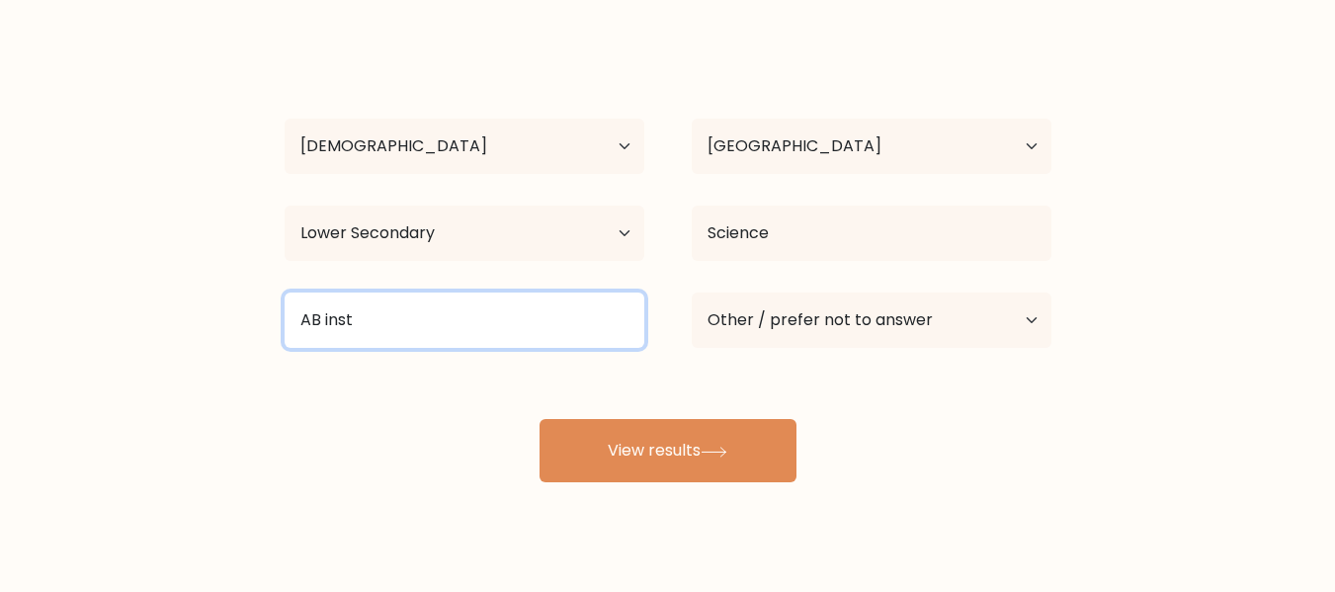
click at [461, 326] on input "AB inst" at bounding box center [465, 320] width 360 height 55
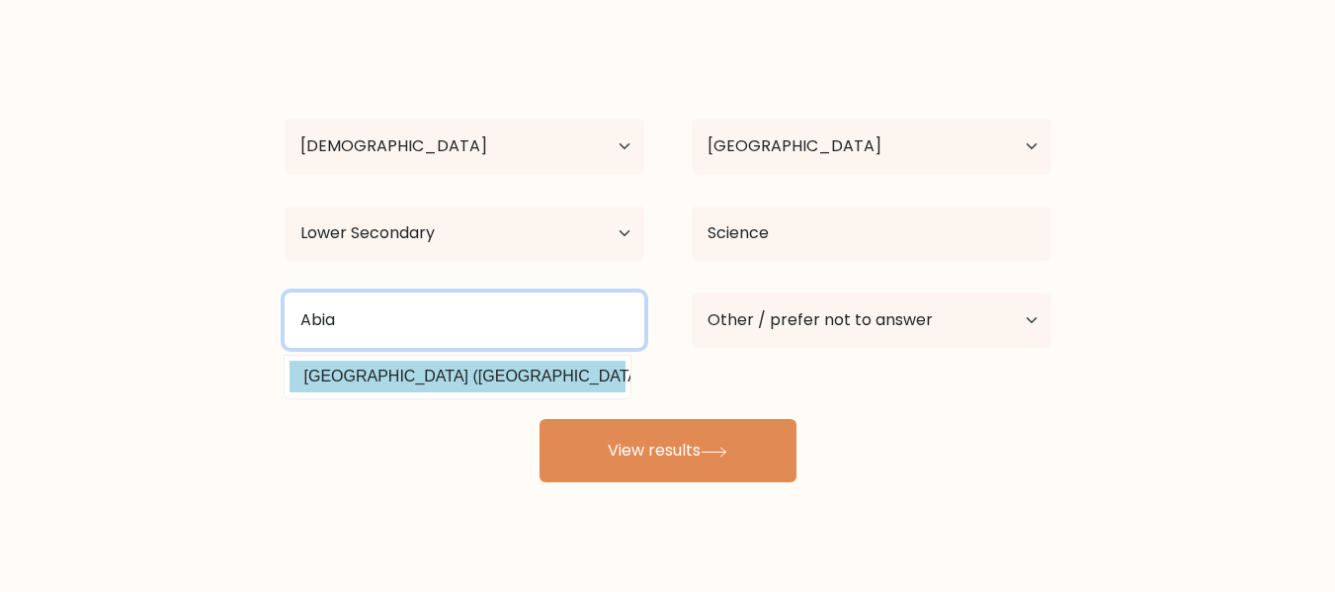
type input "Abia"
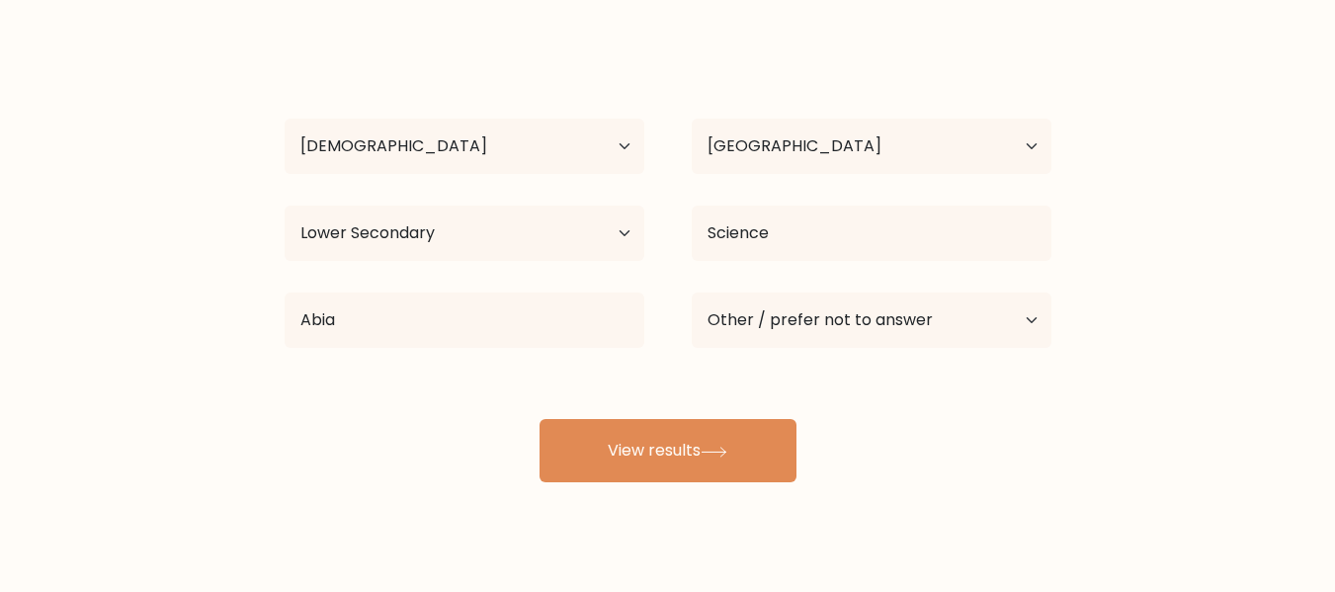
click at [454, 383] on div "Ade Ade Age Under 18 years old 18-24 years old 25-34 years old 35-44 years old …" at bounding box center [668, 264] width 791 height 435
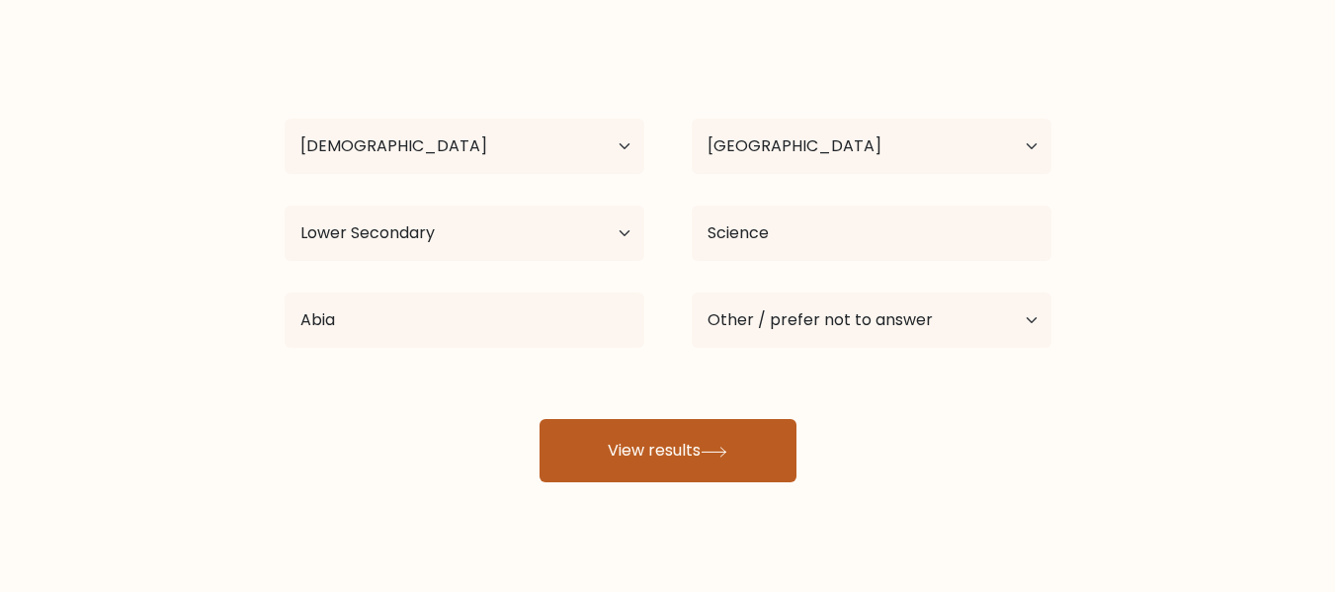
click at [682, 442] on button "View results" at bounding box center [668, 450] width 257 height 63
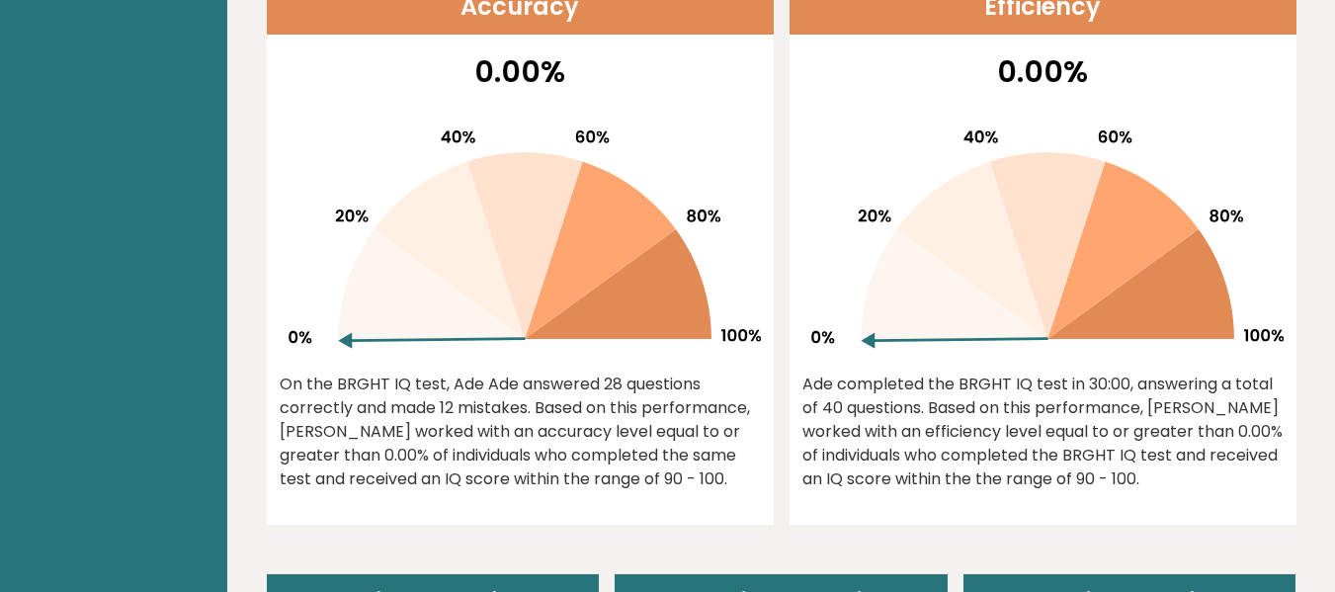
scroll to position [851, 0]
